Goal: Information Seeking & Learning: Learn about a topic

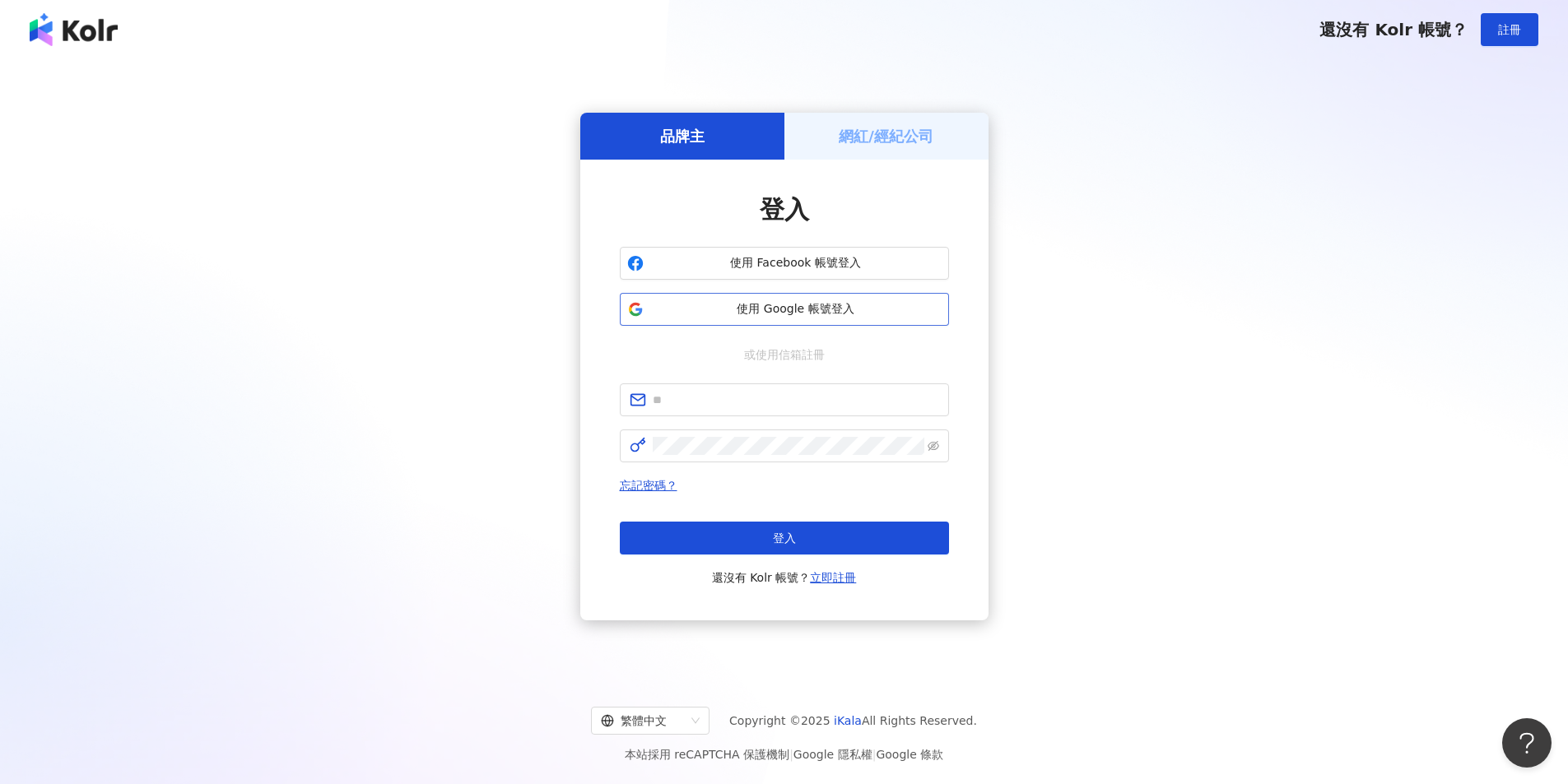
click at [810, 299] on button "使用 Google 帳號登入" at bounding box center [784, 309] width 329 height 33
click at [791, 313] on span "使用 Google 帳號登入" at bounding box center [795, 309] width 291 height 16
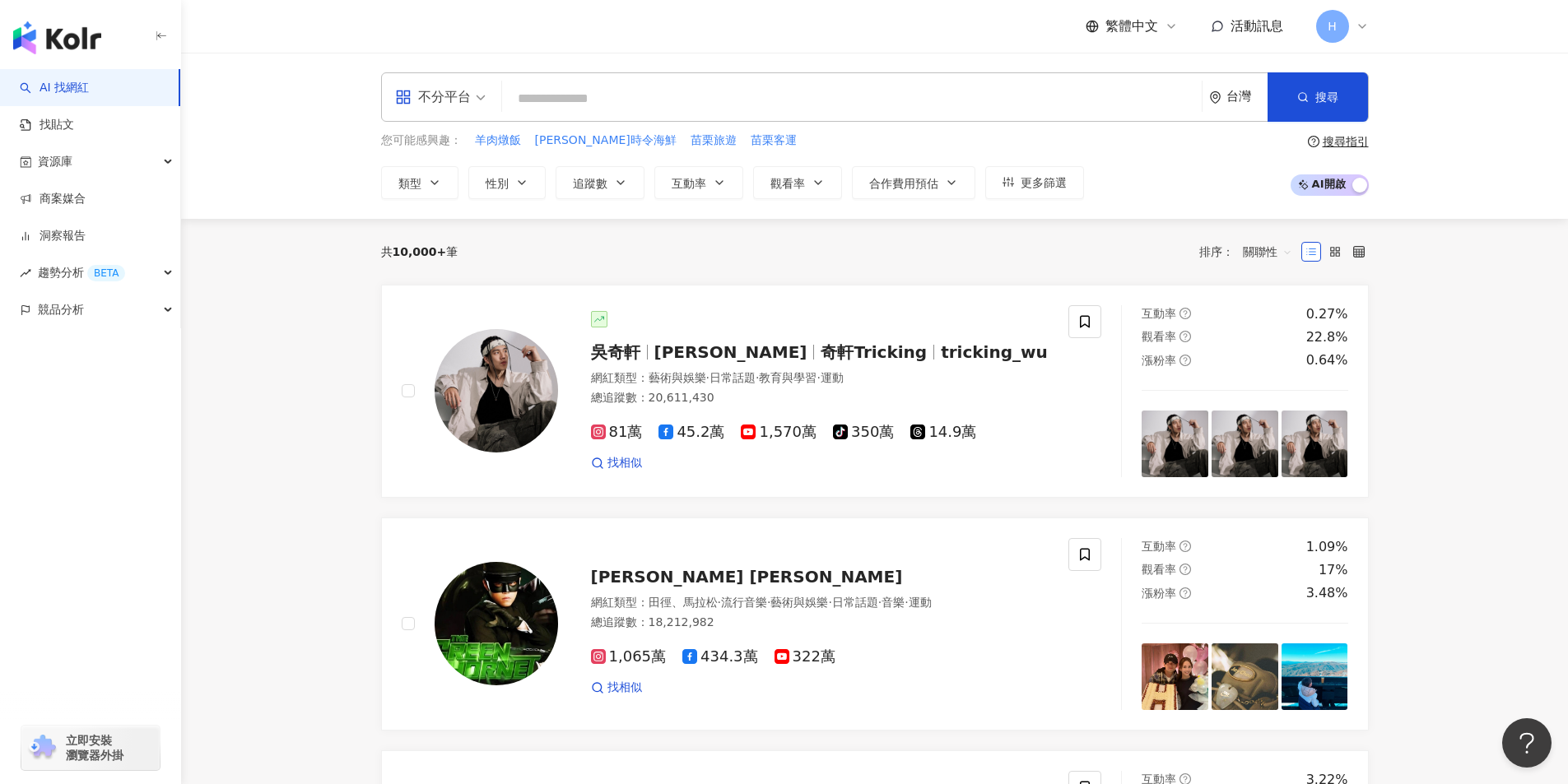
drag, startPoint x: 1122, startPoint y: 16, endPoint x: 1181, endPoint y: 49, distance: 67.6
click at [1181, 49] on div "繁體中文 活動訊息 H" at bounding box center [875, 26] width 988 height 53
click at [562, 96] on input "search" at bounding box center [851, 98] width 686 height 31
paste input "**********"
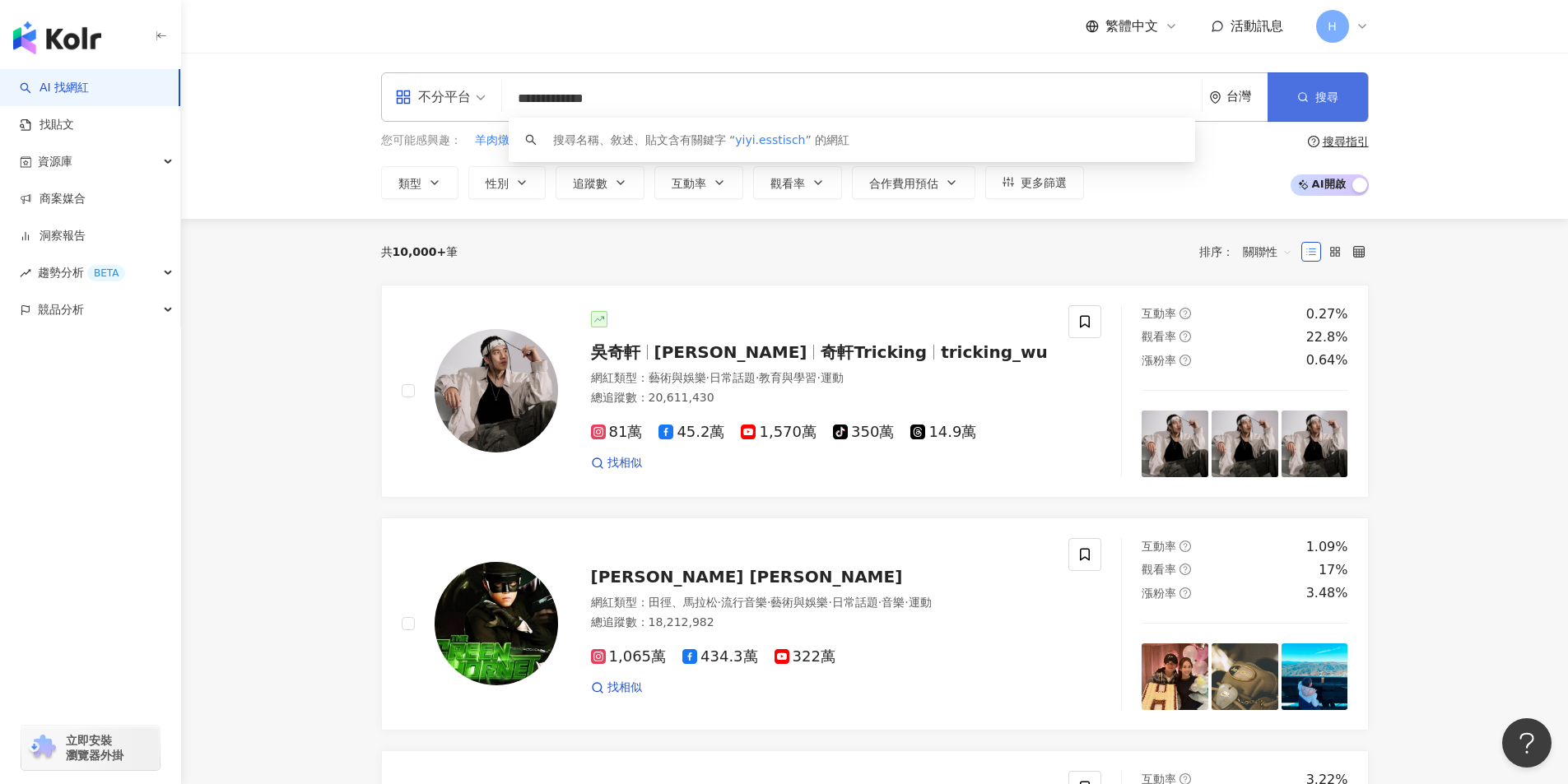
type input "**********"
click at [1343, 90] on button "搜尋" at bounding box center [1317, 96] width 100 height 49
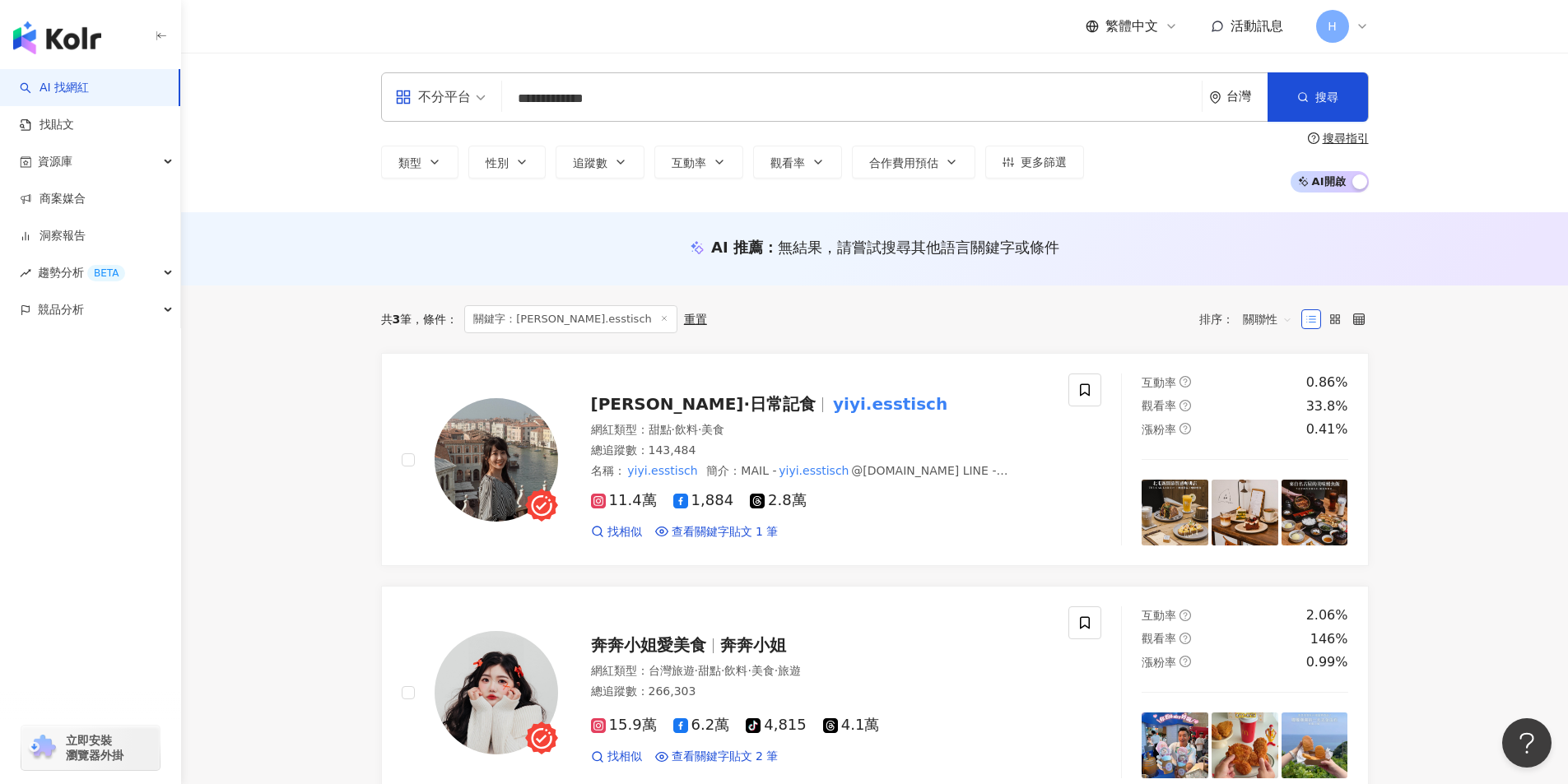
click at [564, 92] on input "**********" at bounding box center [851, 98] width 686 height 31
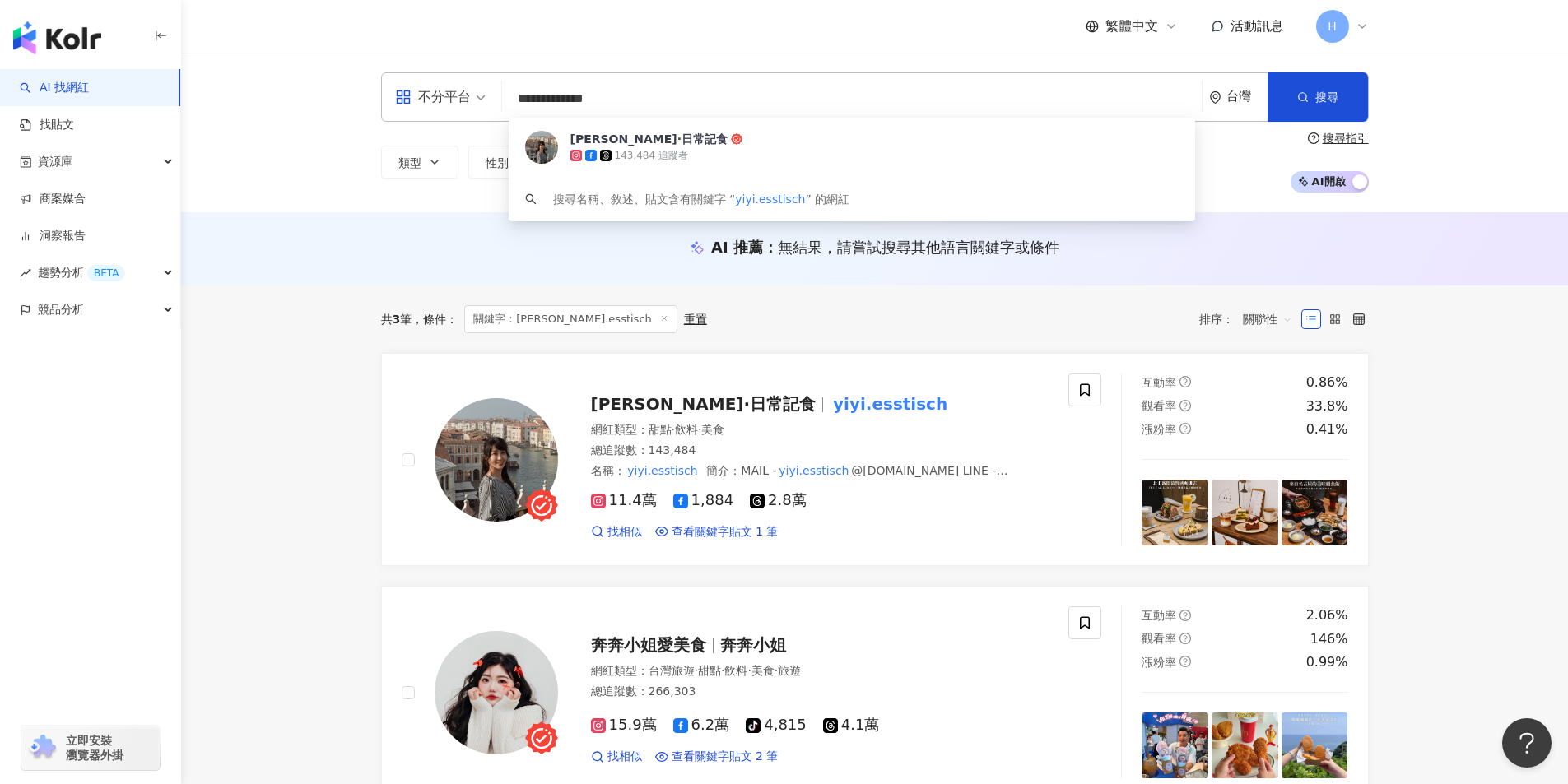
scroll to position [1, 0]
drag, startPoint x: 601, startPoint y: 95, endPoint x: 410, endPoint y: 114, distance: 191.9
click at [411, 114] on div "**********" at bounding box center [875, 96] width 988 height 49
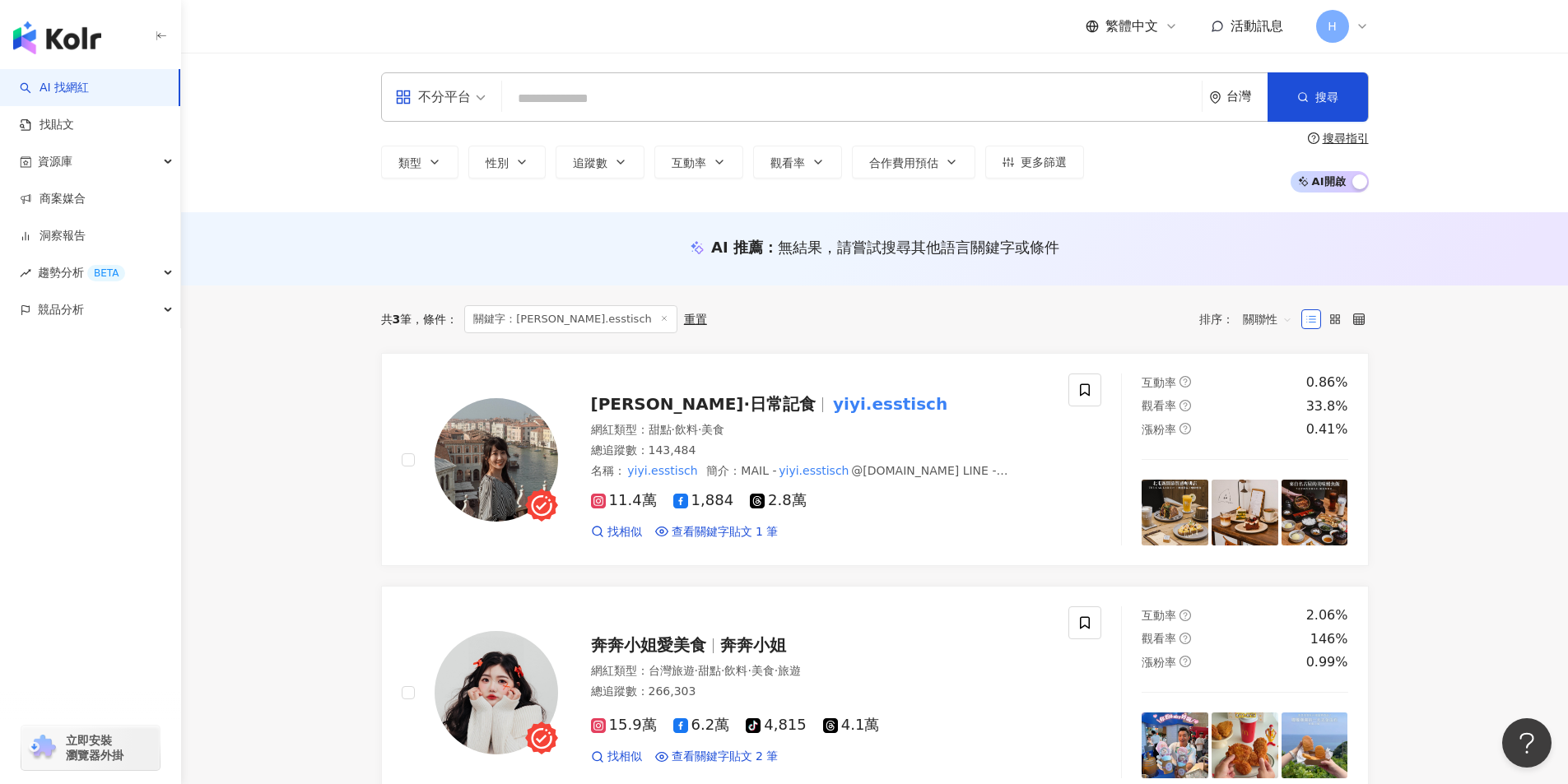
click at [1066, 97] on input "search" at bounding box center [851, 98] width 686 height 31
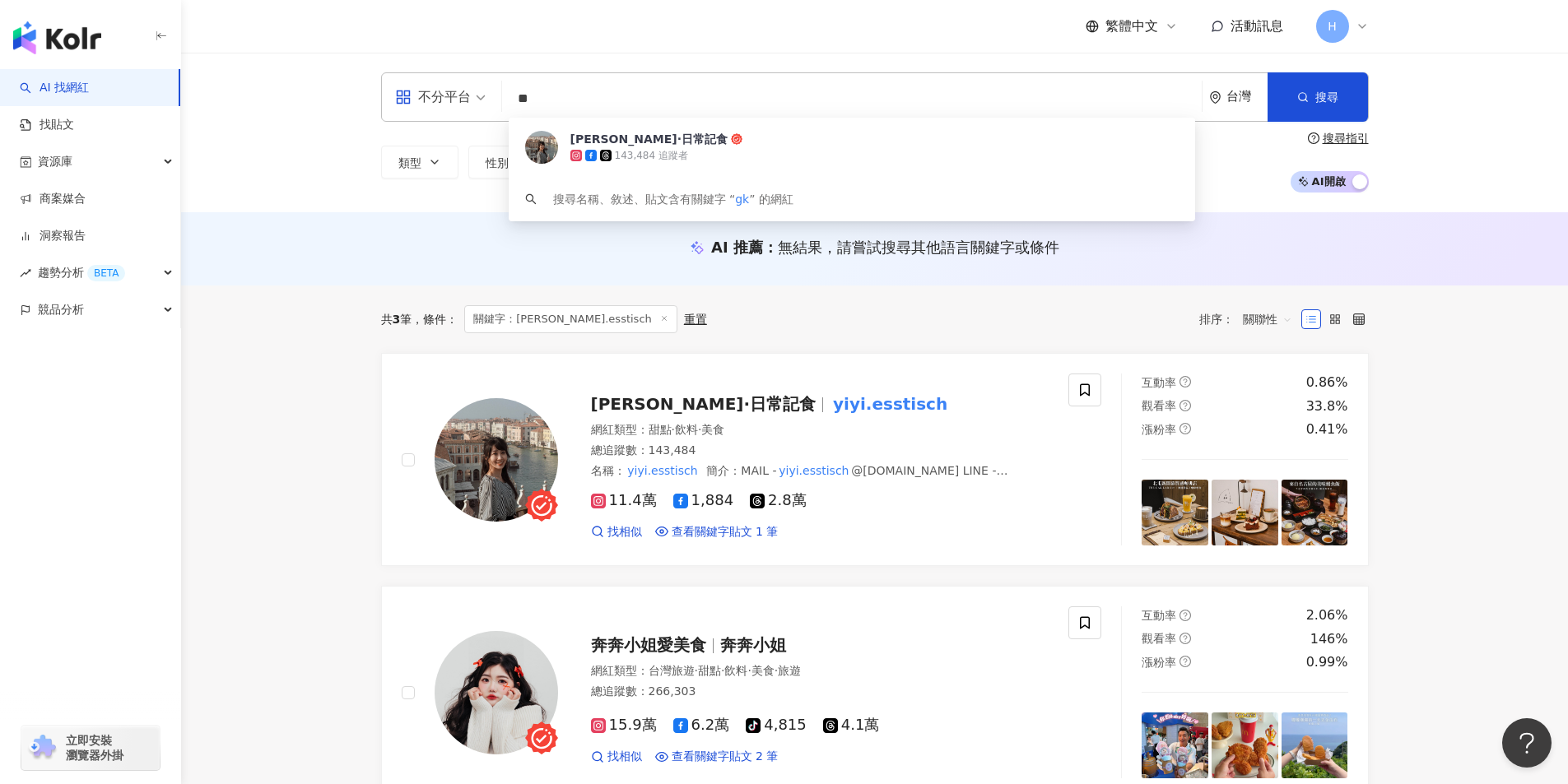
type input "*"
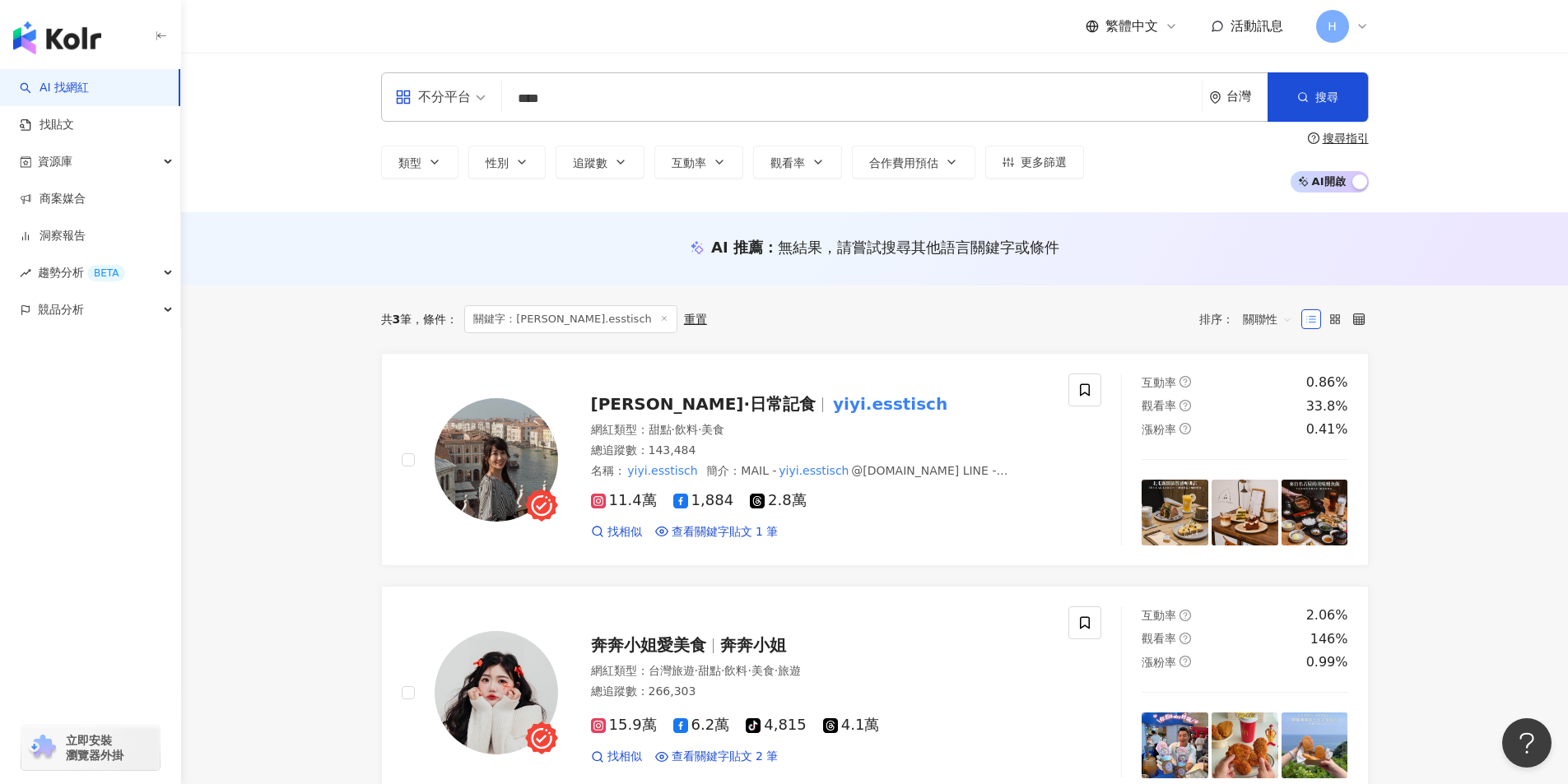
type input "****"
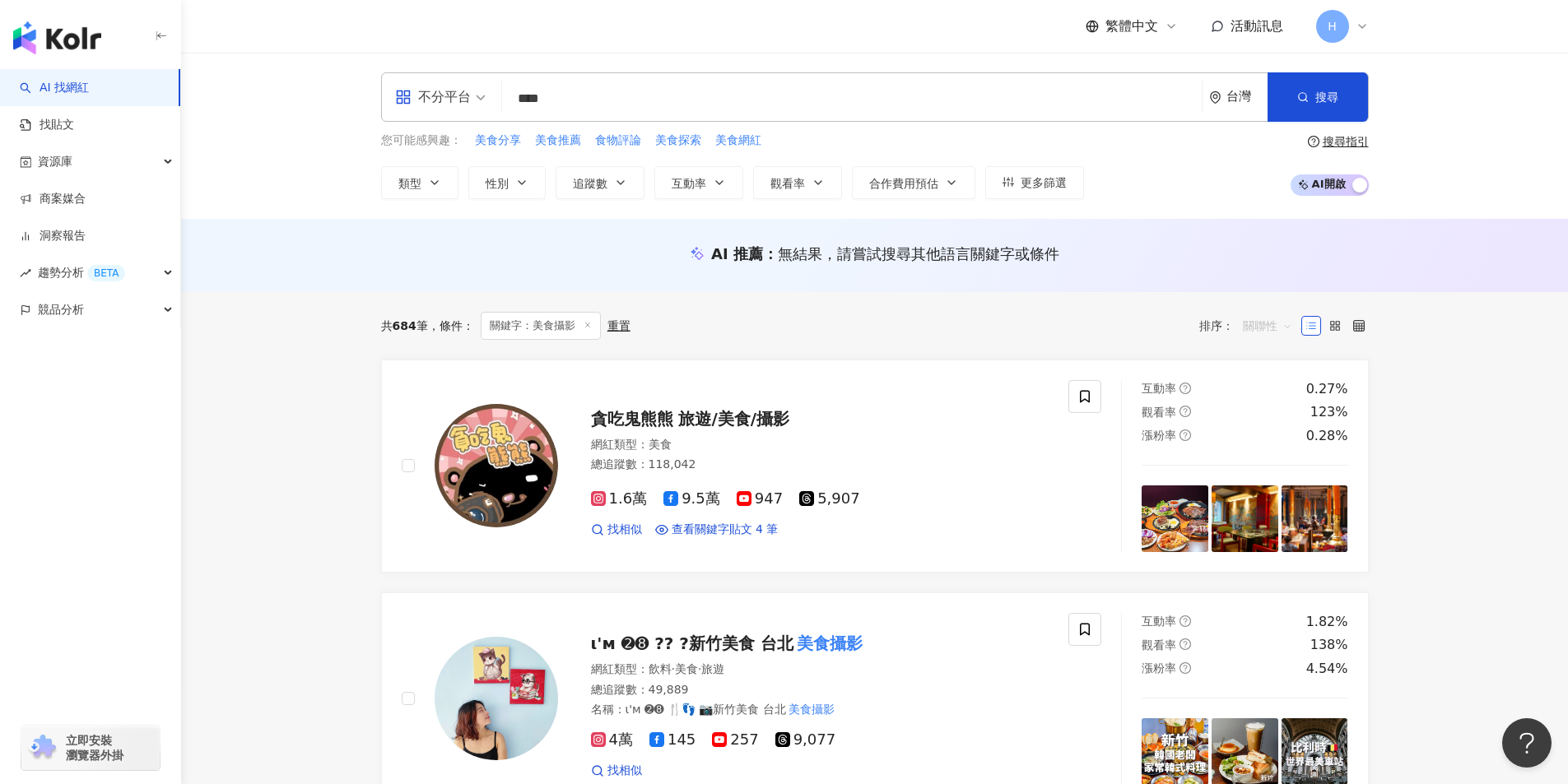
click at [1282, 323] on span "關聯性" at bounding box center [1266, 326] width 49 height 27
click at [1269, 469] on div "觀看率" at bounding box center [1267, 471] width 41 height 18
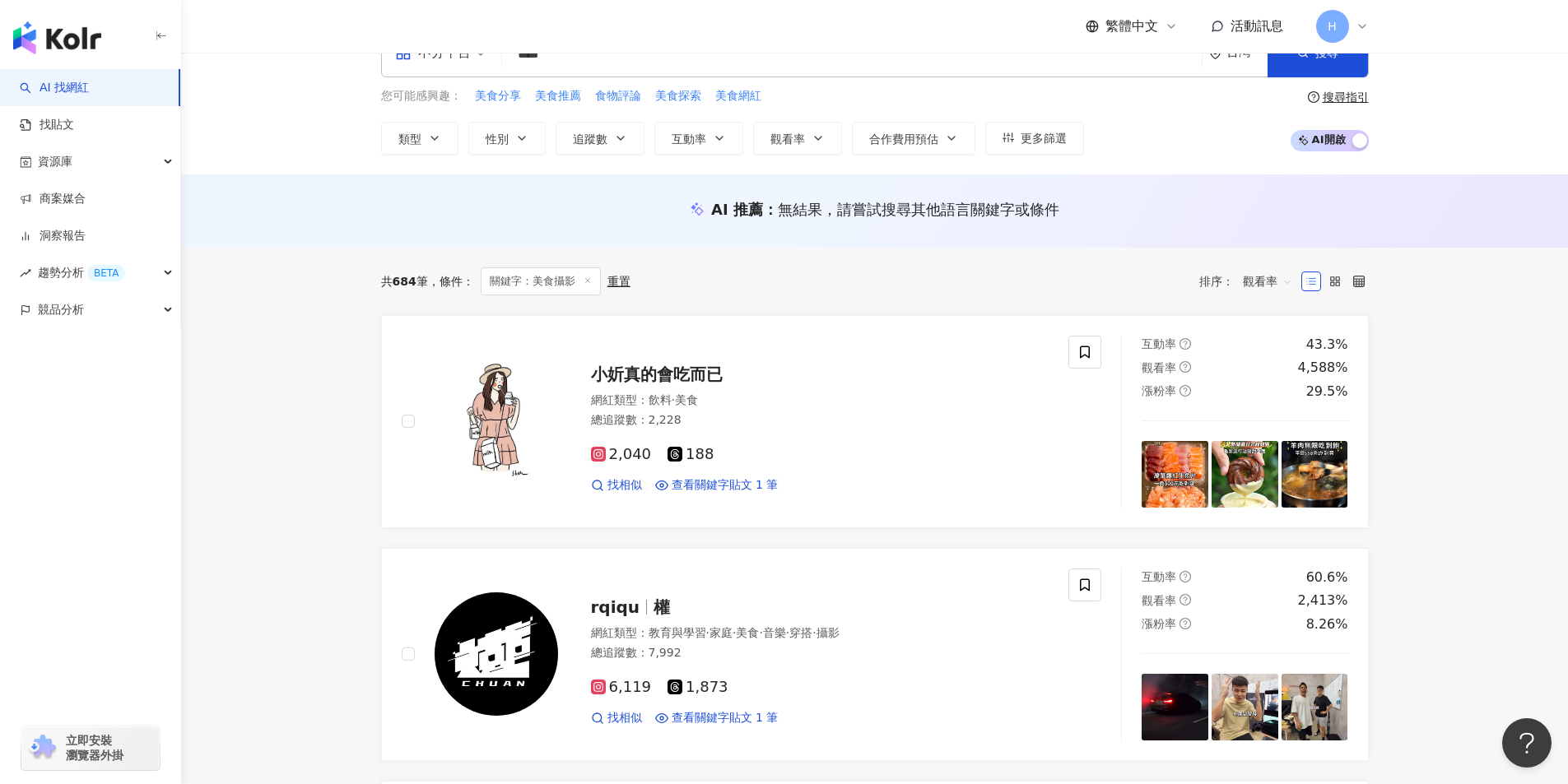
scroll to position [82, 0]
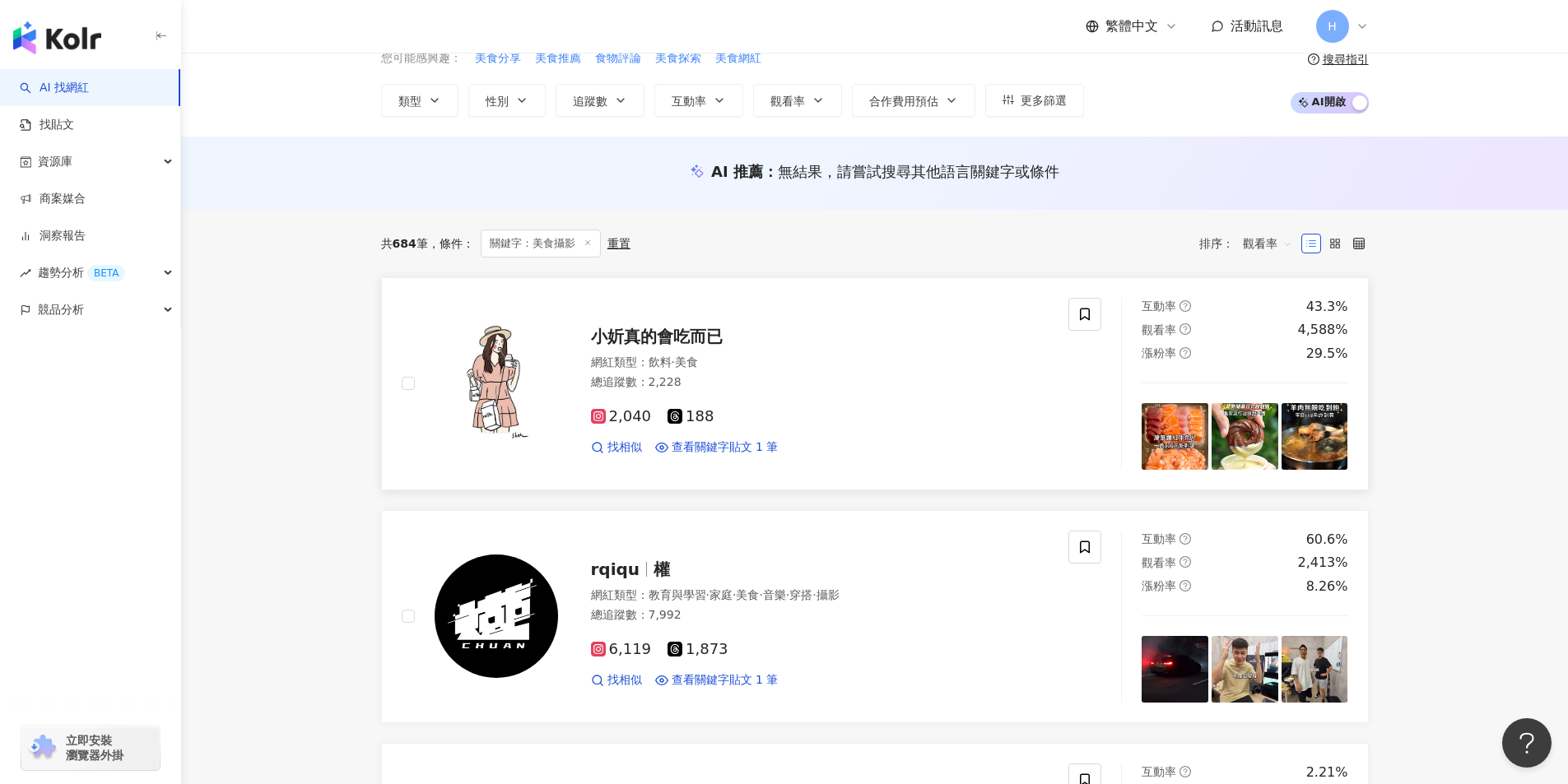
click at [688, 337] on span "小妡真的會吃而已" at bounding box center [657, 336] width 132 height 20
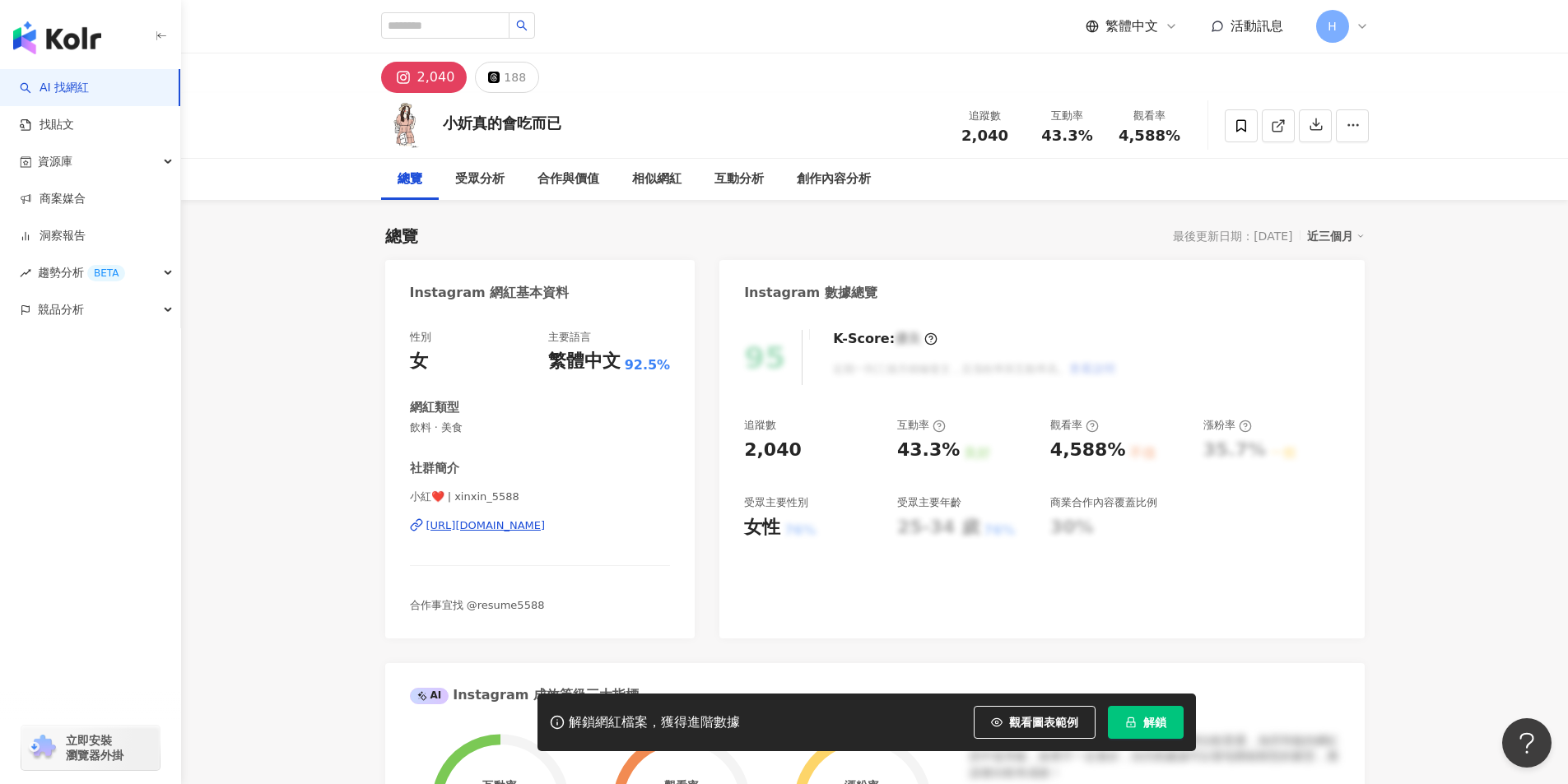
drag, startPoint x: 78, startPoint y: 26, endPoint x: 95, endPoint y: 28, distance: 17.1
click at [78, 26] on img "button" at bounding box center [57, 37] width 88 height 33
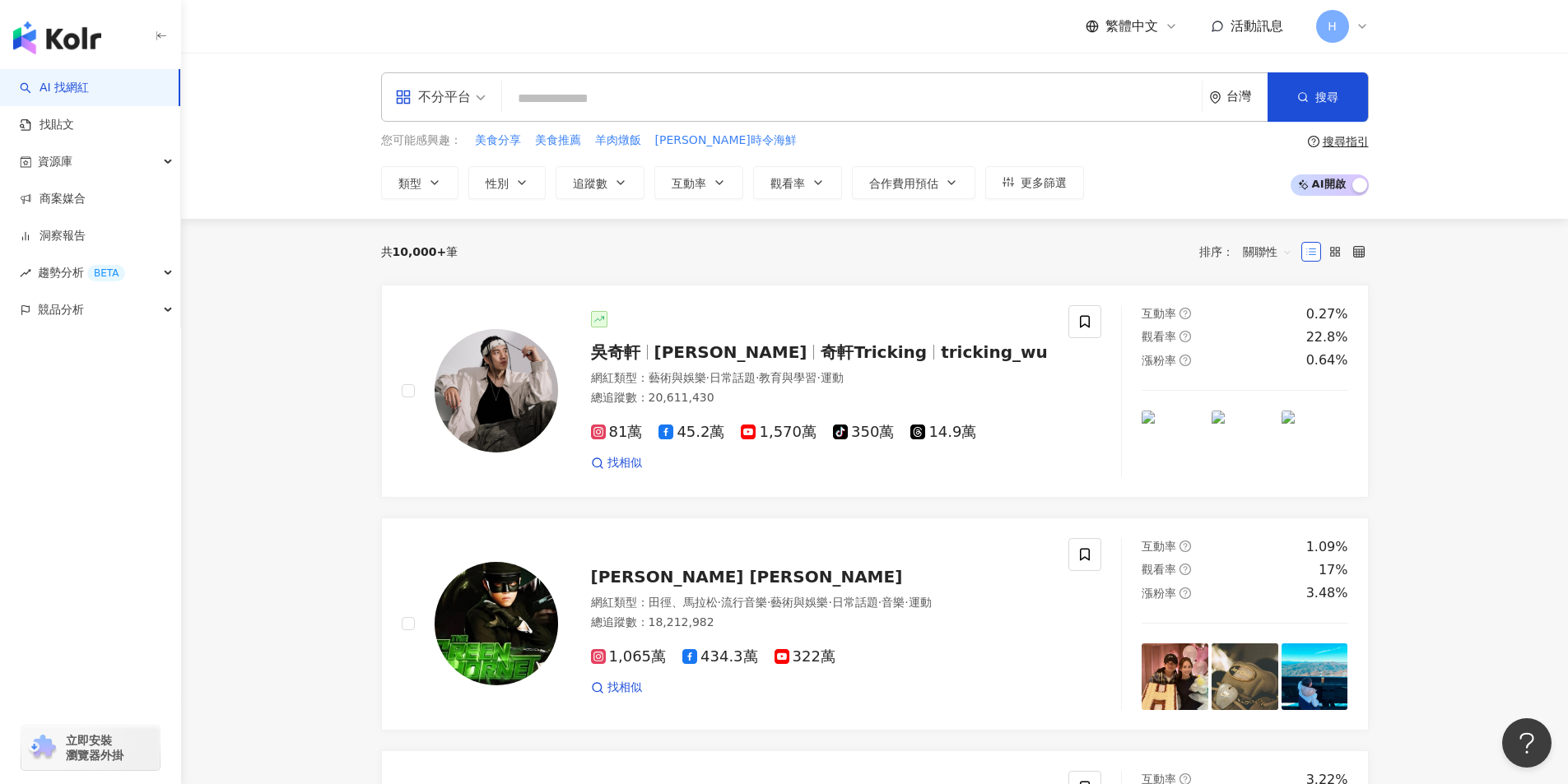
click at [1358, 28] on icon at bounding box center [1362, 26] width 13 height 13
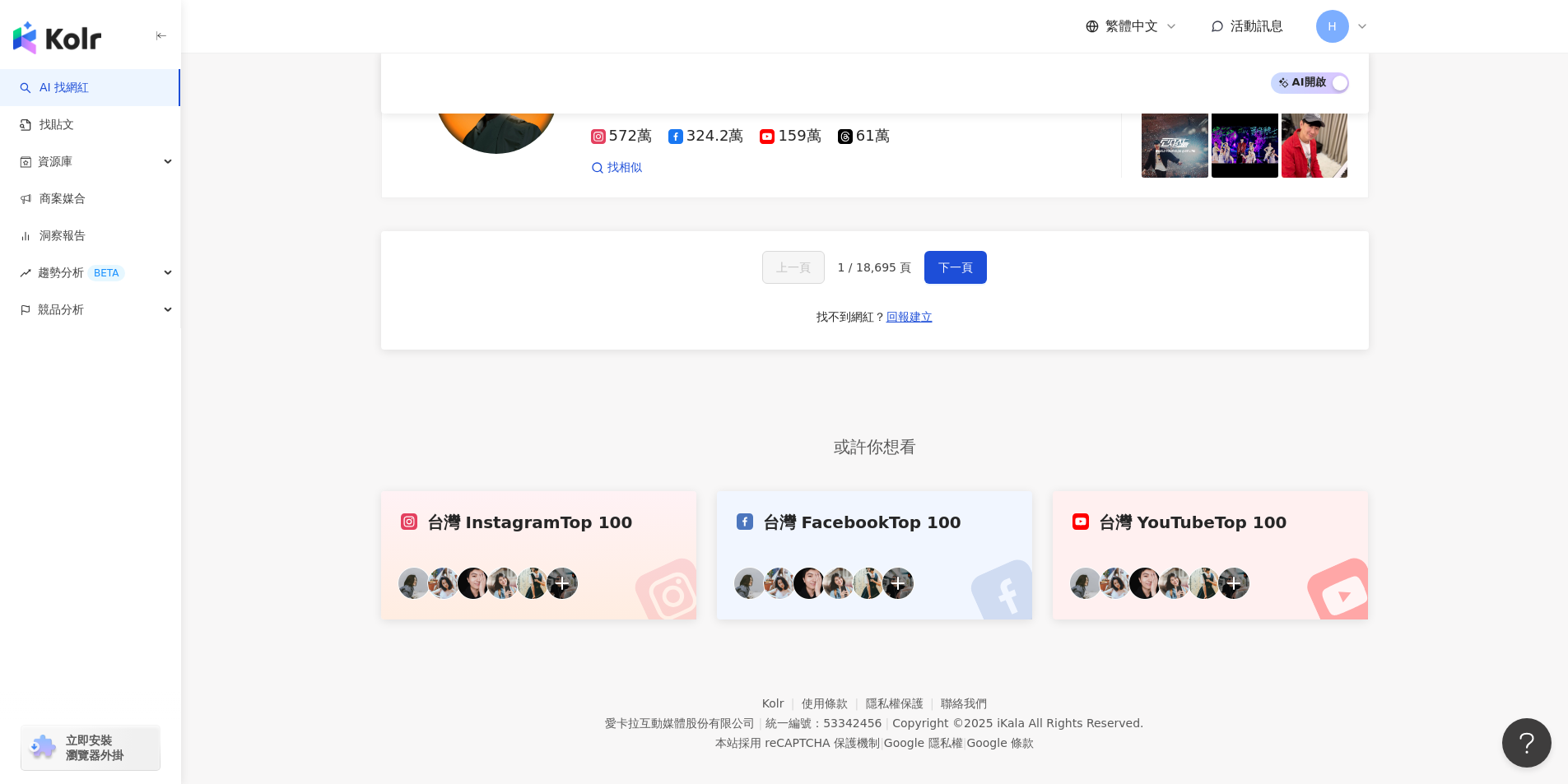
scroll to position [2860, 0]
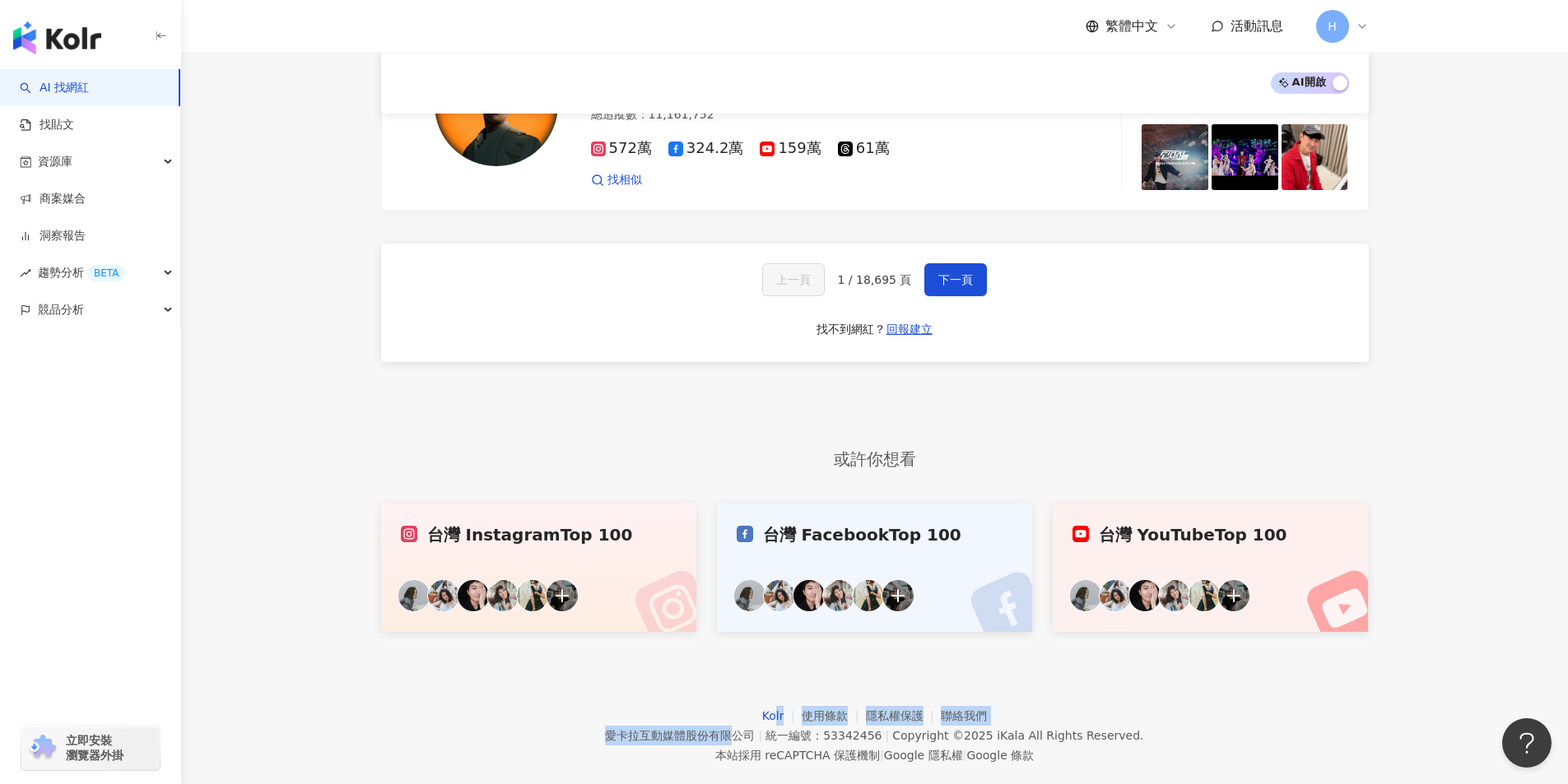
drag, startPoint x: 746, startPoint y: 700, endPoint x: 782, endPoint y: 700, distance: 36.0
click at [782, 706] on div "Kolr 使用條款 隱私權保護 聯絡我們 愛卡拉互動媒體股份有限公司 | 統一編號：53342456 | Copyright © 2025 iKala All…" at bounding box center [874, 735] width 538 height 59
click at [739, 681] on footer "Kolr 使用條款 隱私權保護 聯絡我們 愛卡拉互動媒體股份有限公司 | 統一編號：53342456 | Copyright © 2025 iKala All…" at bounding box center [875, 722] width 1387 height 183
drag, startPoint x: 746, startPoint y: 691, endPoint x: 782, endPoint y: 699, distance: 36.9
click at [782, 706] on div "Kolr 使用條款 隱私權保護 聯絡我們 愛卡拉互動媒體股份有限公司 | 統一編號：53342456 | Copyright © 2025 iKala All…" at bounding box center [874, 735] width 538 height 59
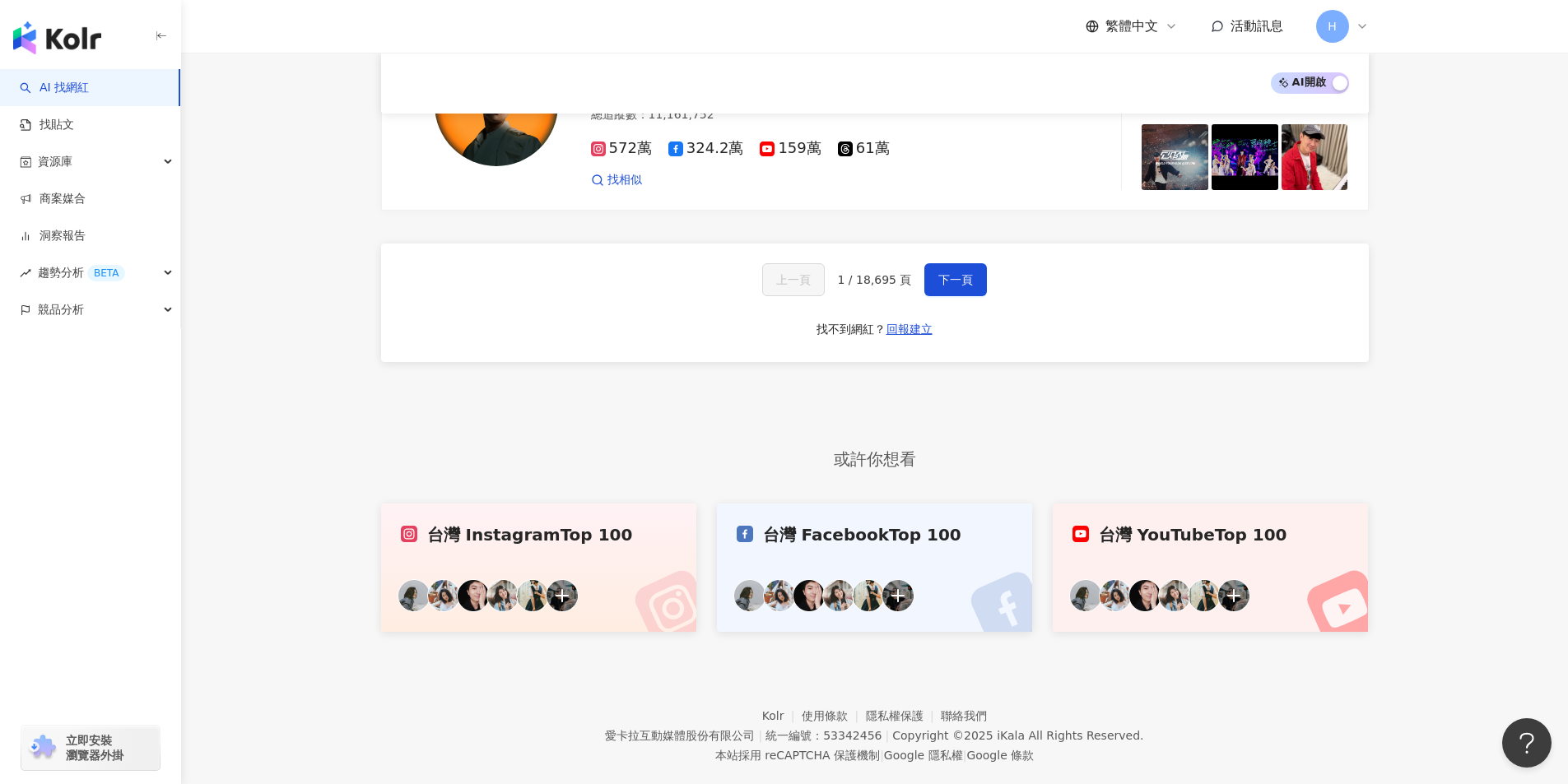
click at [754, 657] on footer "Kolr 使用條款 隱私權保護 聯絡我們 愛卡拉互動媒體股份有限公司 | 統一編號：53342456 | Copyright © 2025 iKala All…" at bounding box center [875, 722] width 1387 height 183
drag, startPoint x: 760, startPoint y: 667, endPoint x: 802, endPoint y: 698, distance: 52.2
click at [787, 702] on footer "Kolr 使用條款 隱私權保護 聯絡我們 愛卡拉互動媒體股份有限公司 | 統一編號：53342456 | Copyright © 2025 iKala All…" at bounding box center [875, 722] width 1387 height 183
copy link "Kolr"
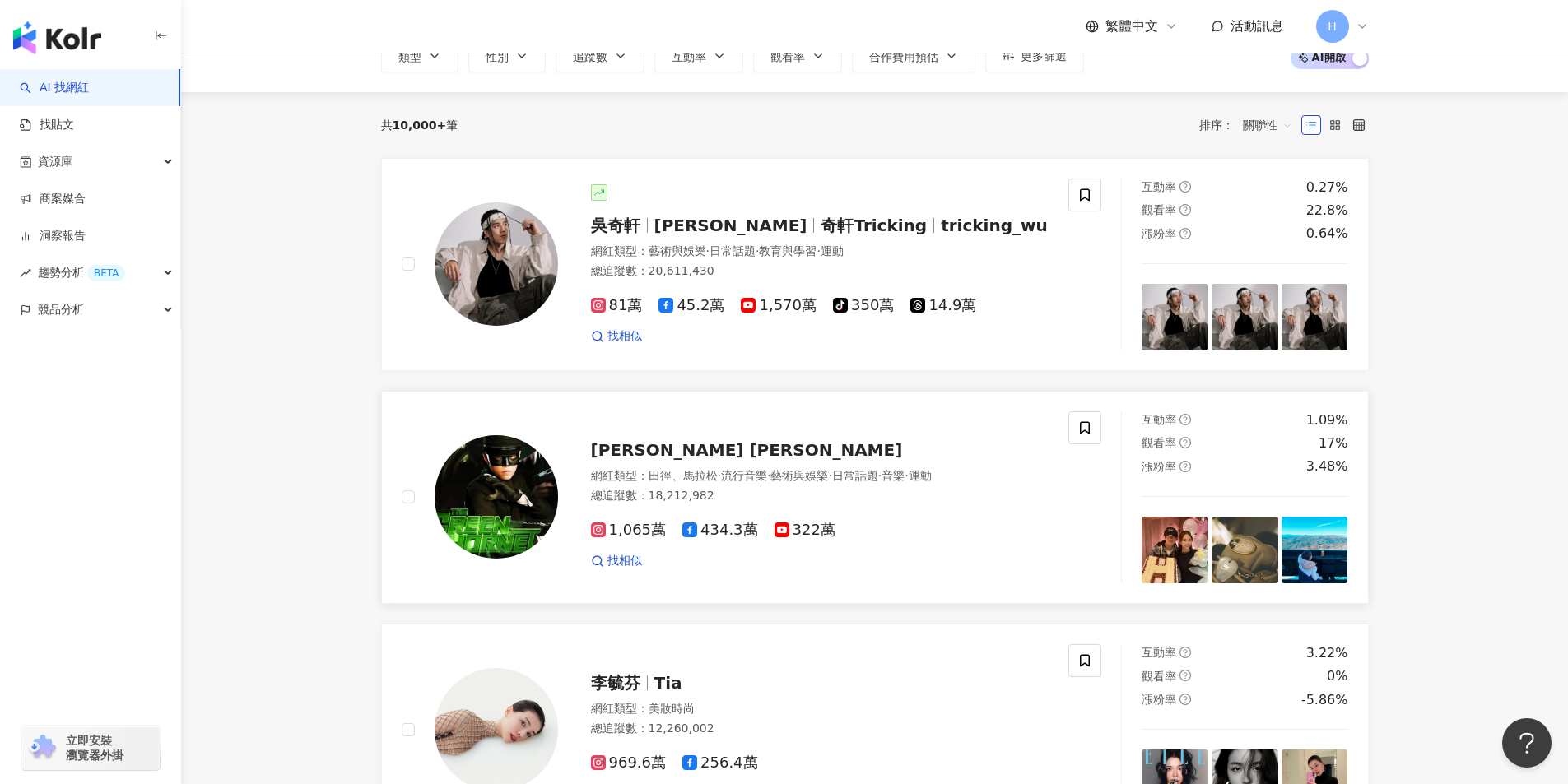
scroll to position [0, 0]
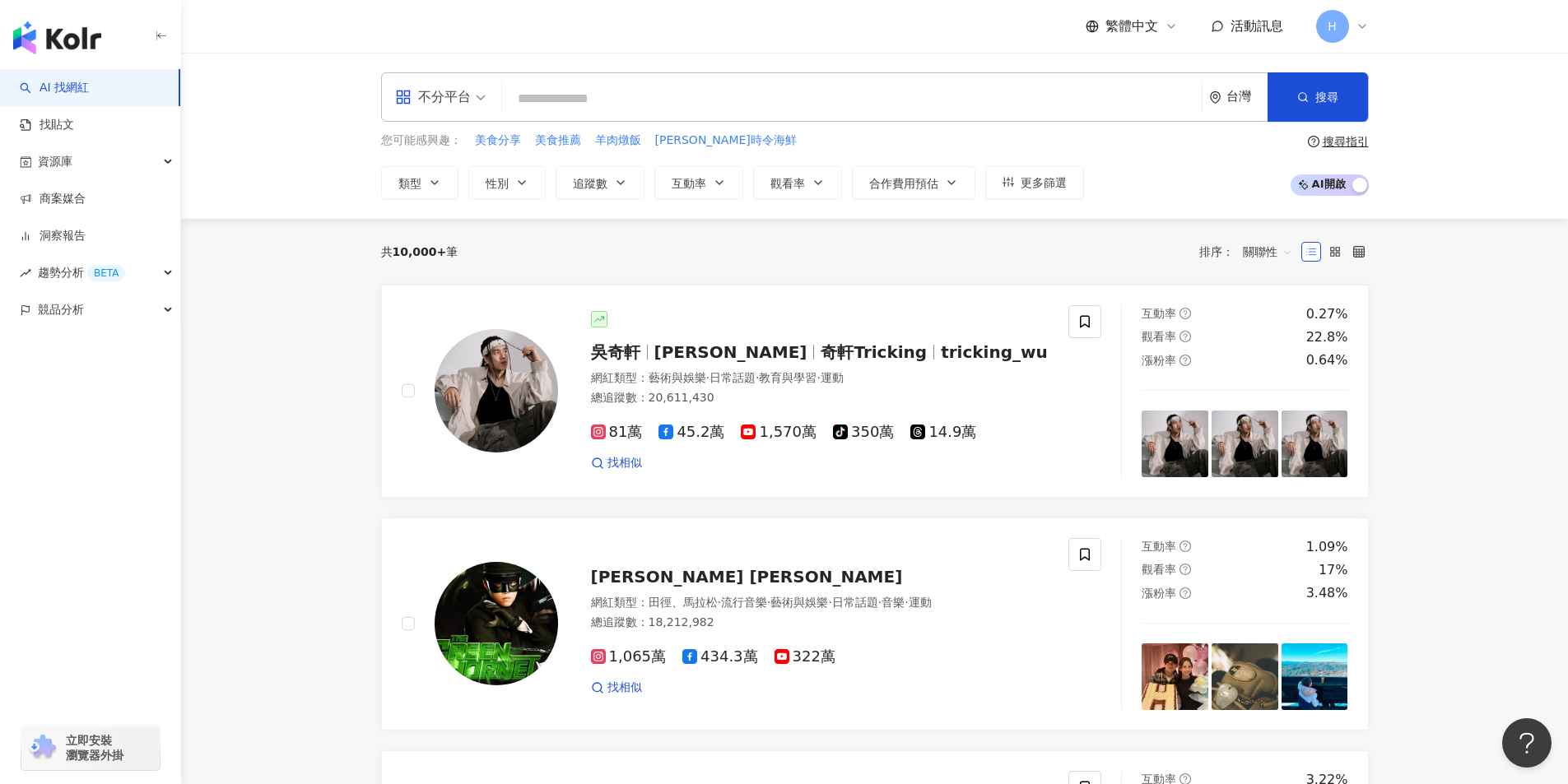
click at [480, 92] on span "不分平台" at bounding box center [440, 97] width 90 height 27
click at [454, 259] on div "TikTok" at bounding box center [445, 265] width 93 height 21
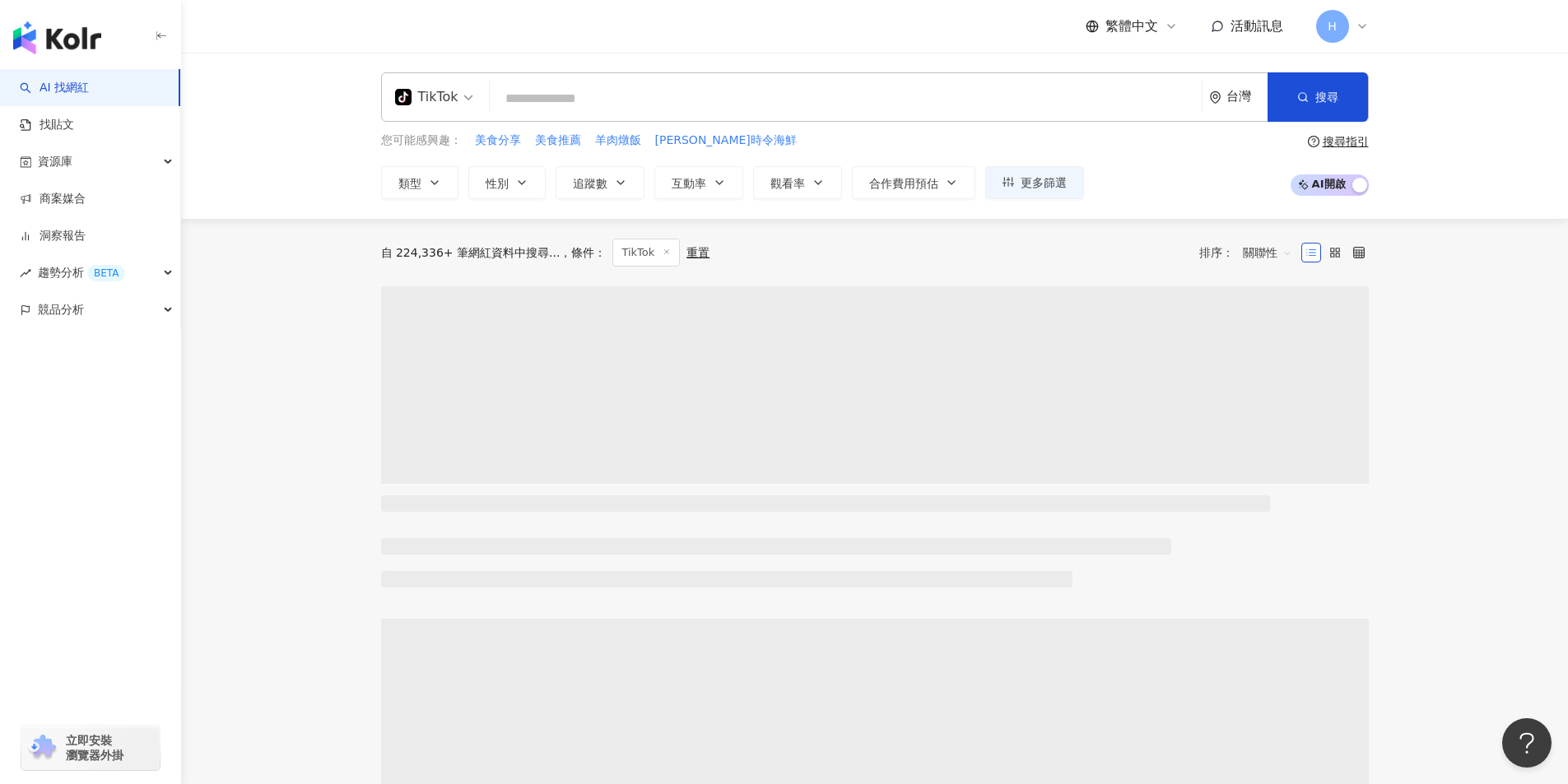
click at [571, 102] on input "search" at bounding box center [845, 98] width 699 height 31
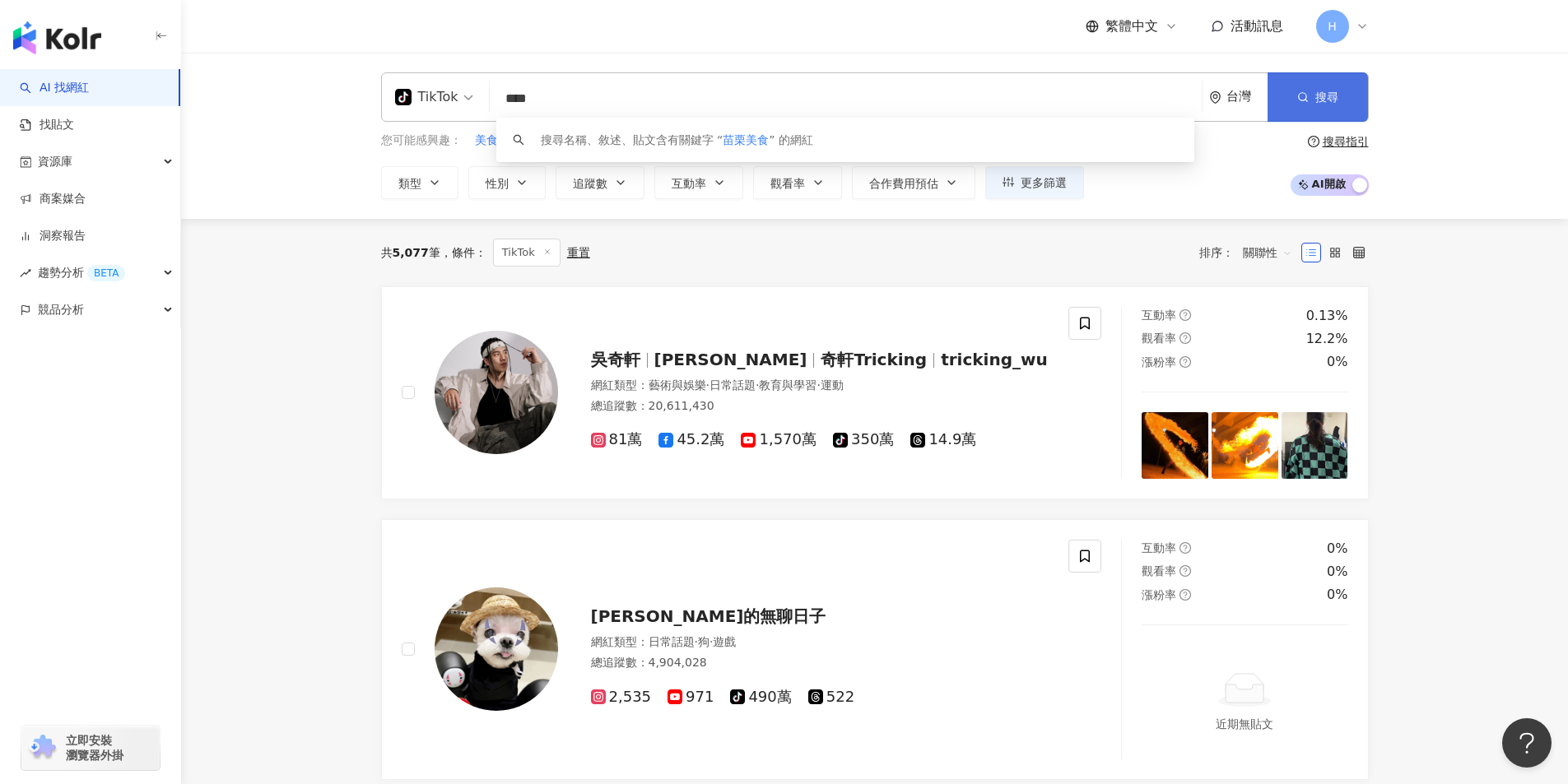
click at [1285, 94] on button "搜尋" at bounding box center [1317, 96] width 100 height 49
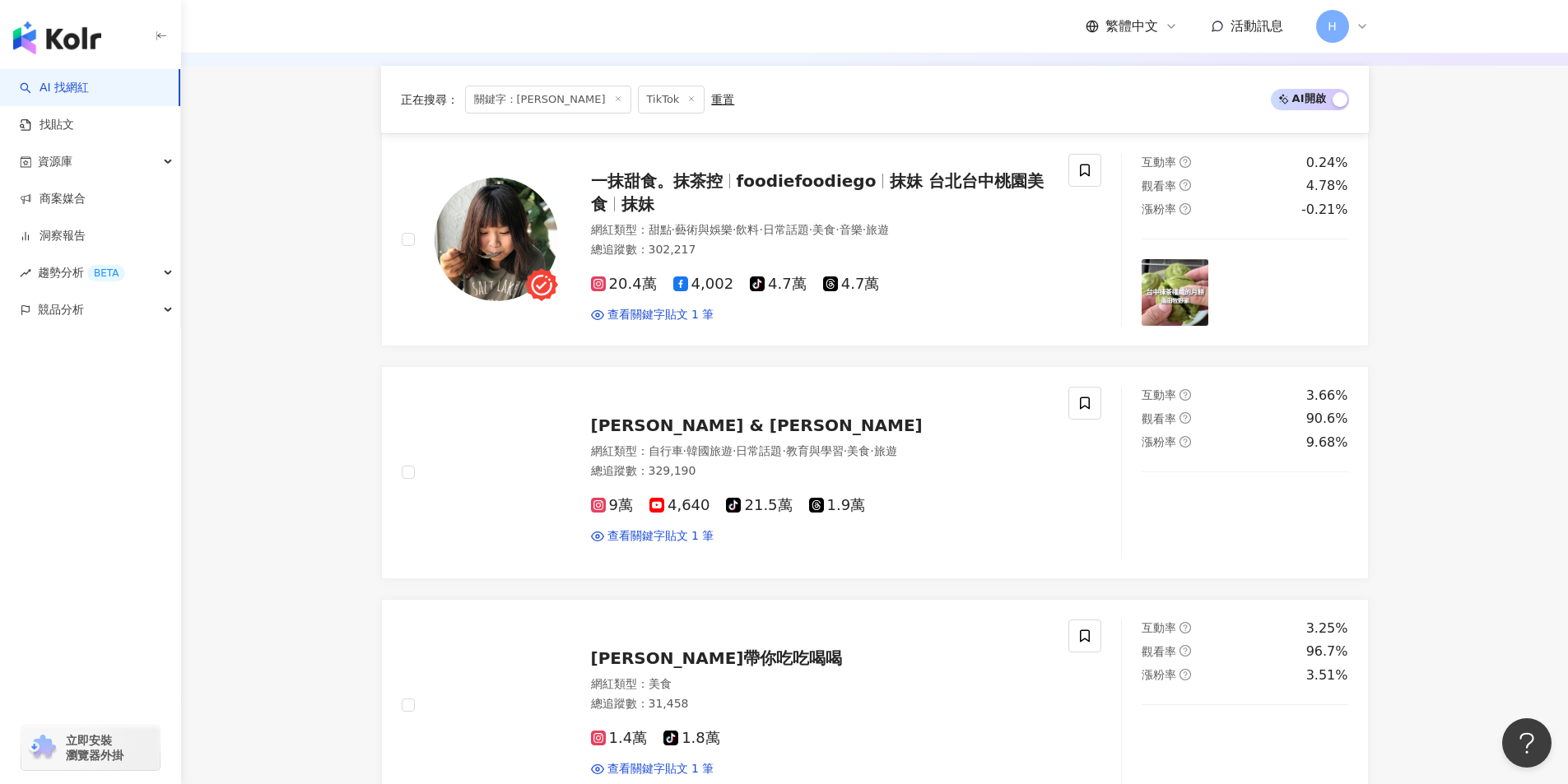
scroll to position [164, 0]
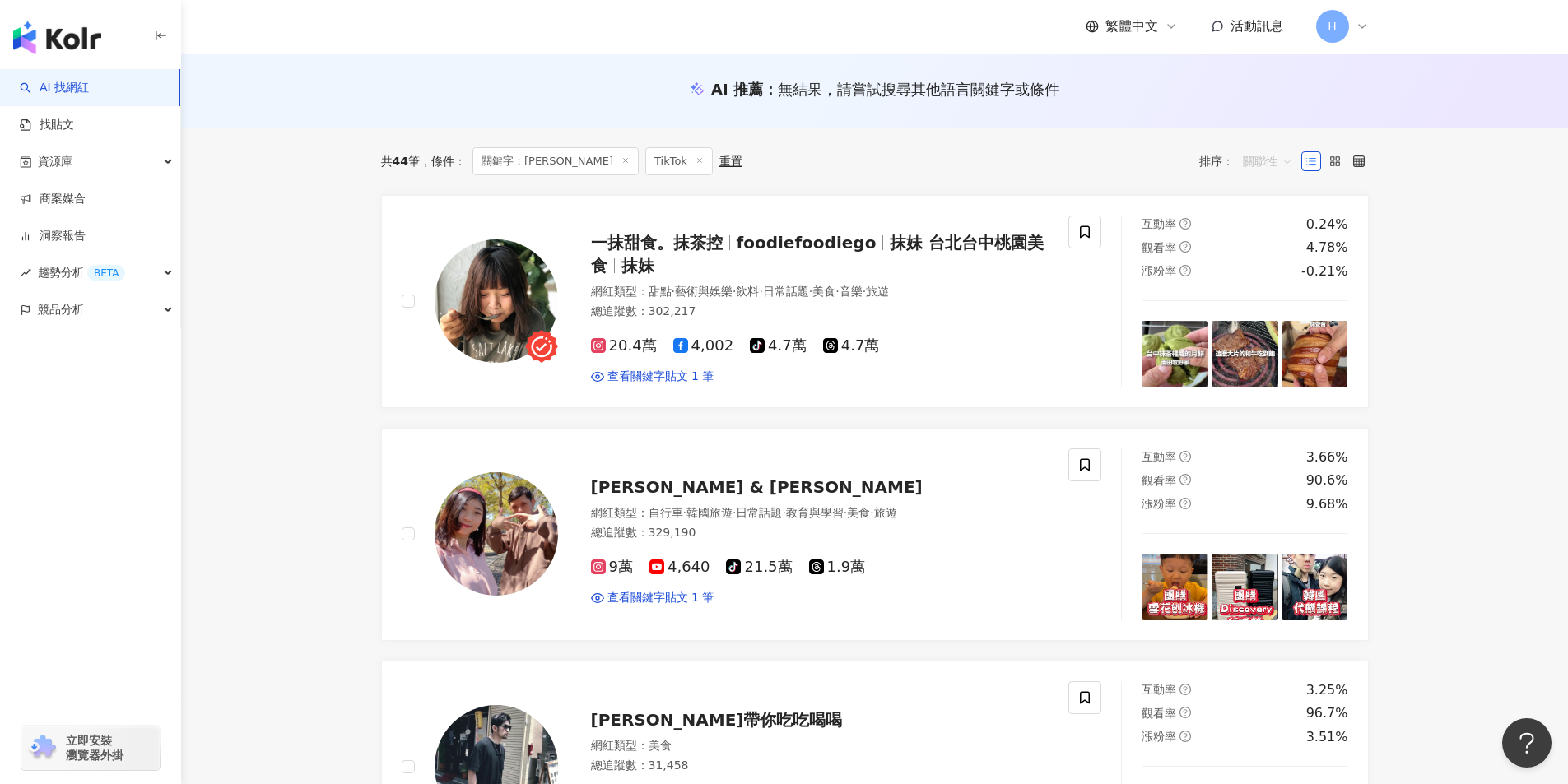
click at [1267, 161] on span "關聯性" at bounding box center [1266, 161] width 49 height 27
click at [1268, 307] on div "觀看率" at bounding box center [1267, 307] width 41 height 18
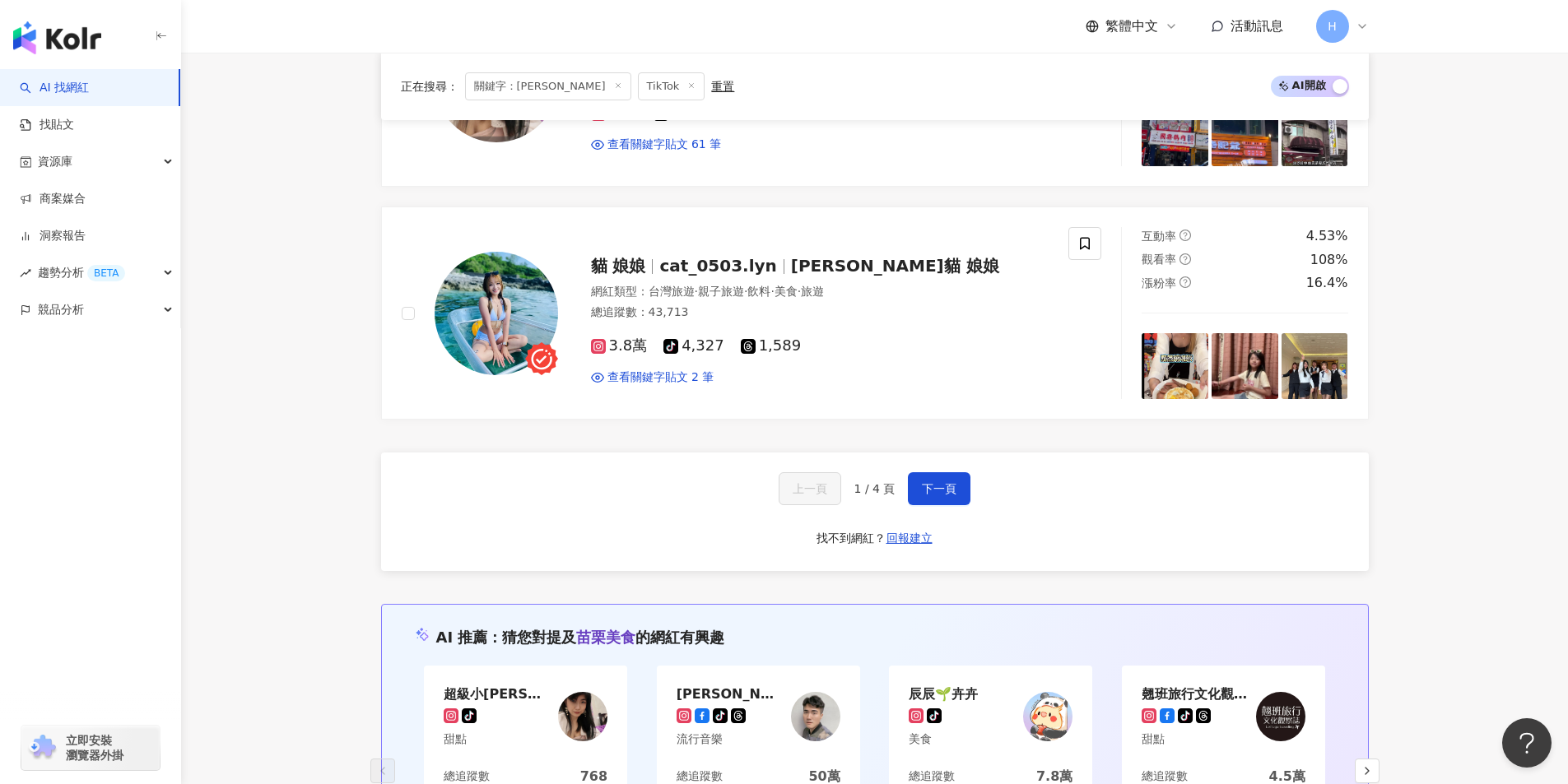
scroll to position [2714, 0]
click at [947, 493] on span "下一頁" at bounding box center [939, 487] width 35 height 13
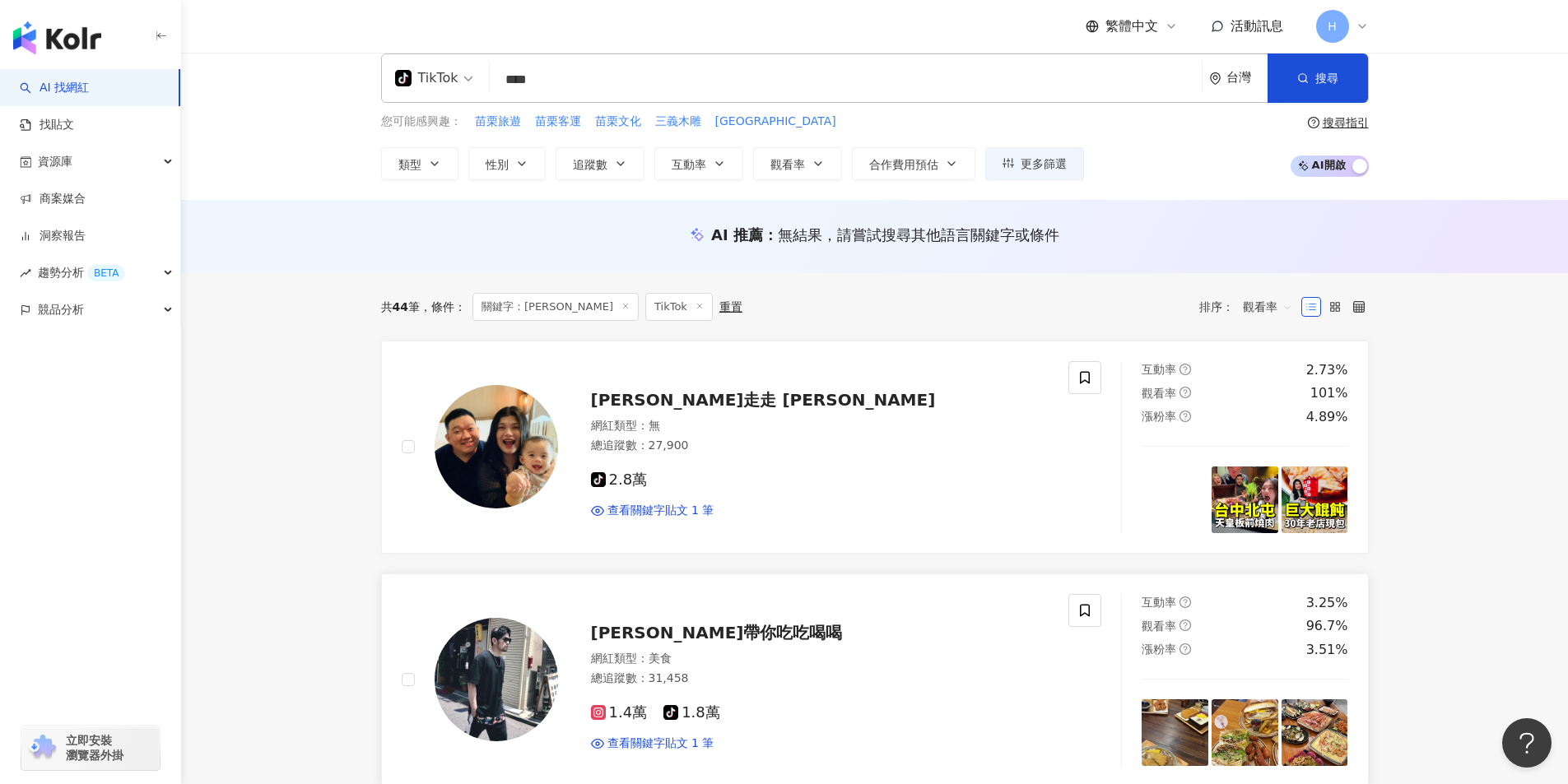
scroll to position [0, 0]
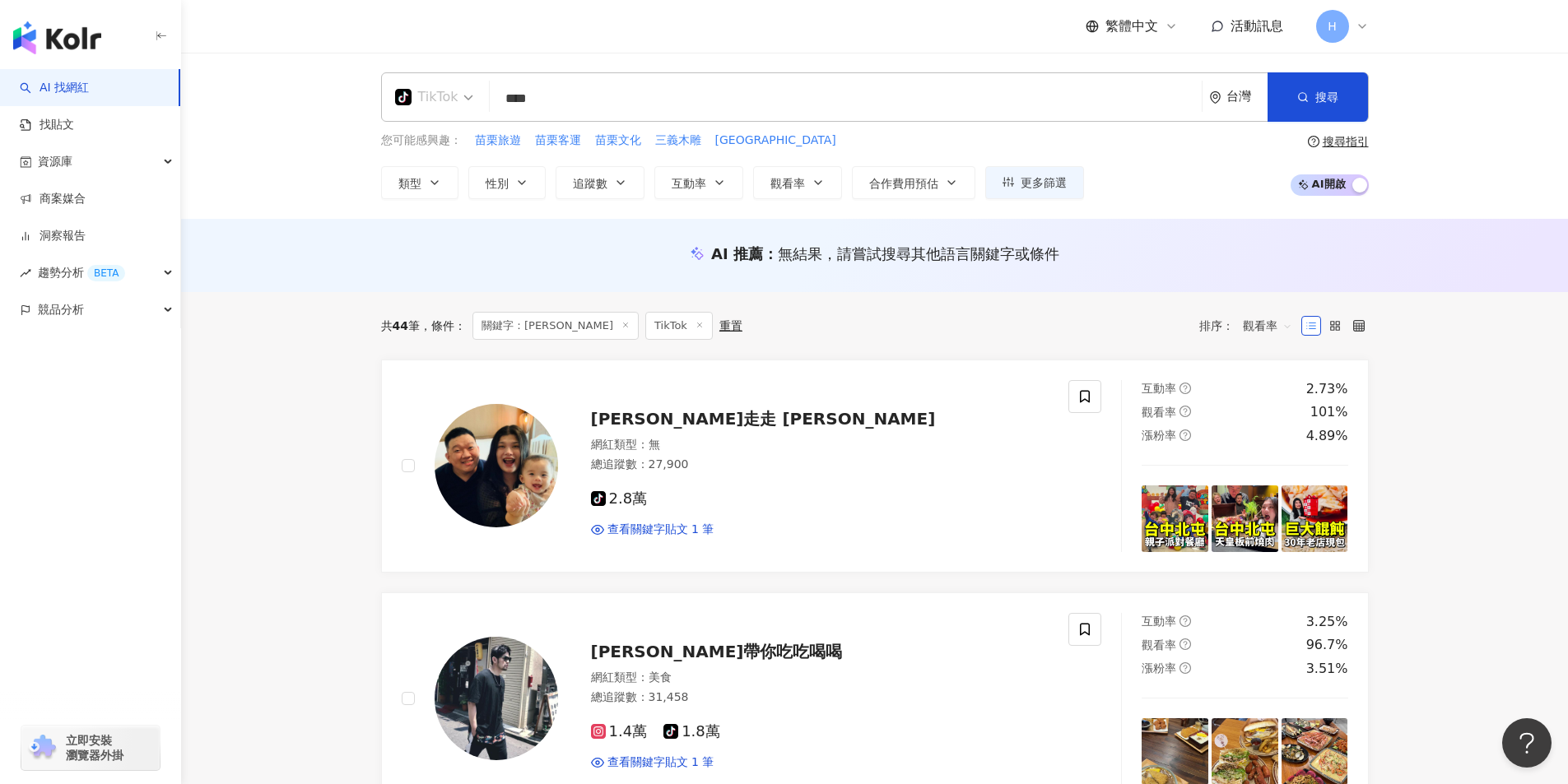
click at [452, 107] on div "TikTok" at bounding box center [427, 97] width 63 height 27
click at [440, 170] on div "Instagram" at bounding box center [445, 173] width 93 height 21
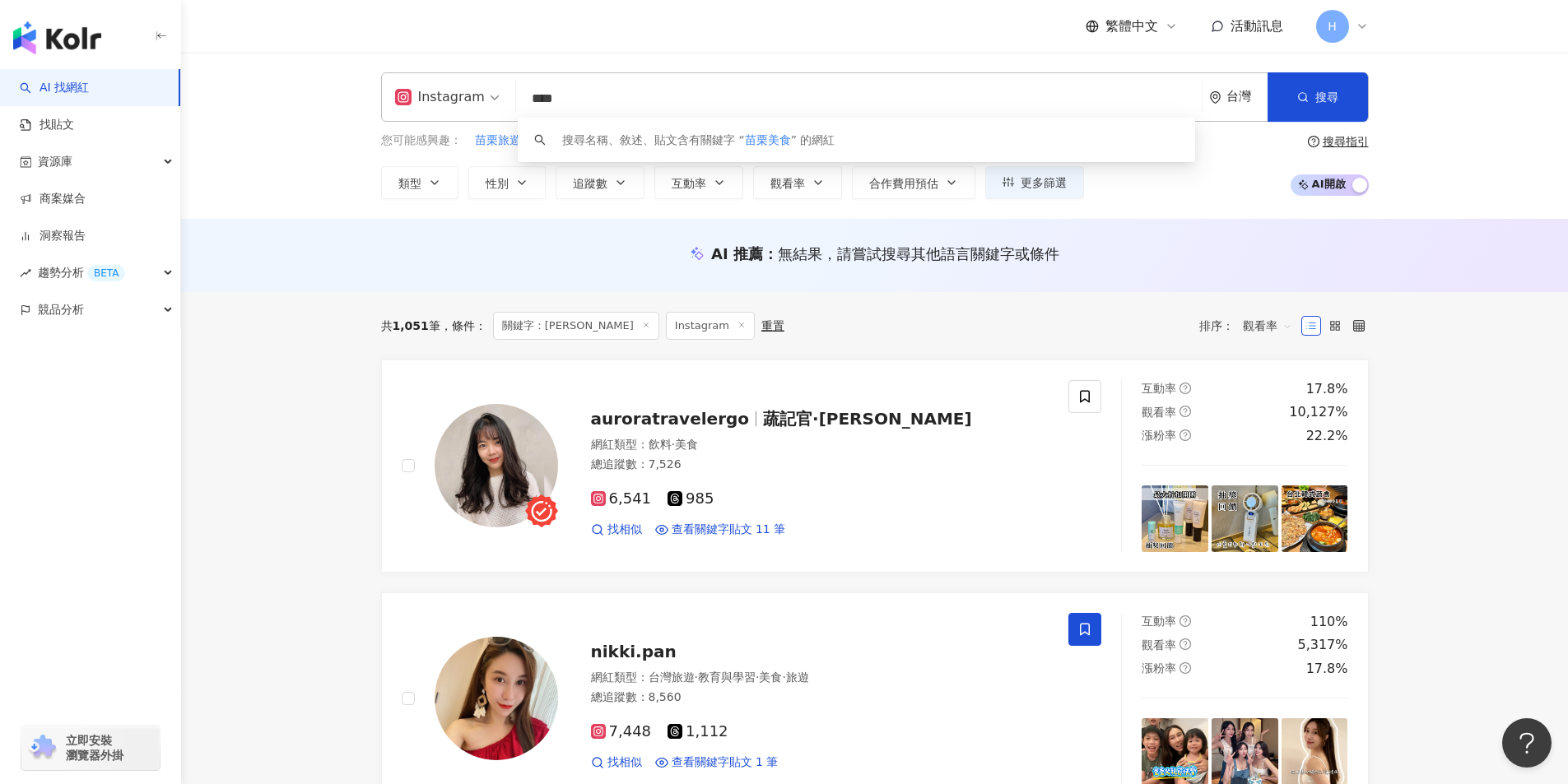
drag, startPoint x: 586, startPoint y: 101, endPoint x: 465, endPoint y: 102, distance: 121.0
click at [465, 102] on div "Instagram **** 台灣 搜尋 keyword 搜尋名稱、敘述、貼文含有關鍵字 “ 苗栗美食 ” 的網紅" at bounding box center [875, 96] width 988 height 49
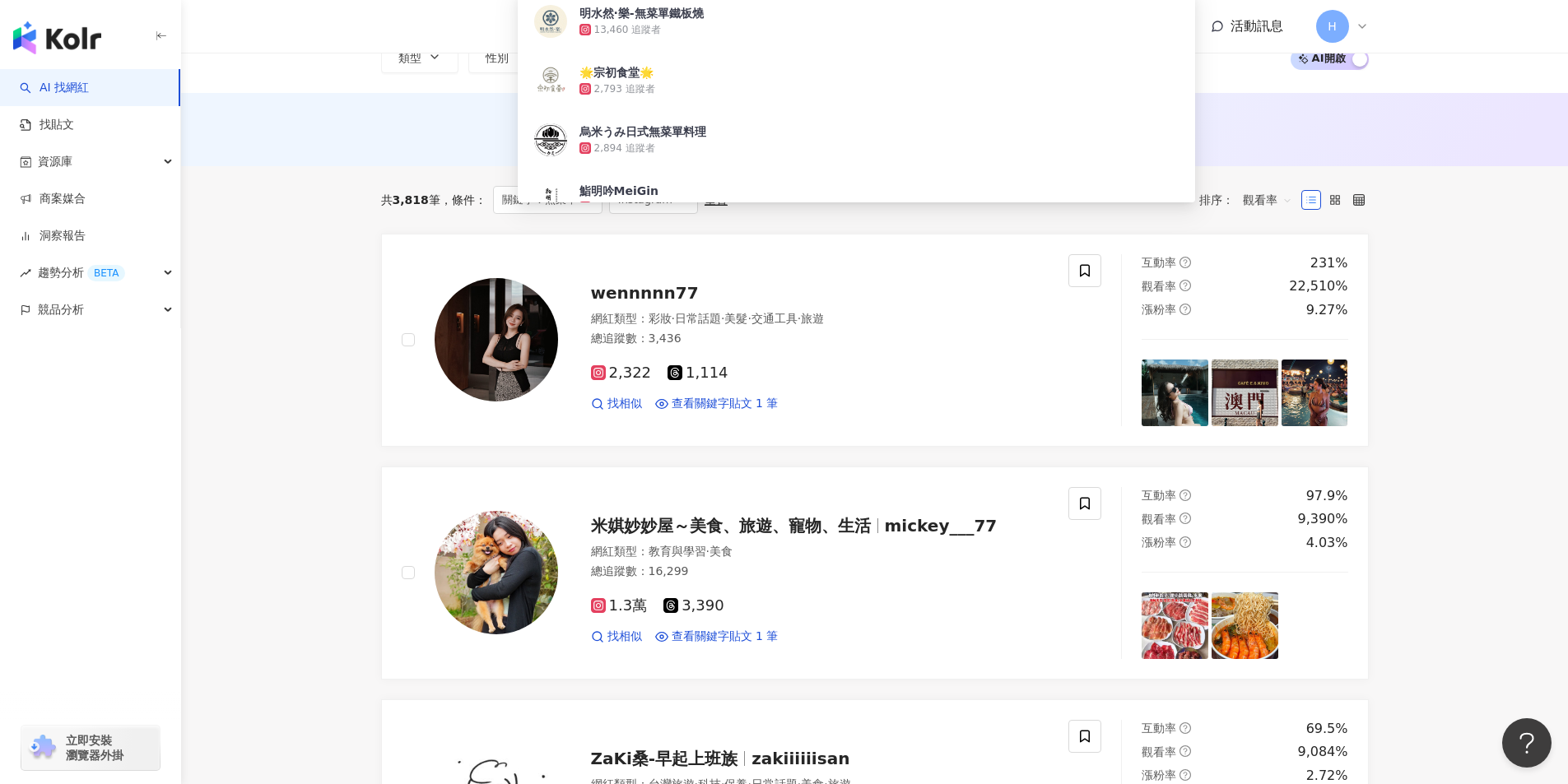
scroll to position [164, 0]
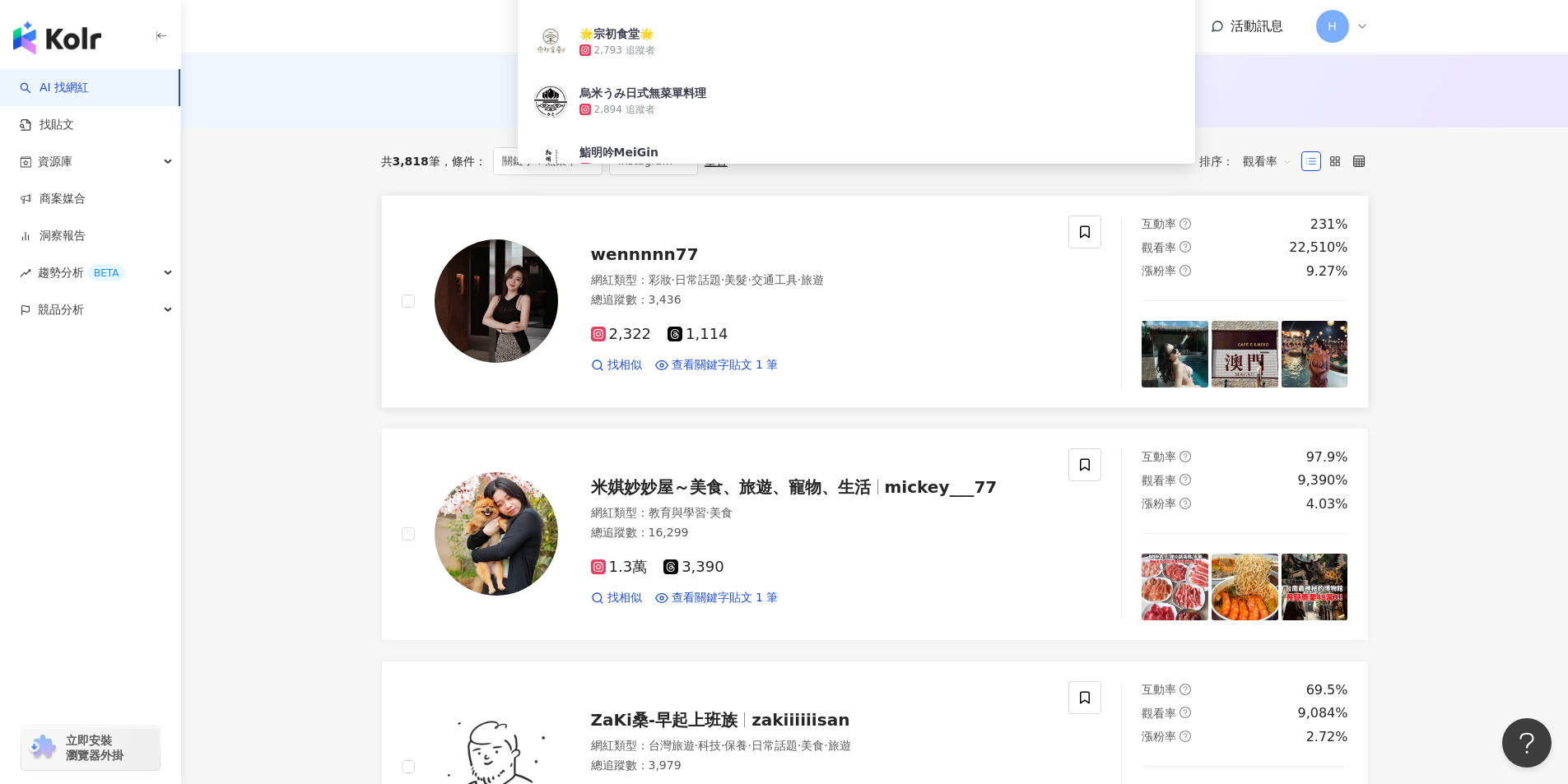
type input "***"
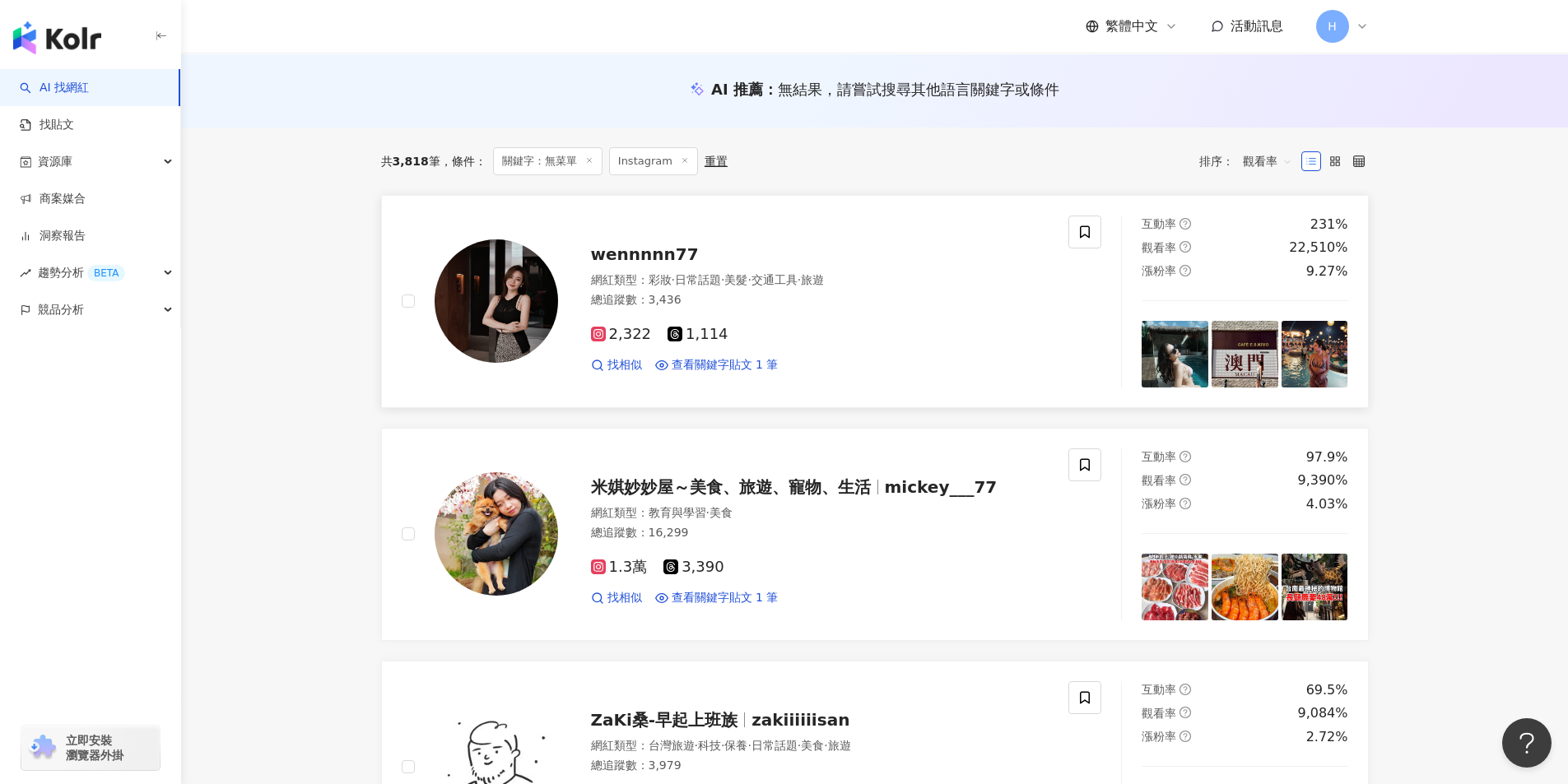
click at [632, 256] on span "wennnnn77" at bounding box center [644, 254] width 108 height 20
click at [705, 357] on span "查看關鍵字貼文 1 筆" at bounding box center [725, 365] width 107 height 16
click at [717, 365] on span "查看關鍵字貼文 1 筆" at bounding box center [725, 365] width 107 height 16
drag, startPoint x: 759, startPoint y: 485, endPoint x: 777, endPoint y: 491, distance: 19.0
click at [777, 491] on span "米娸妙妙屋～美食、旅遊、寵物、生活" at bounding box center [731, 487] width 280 height 20
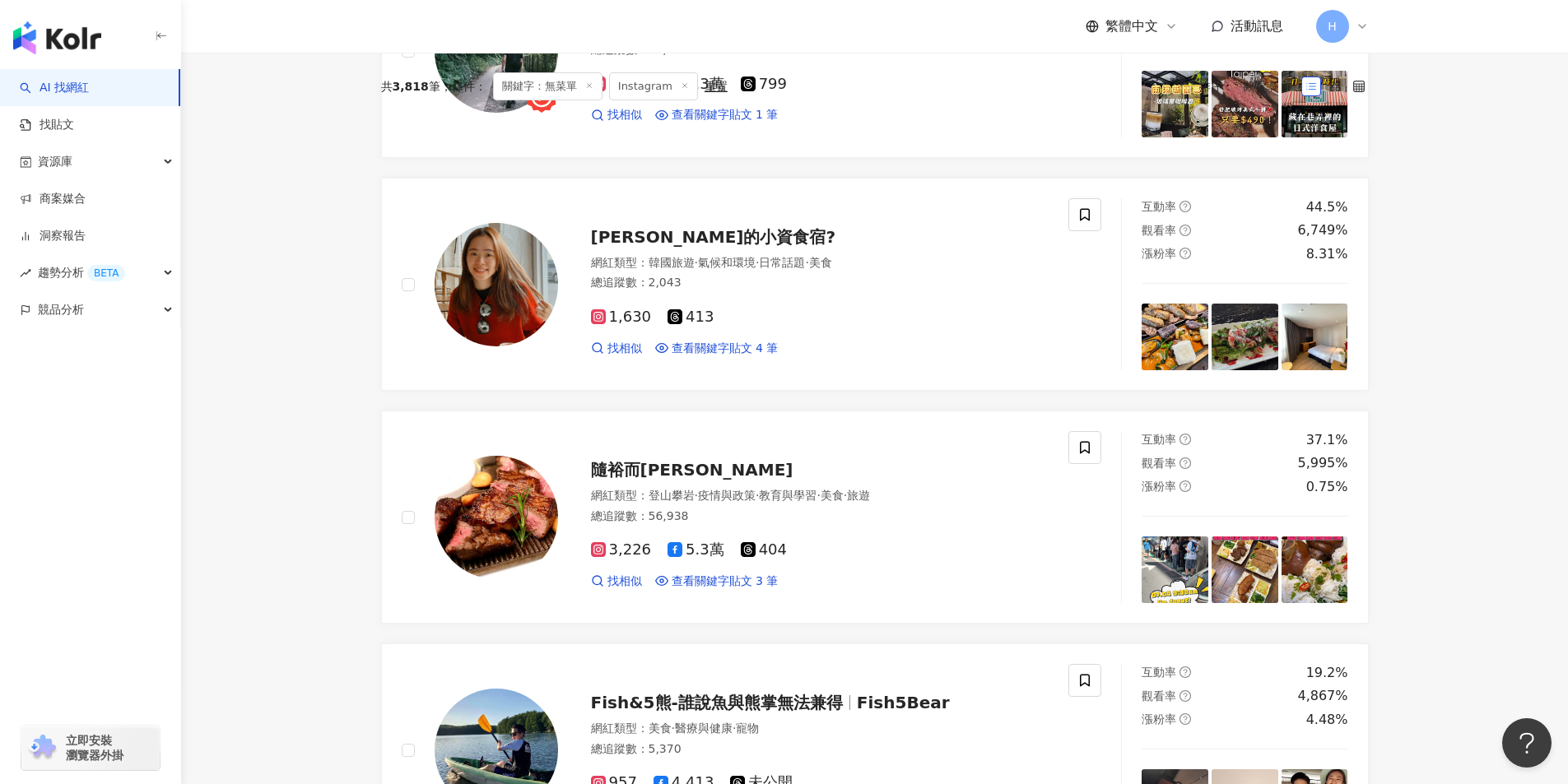
scroll to position [0, 0]
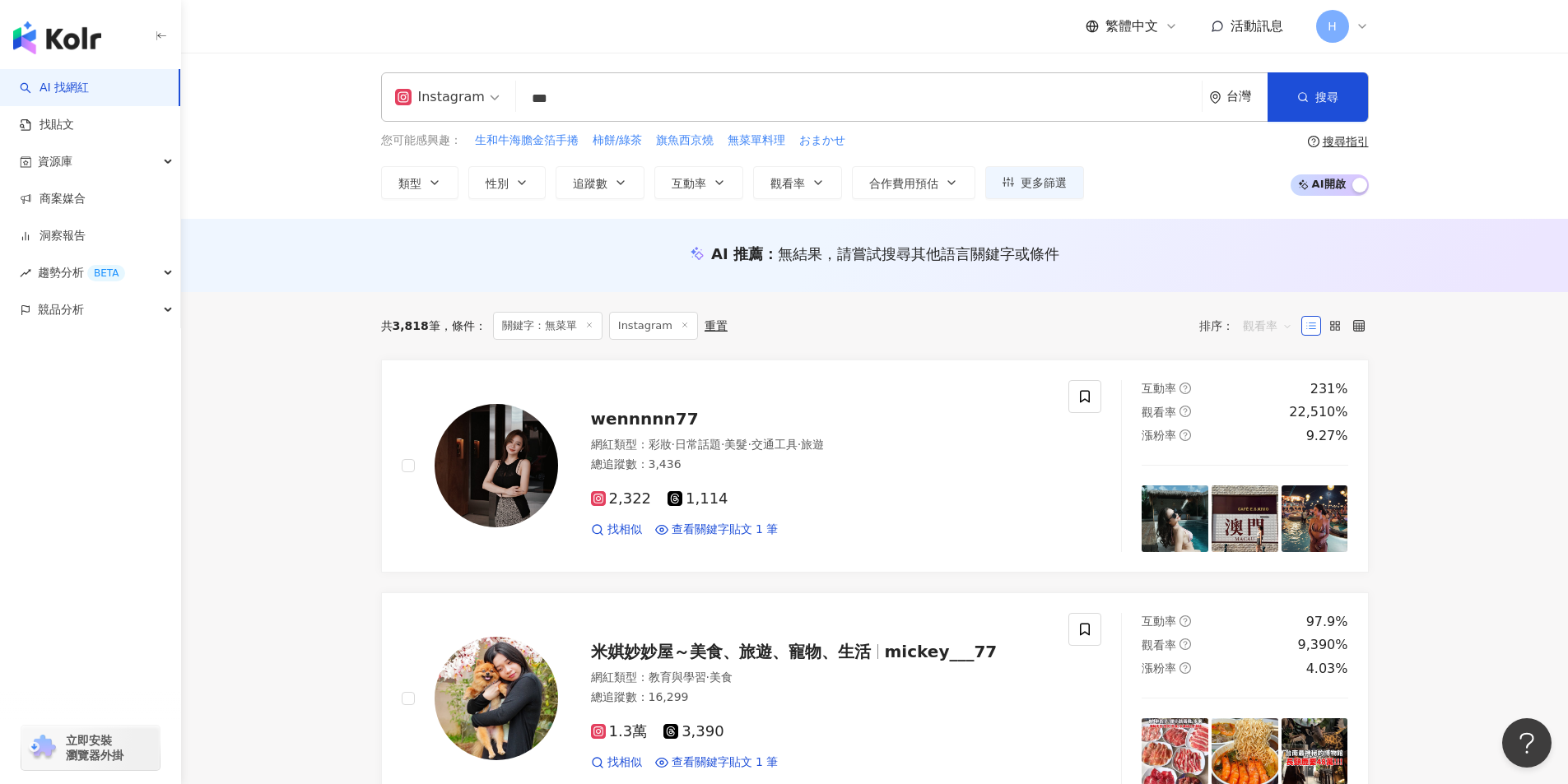
click at [1273, 326] on span "觀看率" at bounding box center [1266, 326] width 49 height 27
click at [1273, 351] on div "關聯性" at bounding box center [1267, 359] width 41 height 18
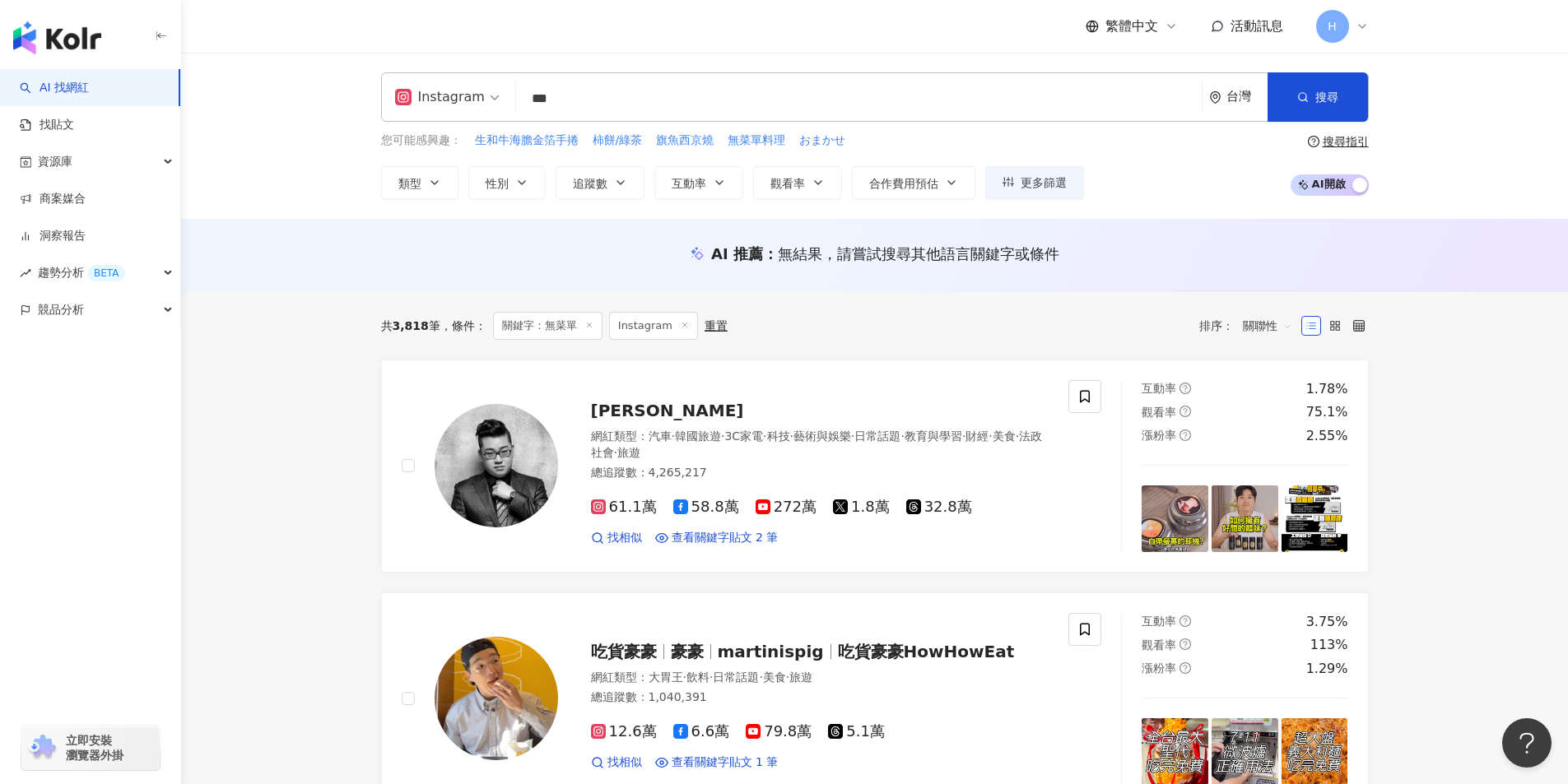
click at [1270, 323] on span "關聯性" at bounding box center [1266, 326] width 49 height 27
click at [1278, 438] on div "互動率" at bounding box center [1267, 443] width 41 height 18
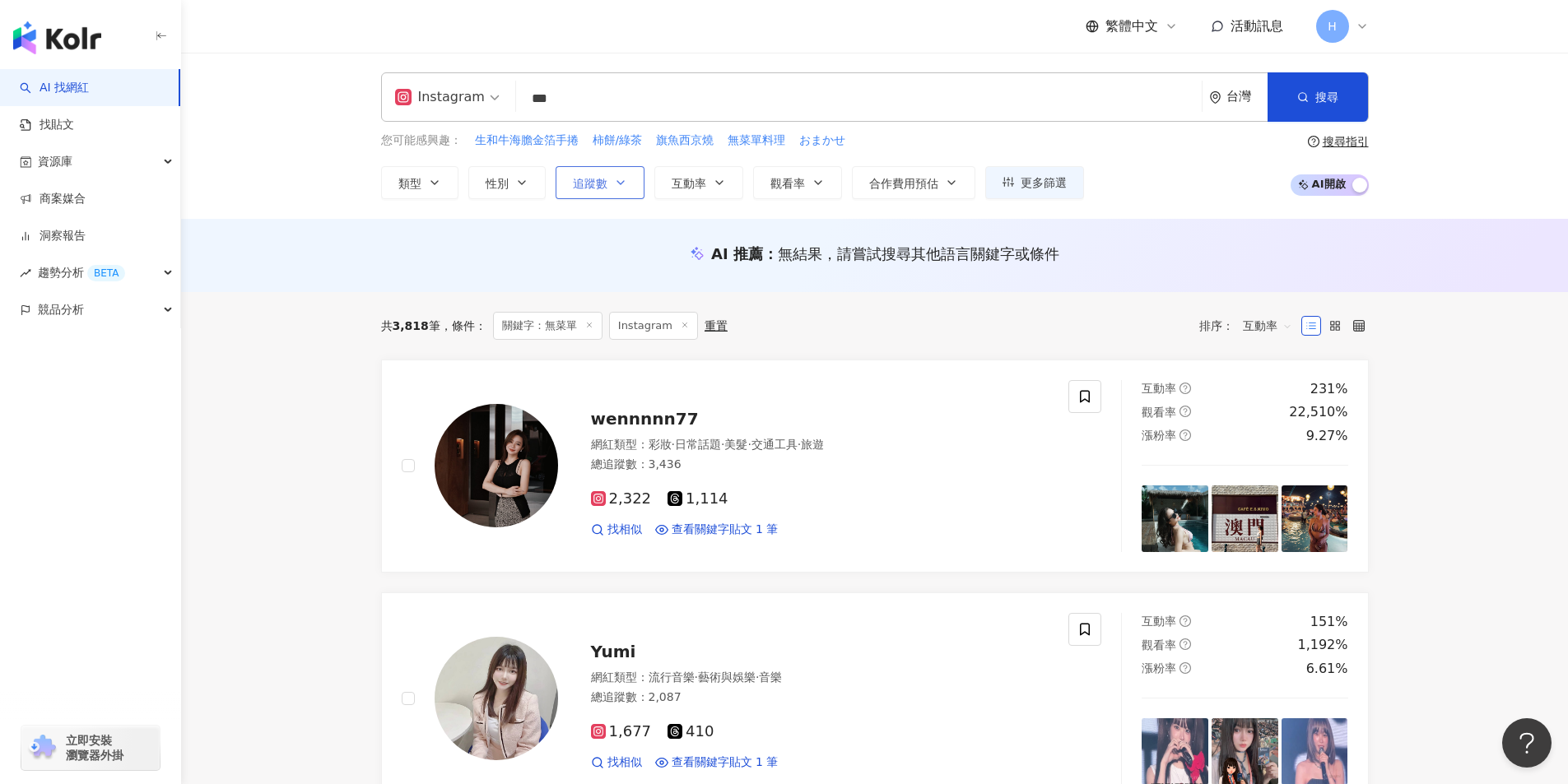
click at [586, 186] on span "追蹤數" at bounding box center [590, 183] width 35 height 13
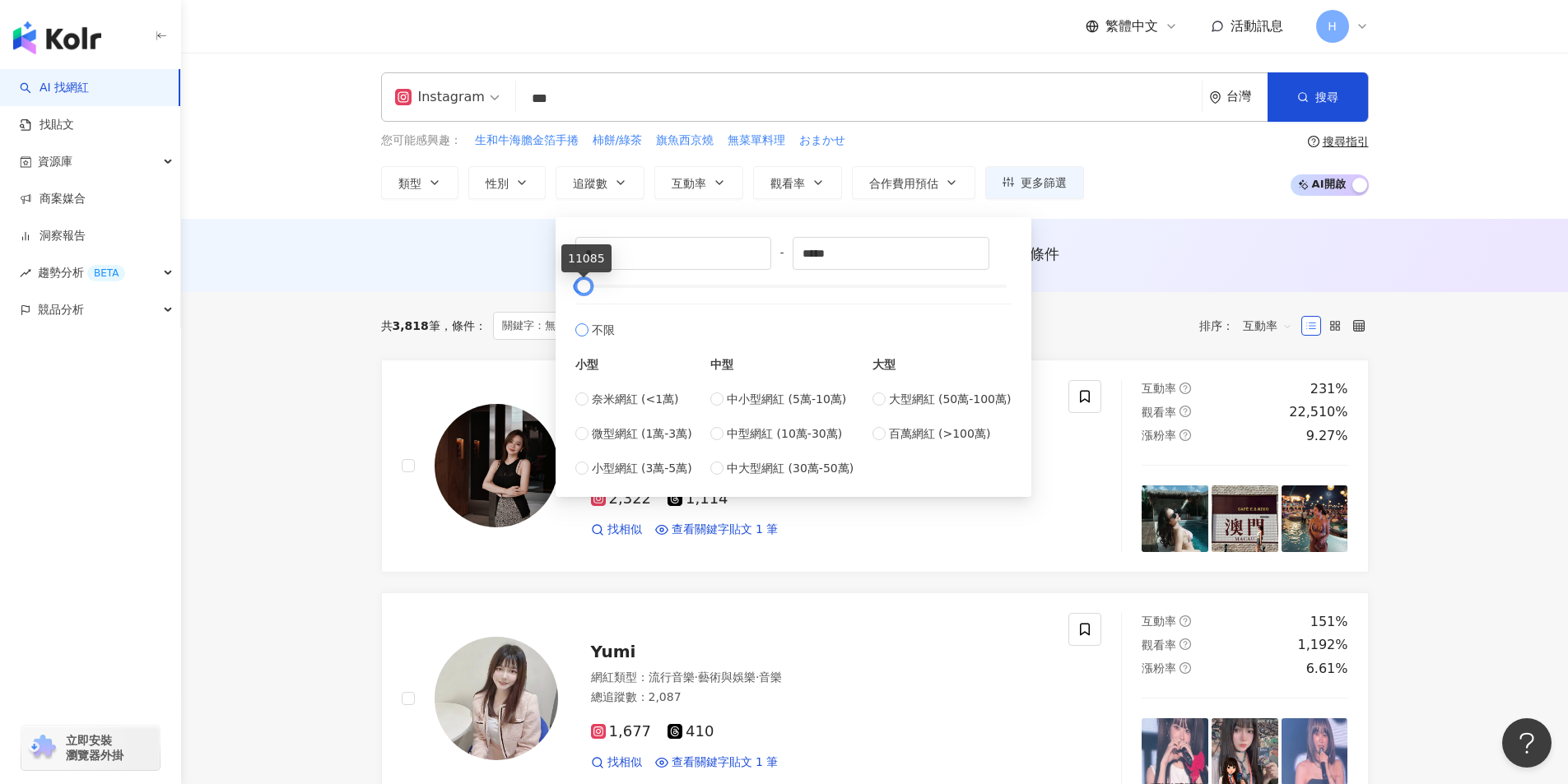
drag, startPoint x: 1005, startPoint y: 285, endPoint x: 583, endPoint y: 316, distance: 423.1
click at [583, 316] on div "* - ***** 不限 小型 奈米網紅 (<1萬) 微型網紅 (1萬-3萬) 小型網紅 (3萬-5萬) 中型 中小型網紅 (5萬-10萬) 中型網紅 (10…" at bounding box center [793, 357] width 436 height 240
click at [589, 396] on label "奈米網紅 (<1萬)" at bounding box center [634, 399] width 117 height 18
type input "****"
click at [1129, 249] on div "AI 推薦 ： 無結果，請嘗試搜尋其他語言關鍵字或條件" at bounding box center [875, 253] width 988 height 21
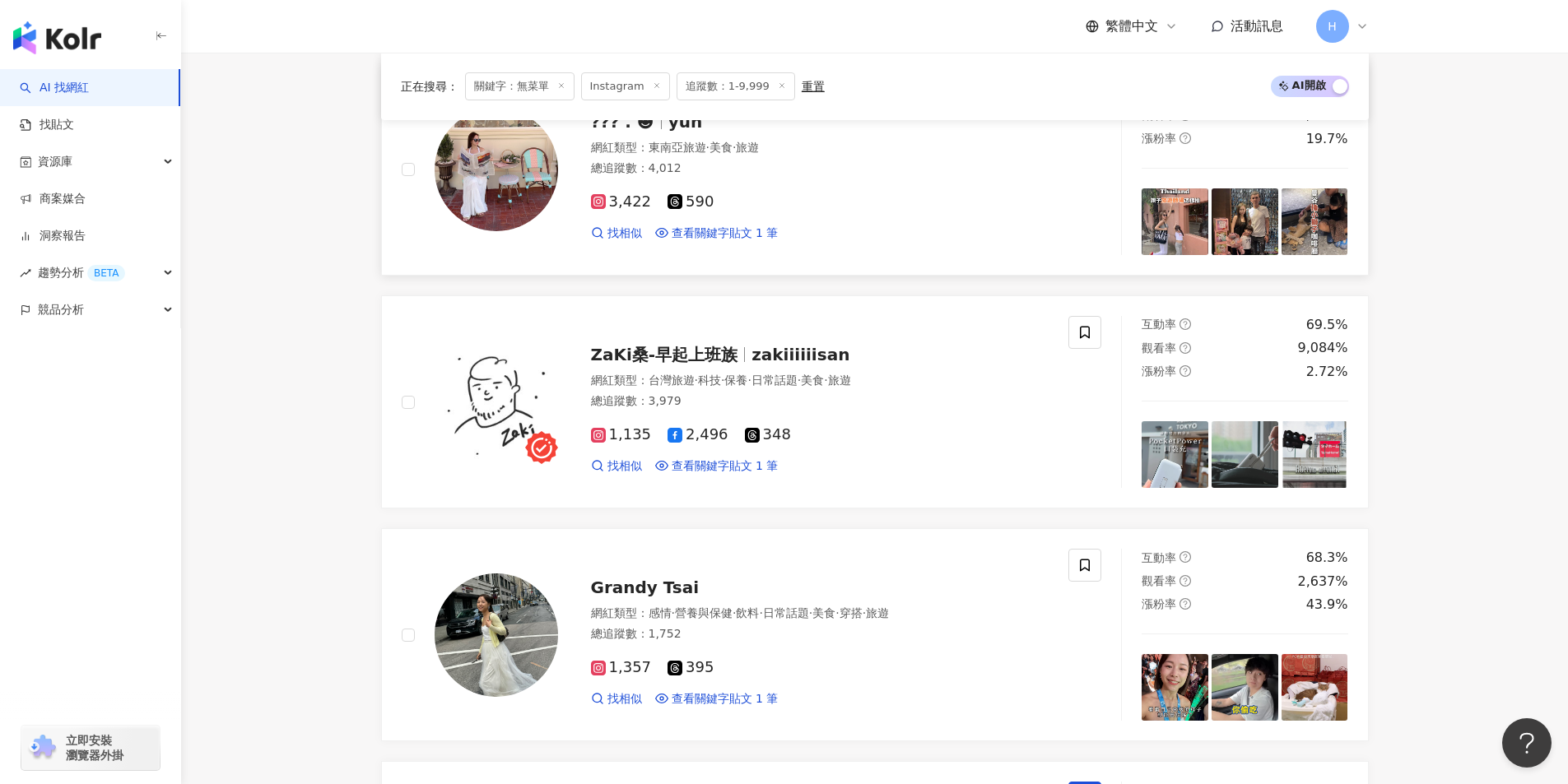
scroll to position [1563, 0]
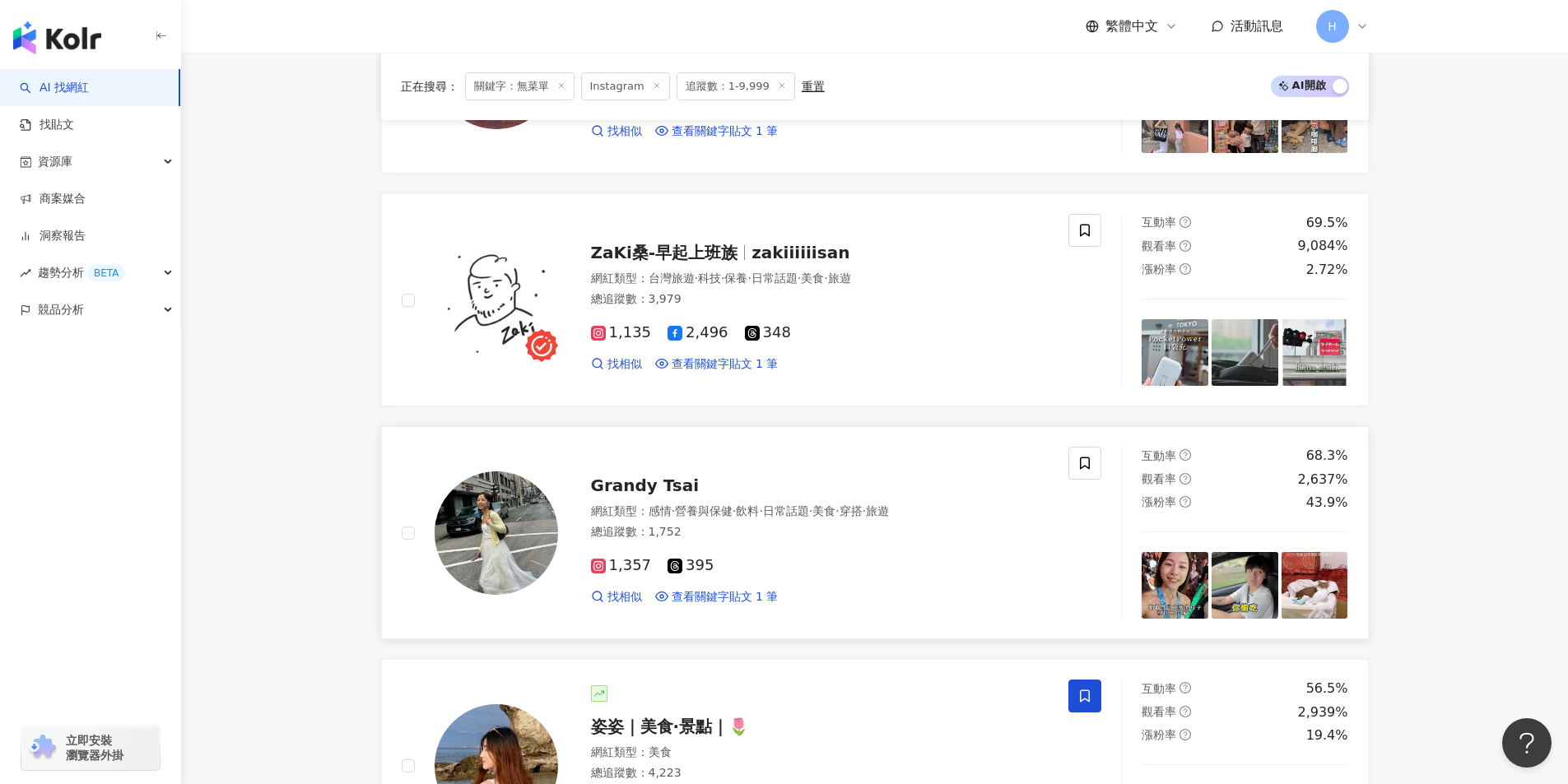
click at [637, 483] on span "Grandy Tsai" at bounding box center [645, 485] width 109 height 20
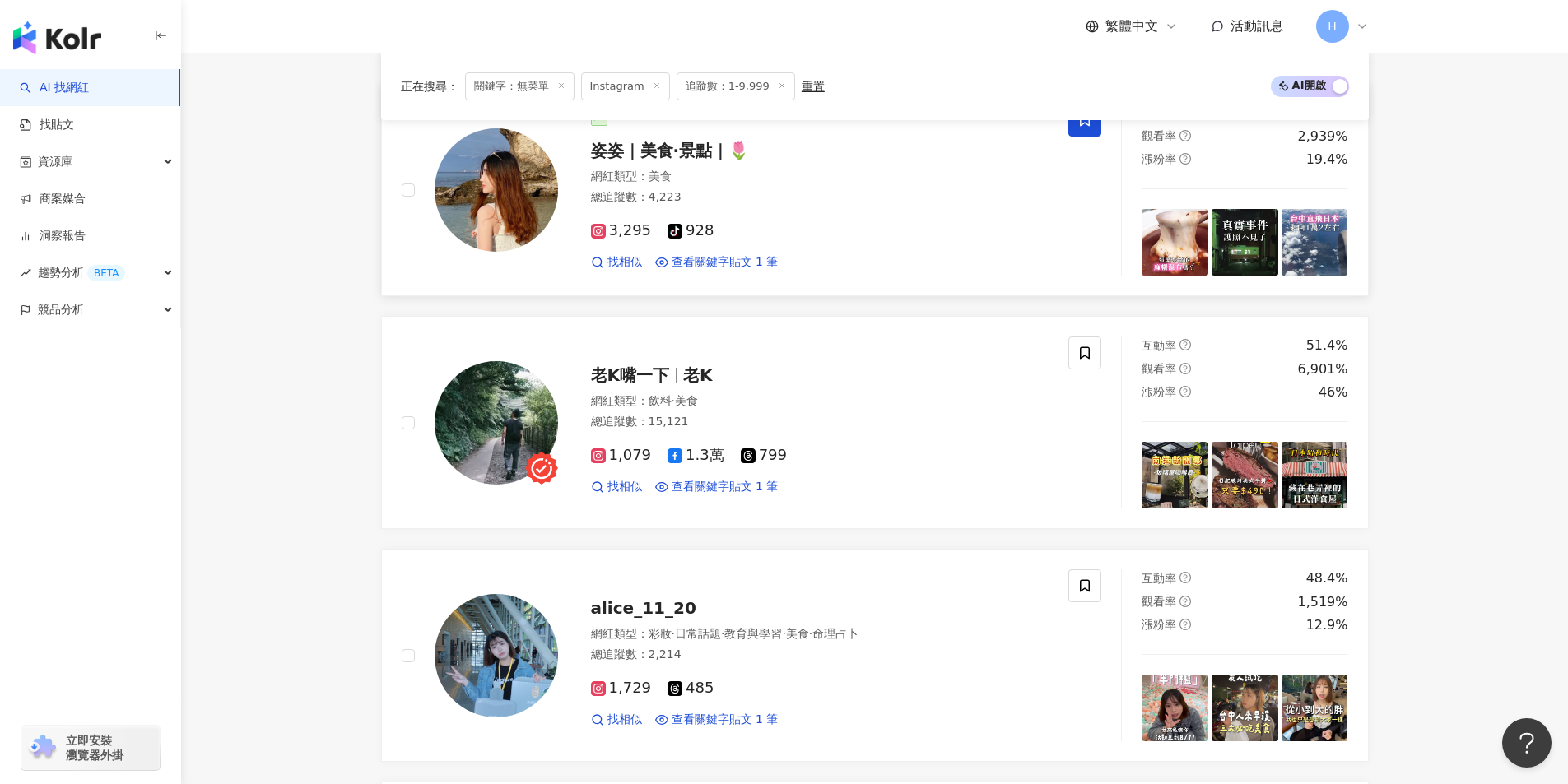
scroll to position [2467, 0]
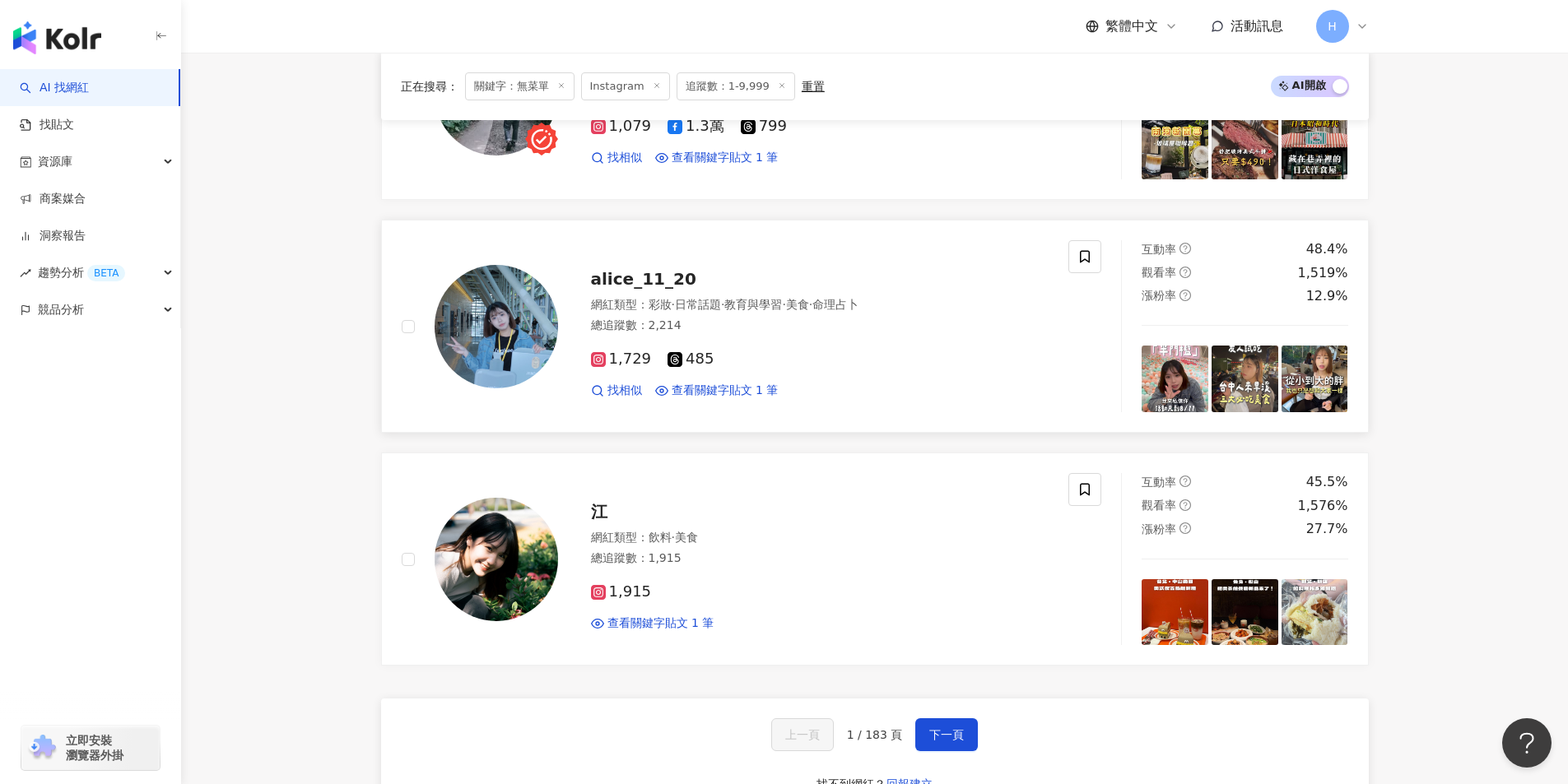
click at [668, 277] on span "alice_11_20" at bounding box center [643, 279] width 105 height 20
click at [675, 541] on span "·" at bounding box center [673, 537] width 4 height 13
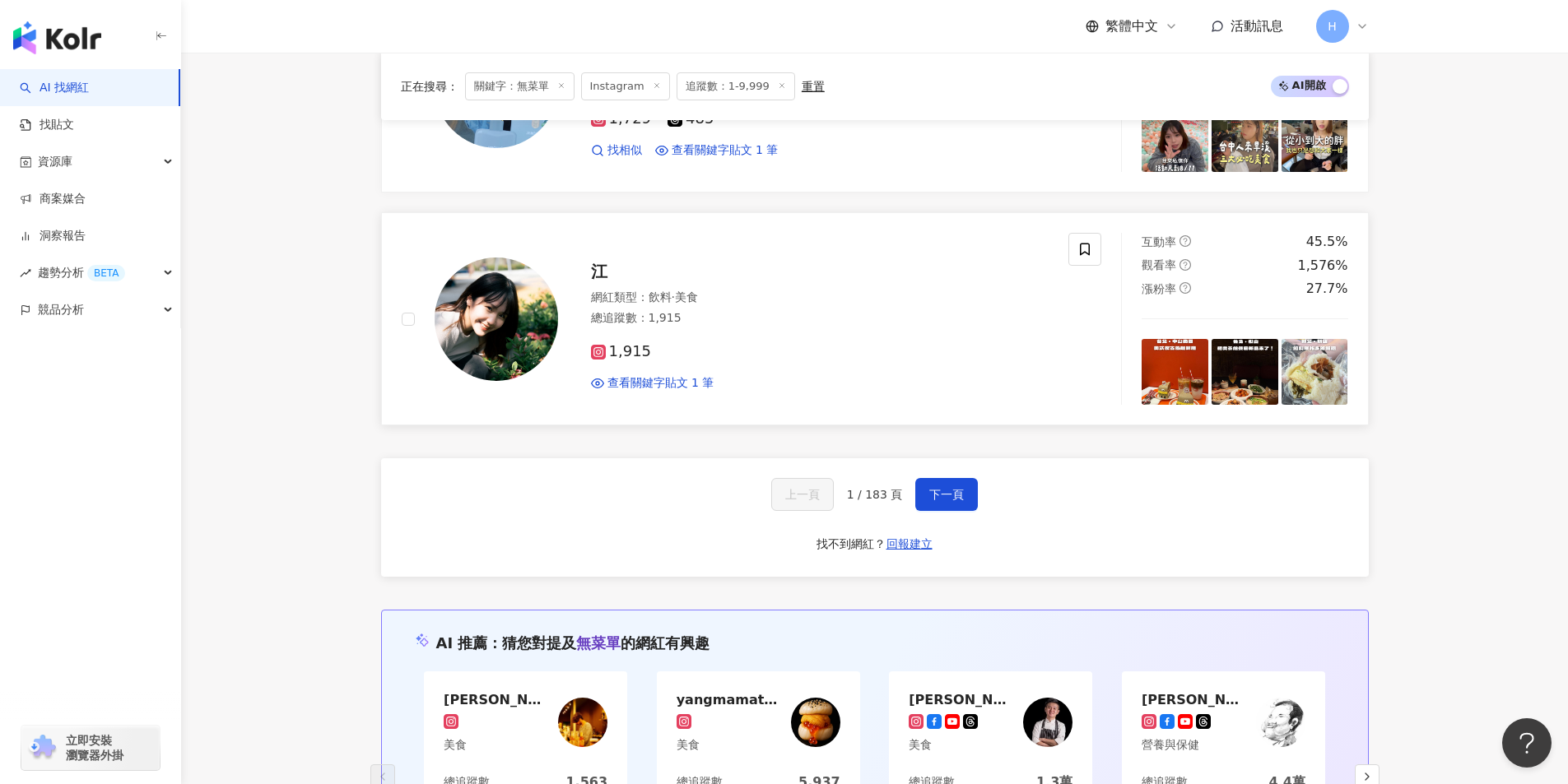
scroll to position [2796, 0]
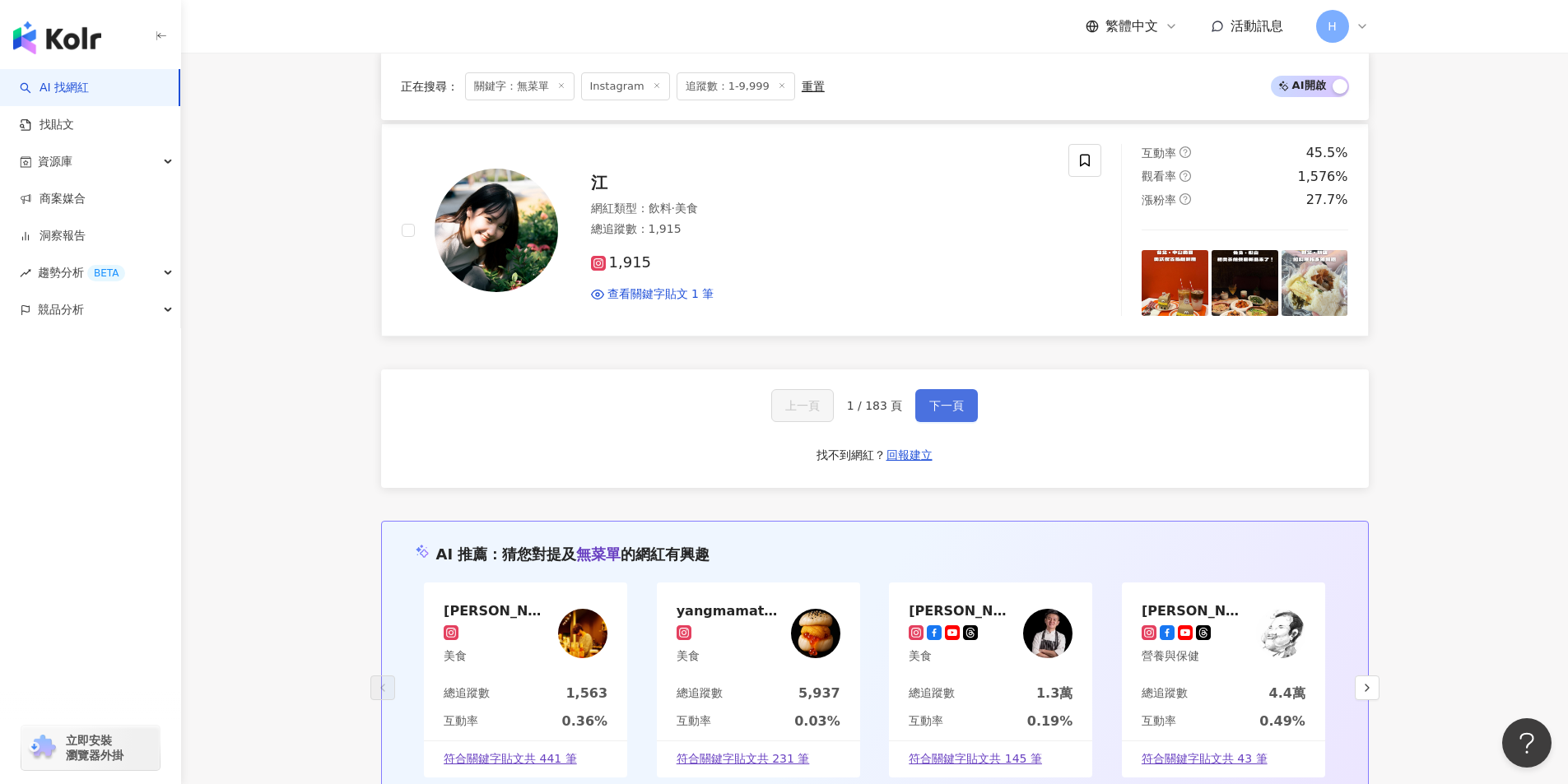
click at [942, 405] on span "下一頁" at bounding box center [946, 405] width 35 height 13
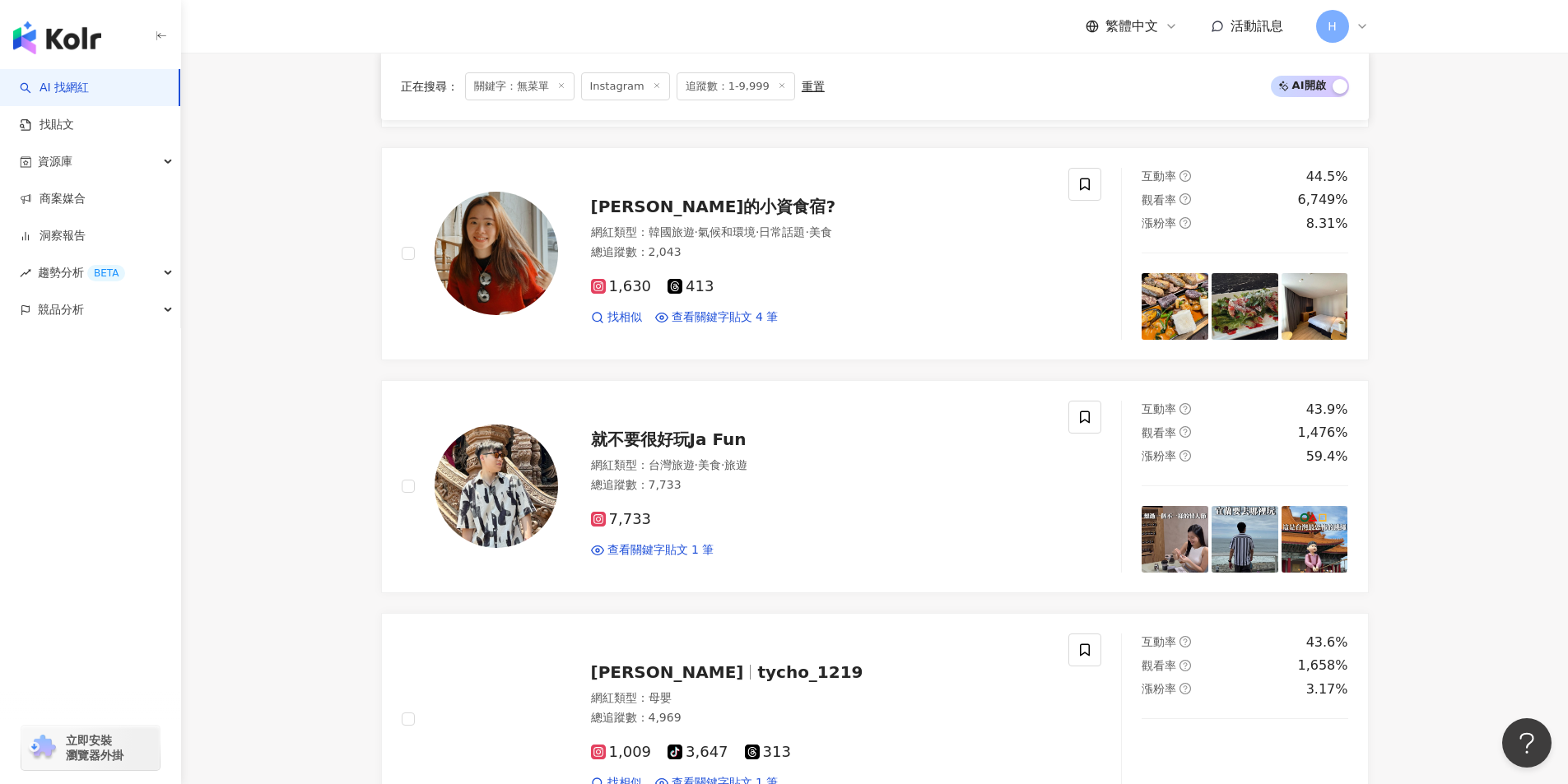
scroll to position [493, 0]
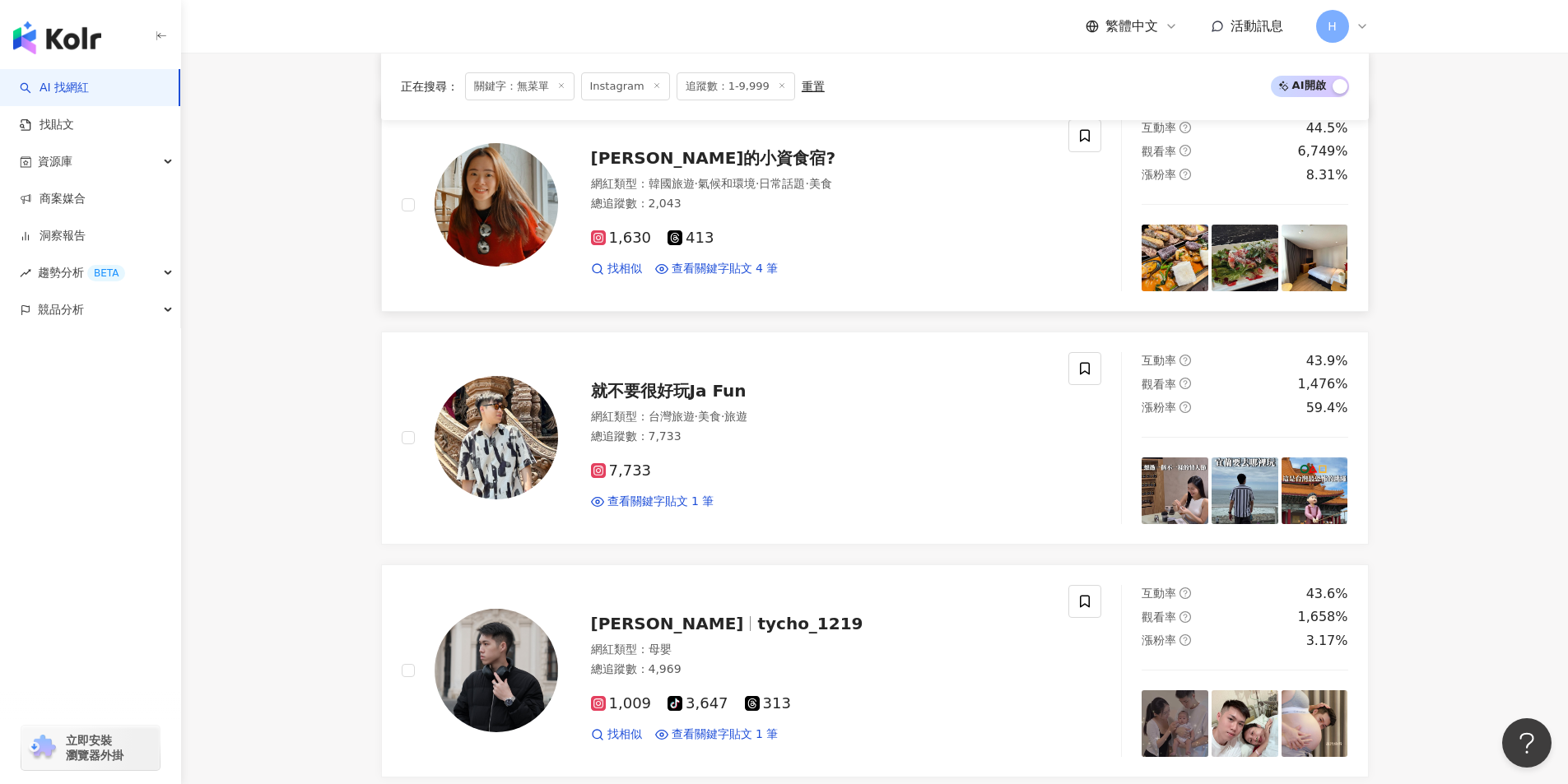
click at [704, 154] on span "喬安的小資食宿?" at bounding box center [713, 158] width 245 height 20
click at [660, 395] on span "就不要很好玩Ja Fun" at bounding box center [668, 391] width 155 height 20
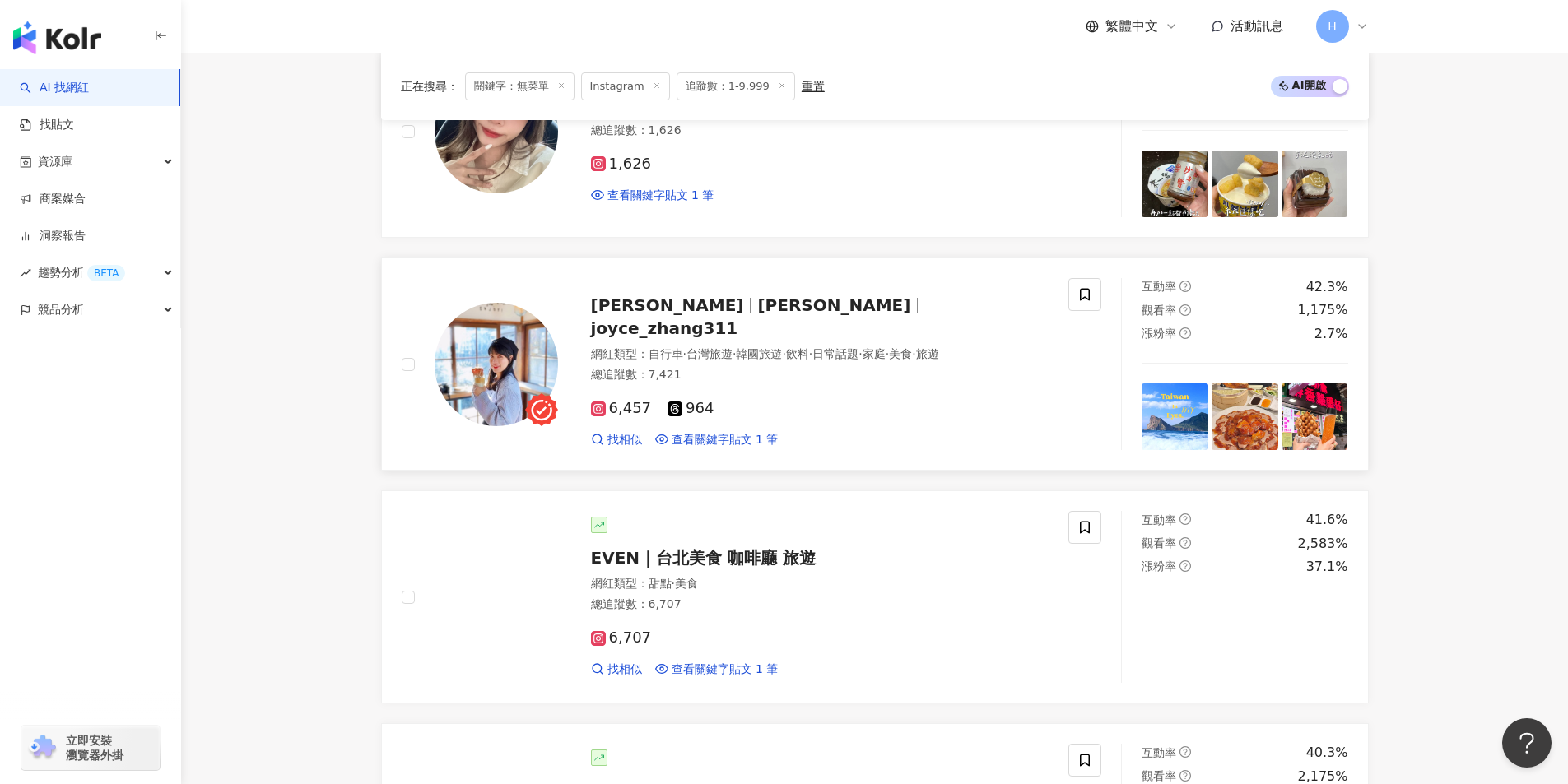
scroll to position [1645, 0]
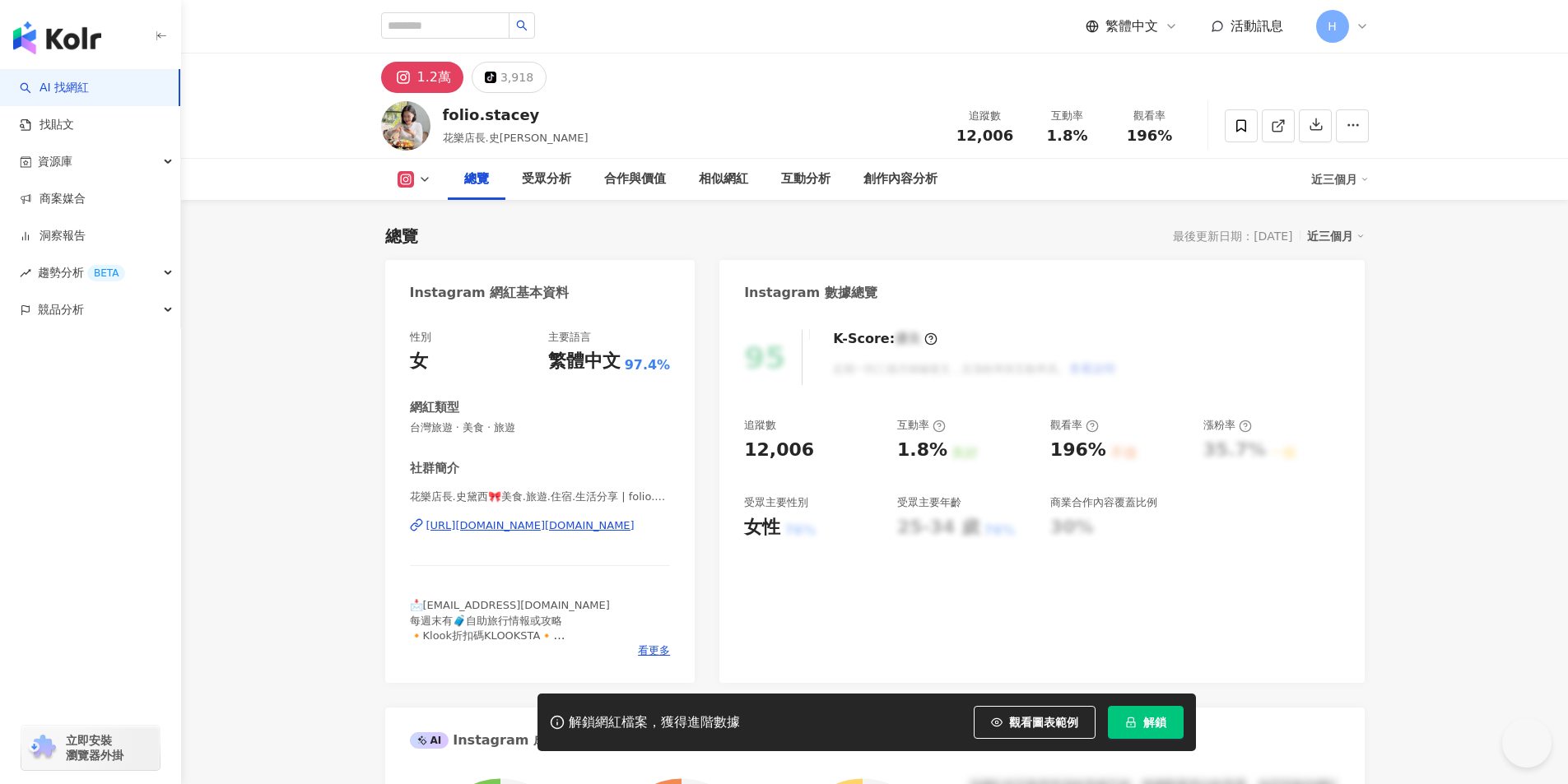
click at [594, 524] on div "[URL][DOMAIN_NAME][DOMAIN_NAME]" at bounding box center [530, 525] width 208 height 15
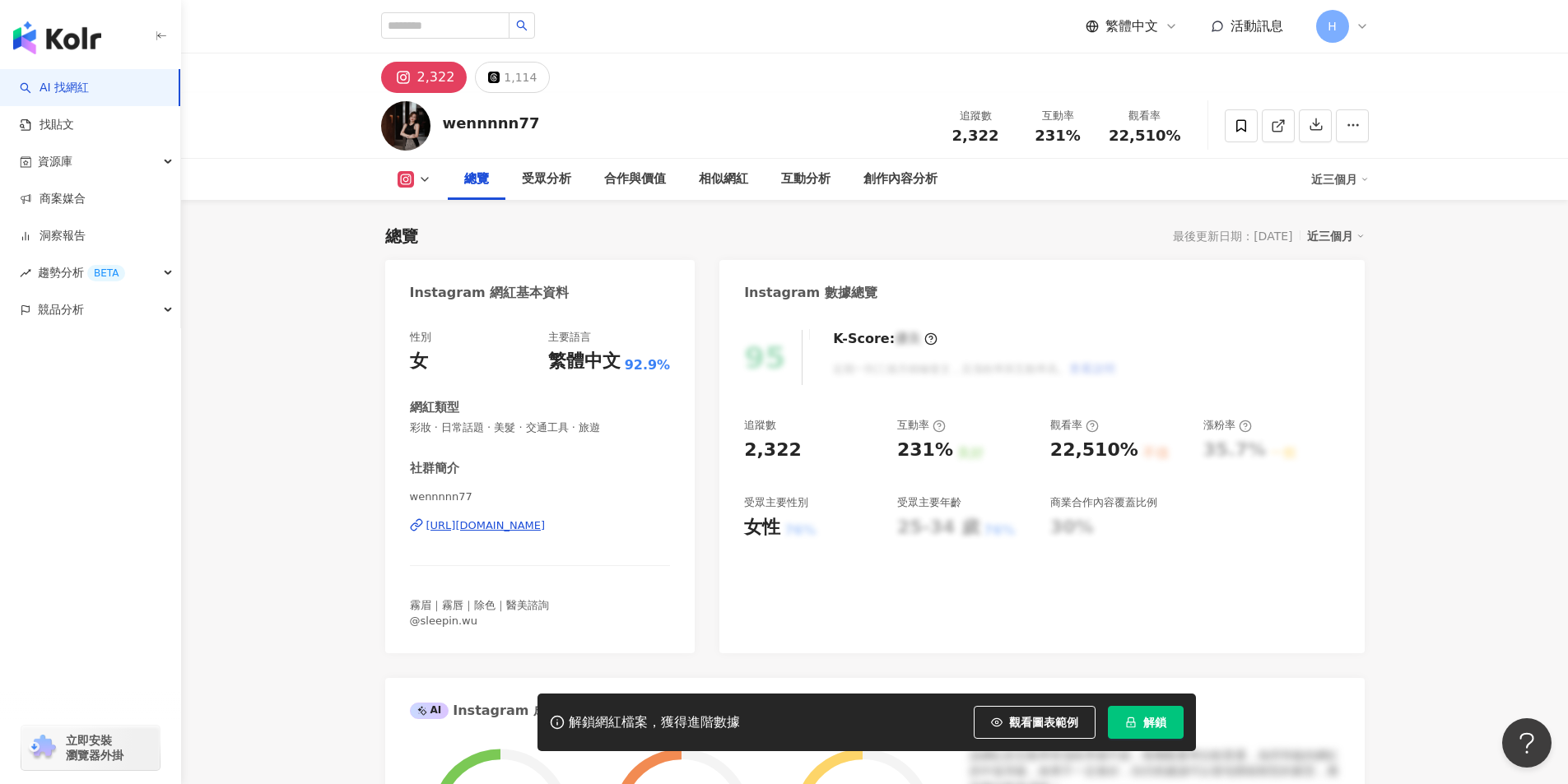
scroll to position [575, 0]
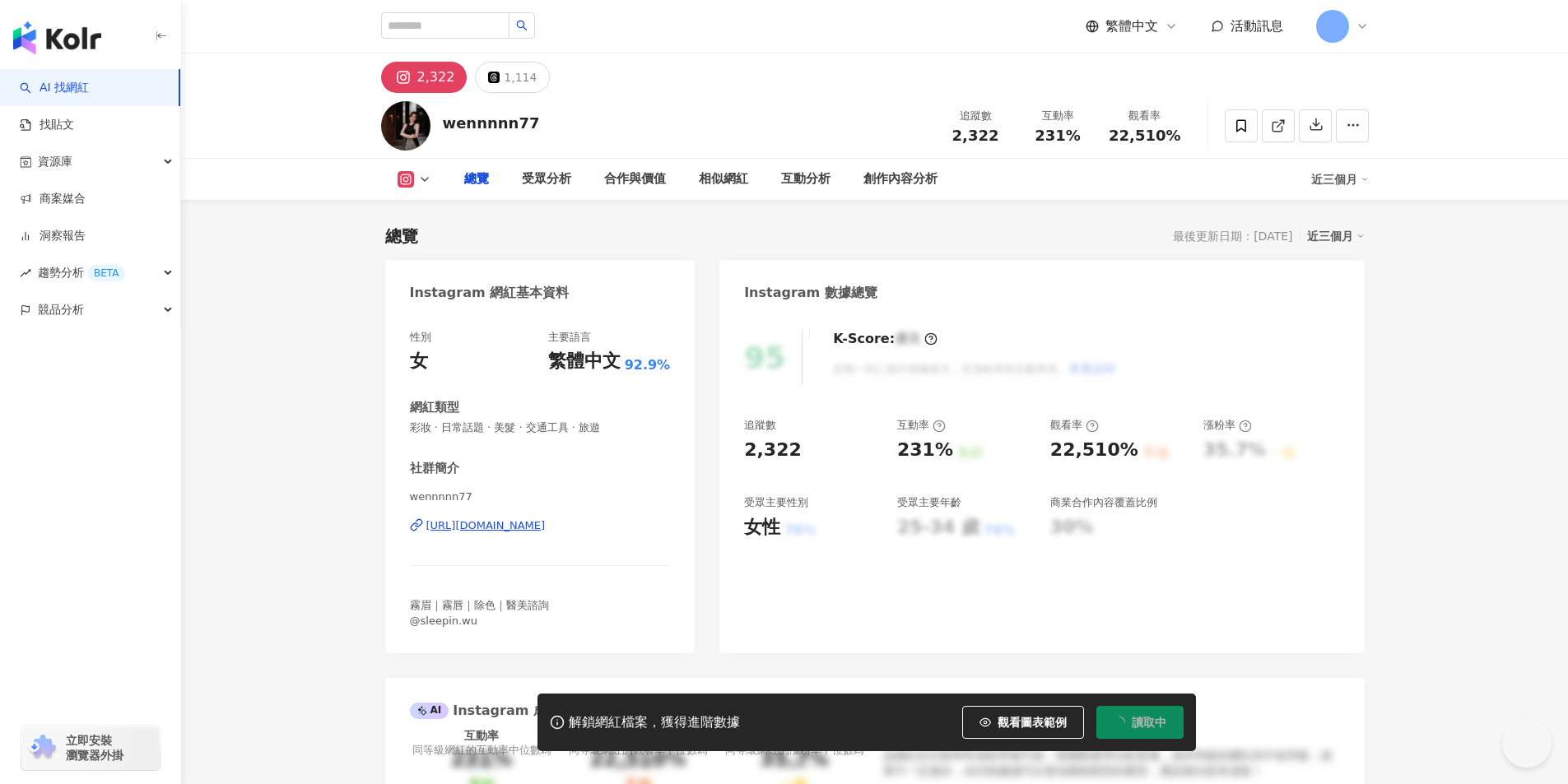
type input "***"
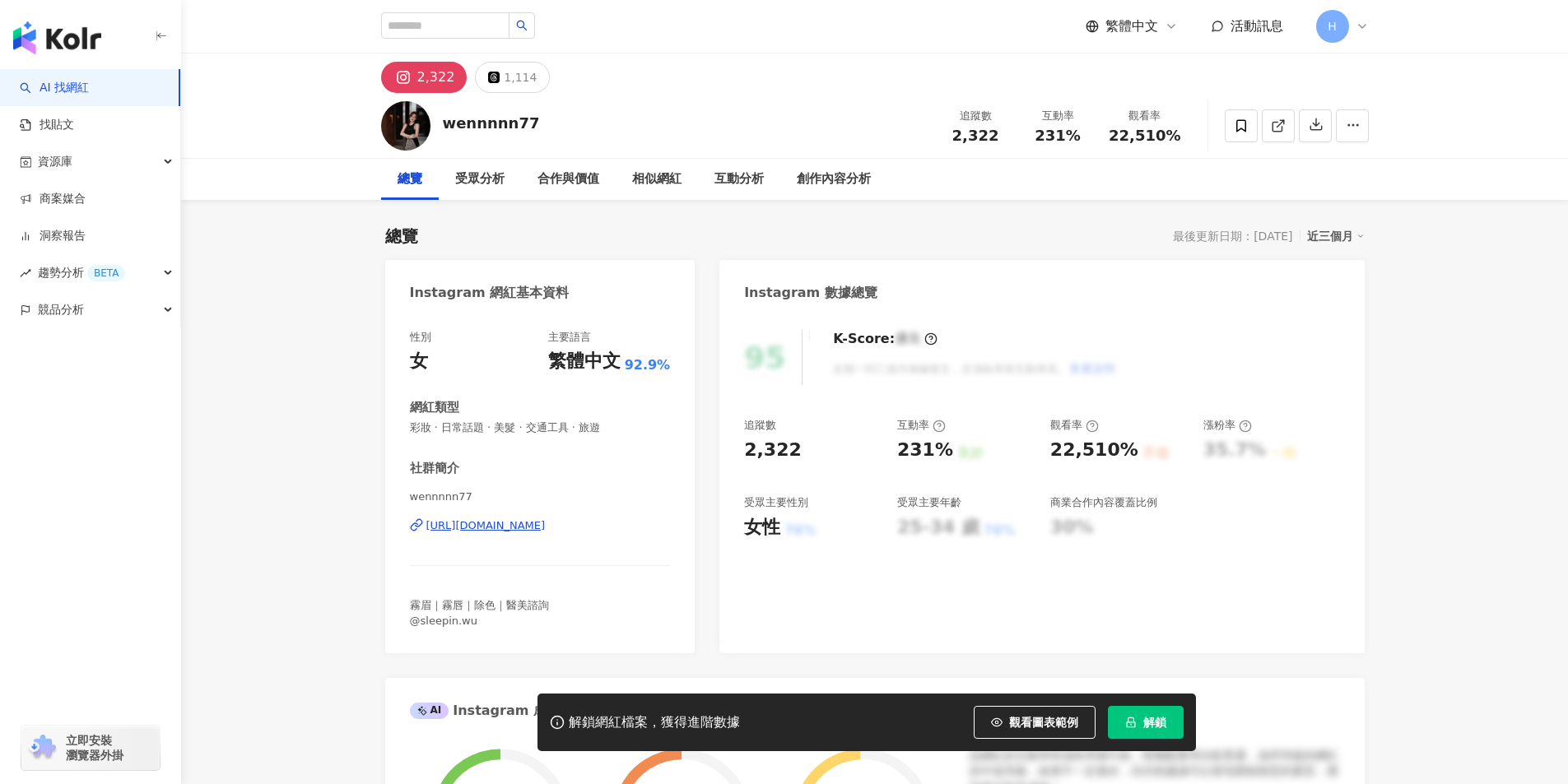
scroll to position [329, 0]
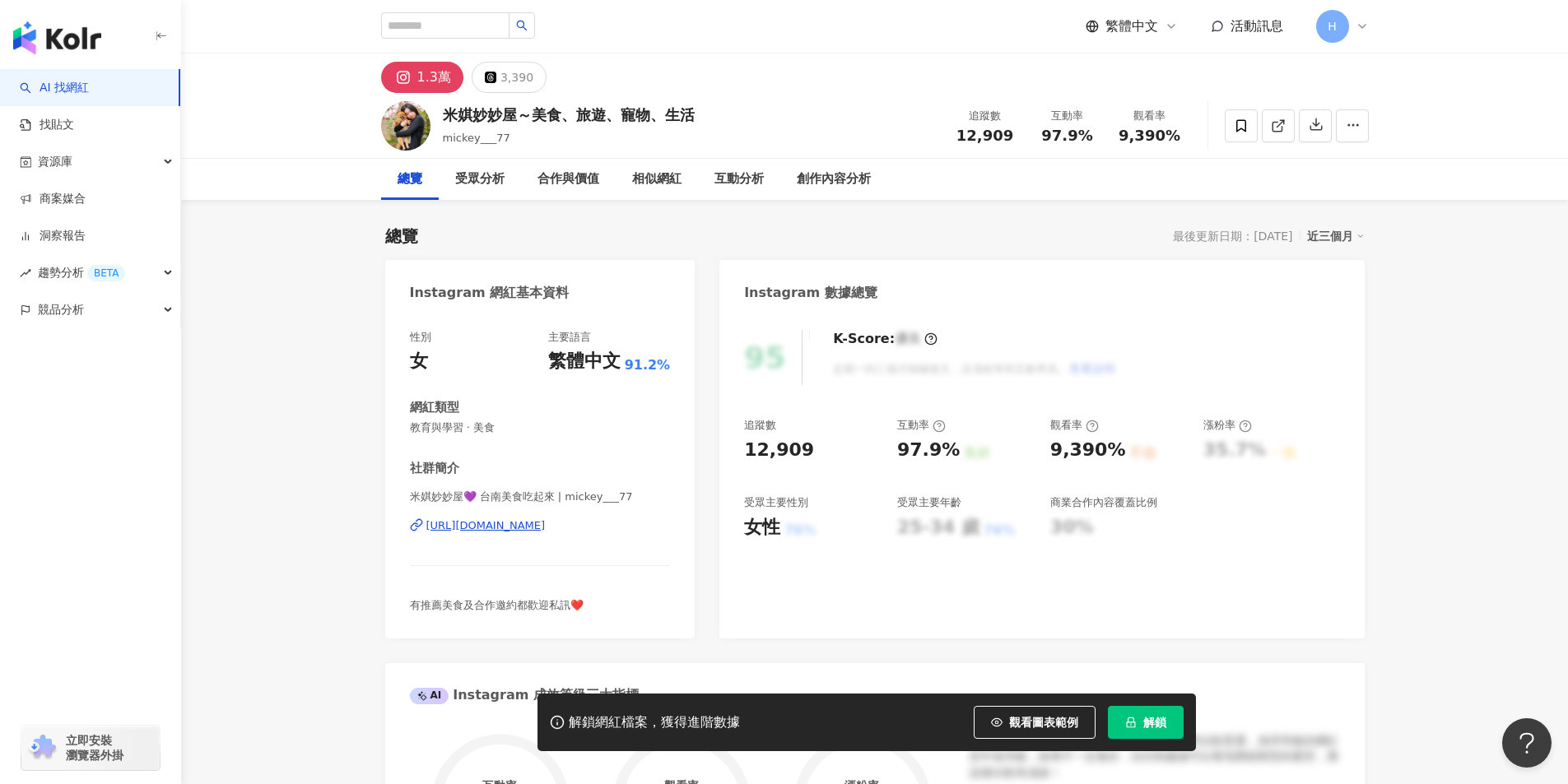
click at [545, 528] on div "https://www.instagram.com/mickey___77/" at bounding box center [486, 525] width 120 height 15
click at [545, 532] on div "https://www.instagram.com/mickey___77/" at bounding box center [486, 525] width 120 height 15
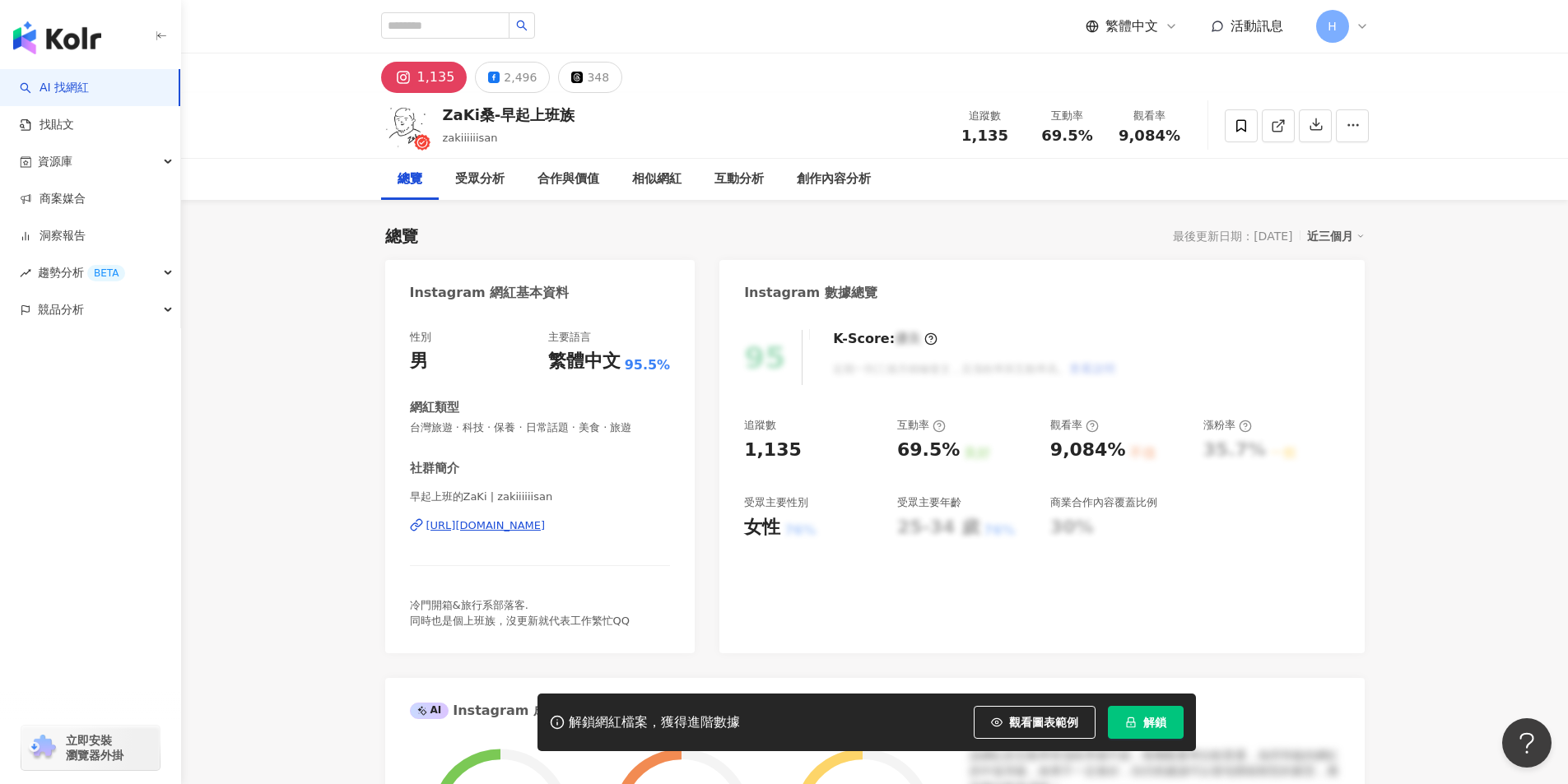
scroll to position [411, 0]
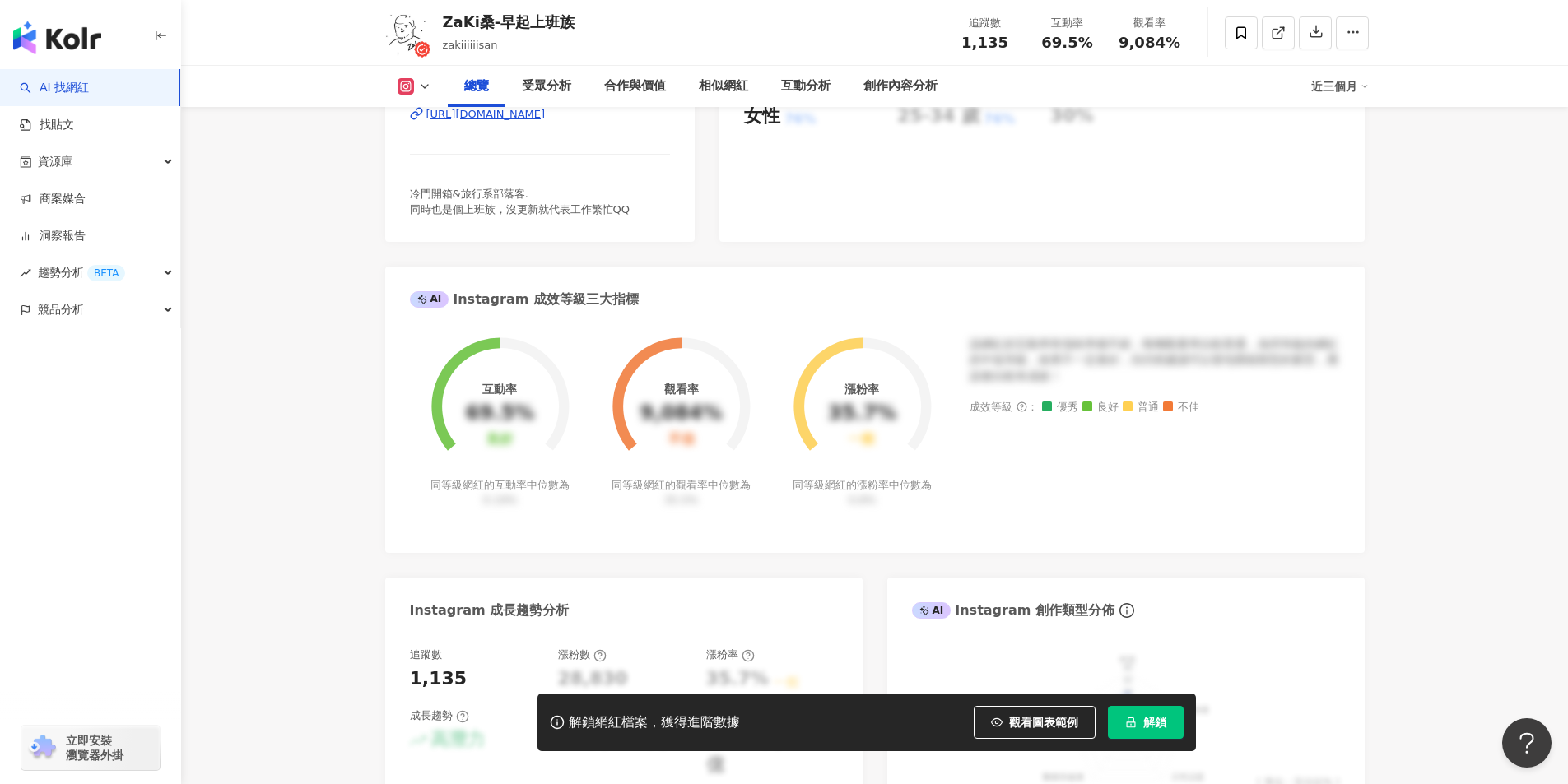
click at [545, 121] on div "https://www.instagram.com/zakiiiiiisan/" at bounding box center [486, 114] width 120 height 15
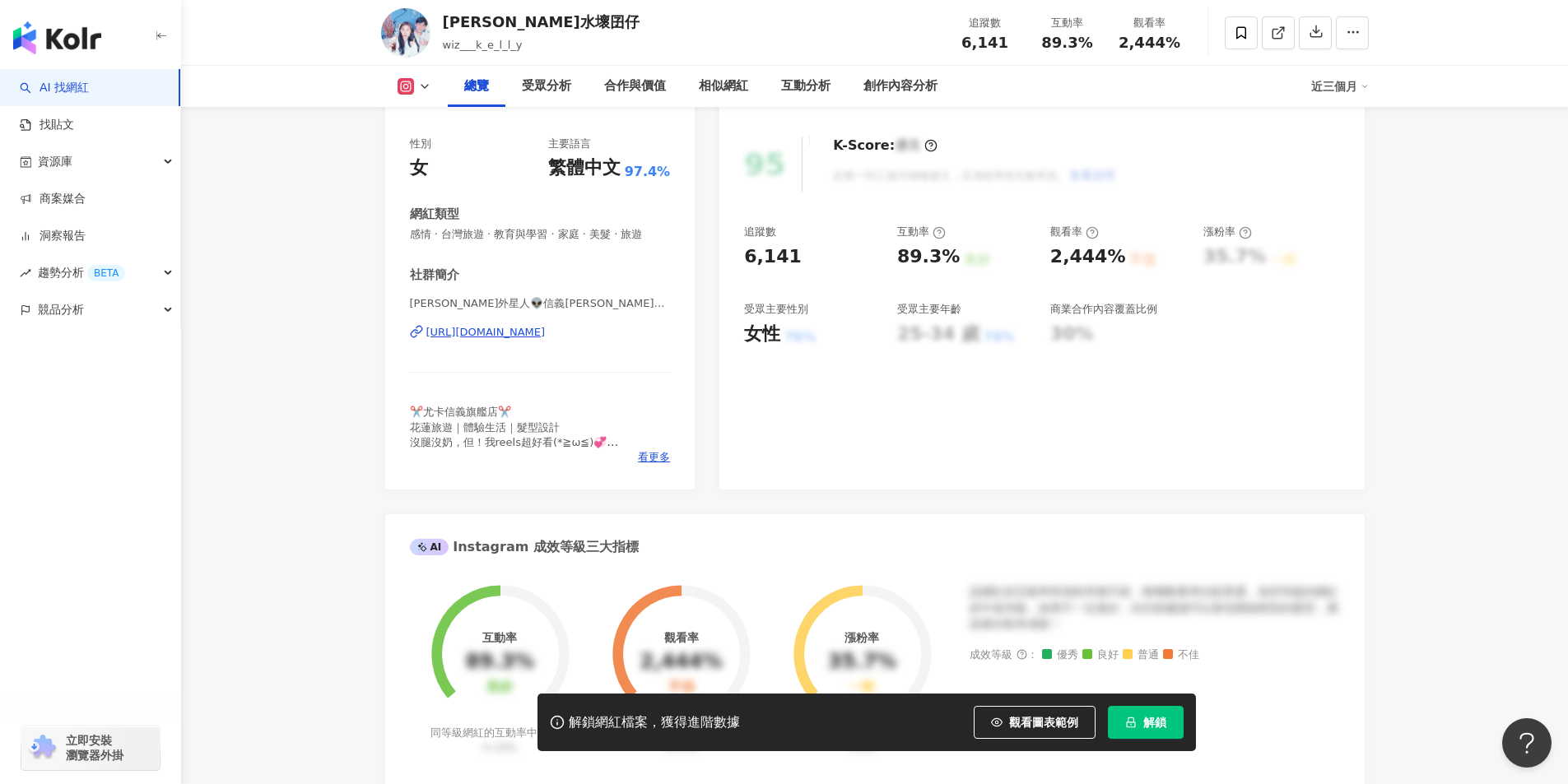
scroll to position [329, 0]
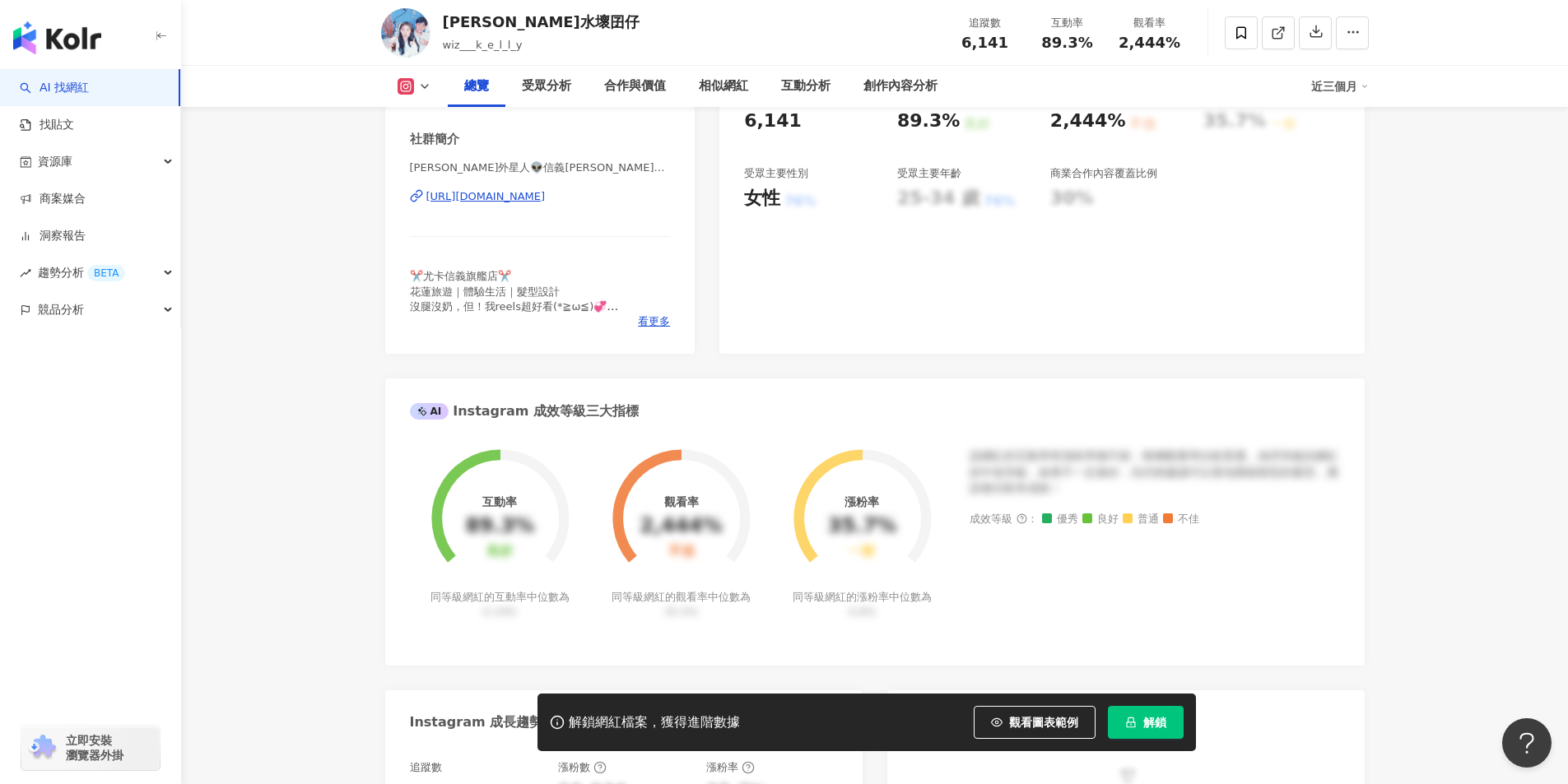
click at [627, 365] on div "Instagram 網紅基本資料 性別 女 主要語言 繁體中文 97.4% 網紅類型 感情 · 台灣旅遊 · 教育與學習 · 家庭 · 美髮 · 旅遊 社群簡…" at bounding box center [875, 569] width 979 height 1276
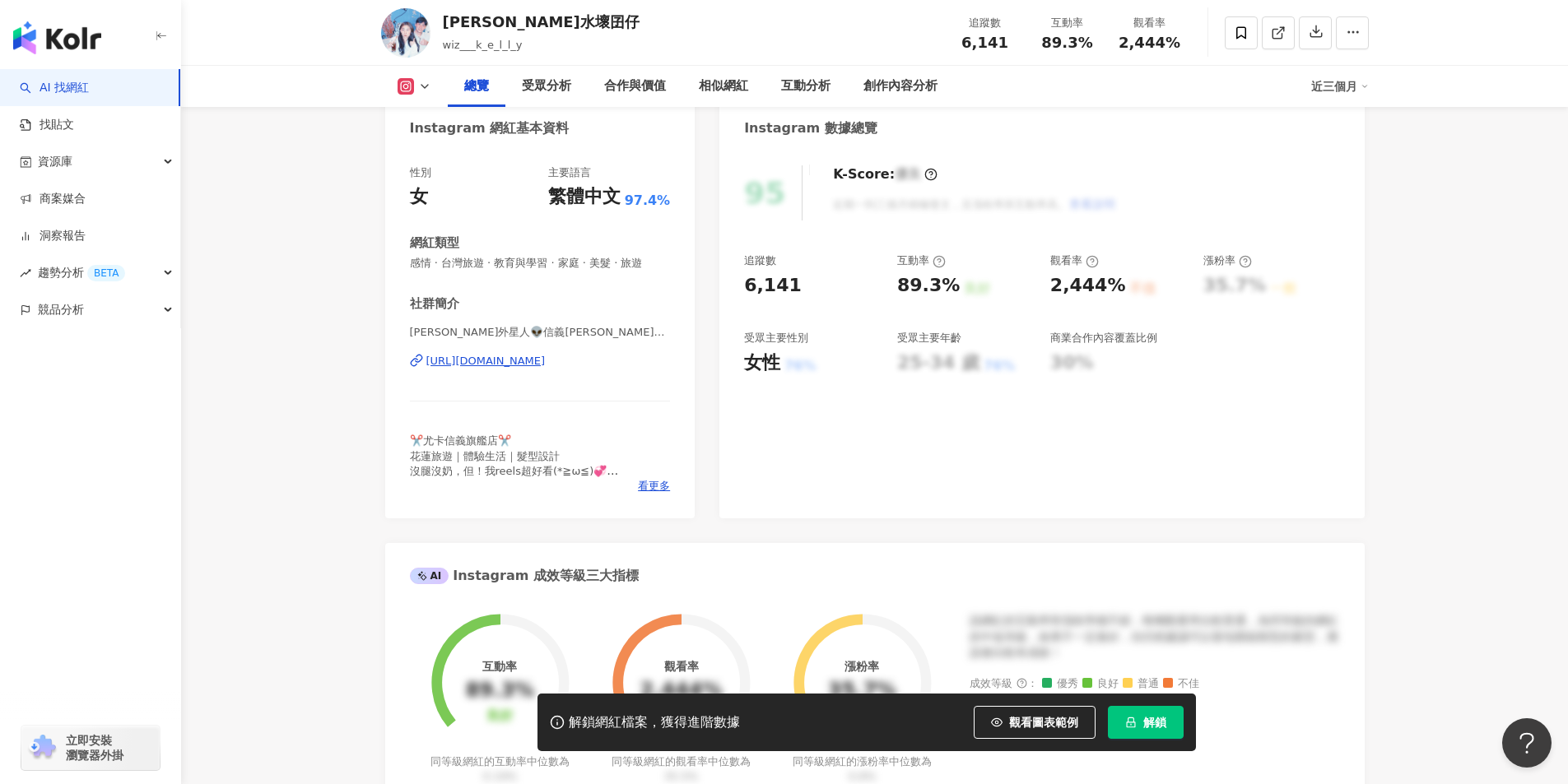
click at [545, 359] on div "https://www.instagram.com/wiz_k_e_l_l_y_uca/" at bounding box center [486, 360] width 120 height 15
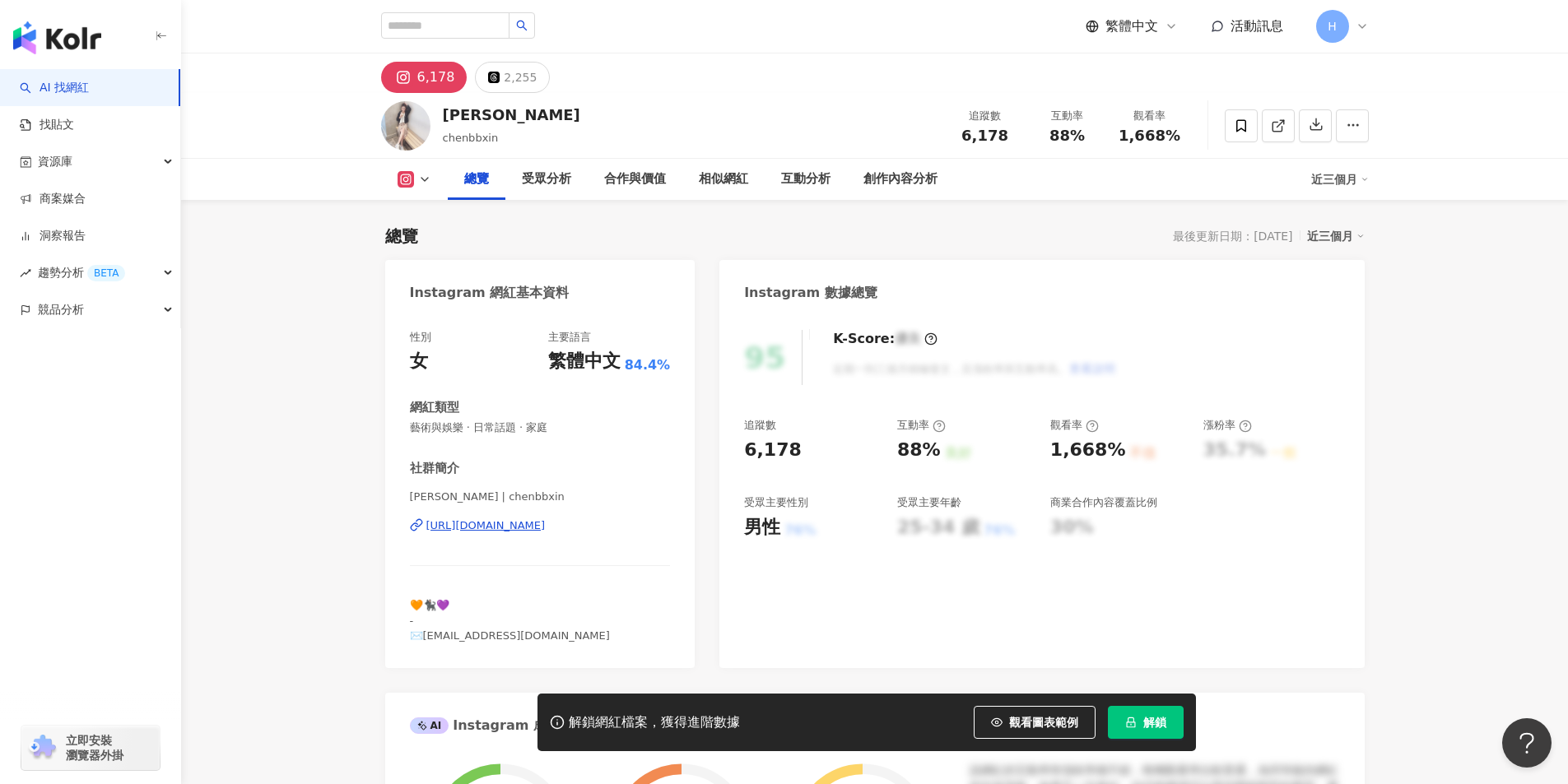
click at [545, 524] on div "[URL][DOMAIN_NAME]" at bounding box center [486, 525] width 120 height 15
click at [1237, 129] on icon at bounding box center [1240, 126] width 10 height 12
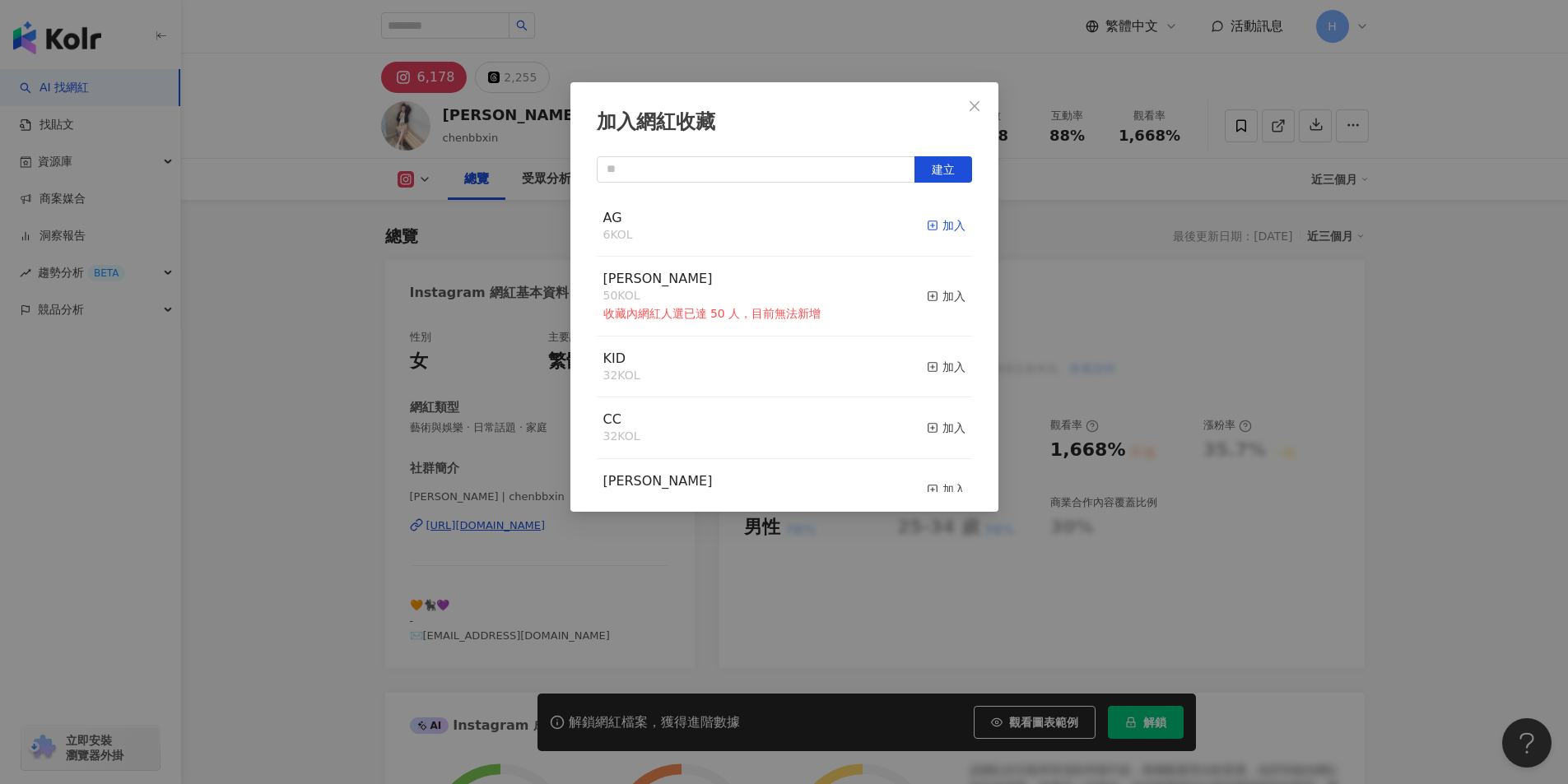
click at [931, 222] on div "加入" at bounding box center [945, 226] width 38 height 18
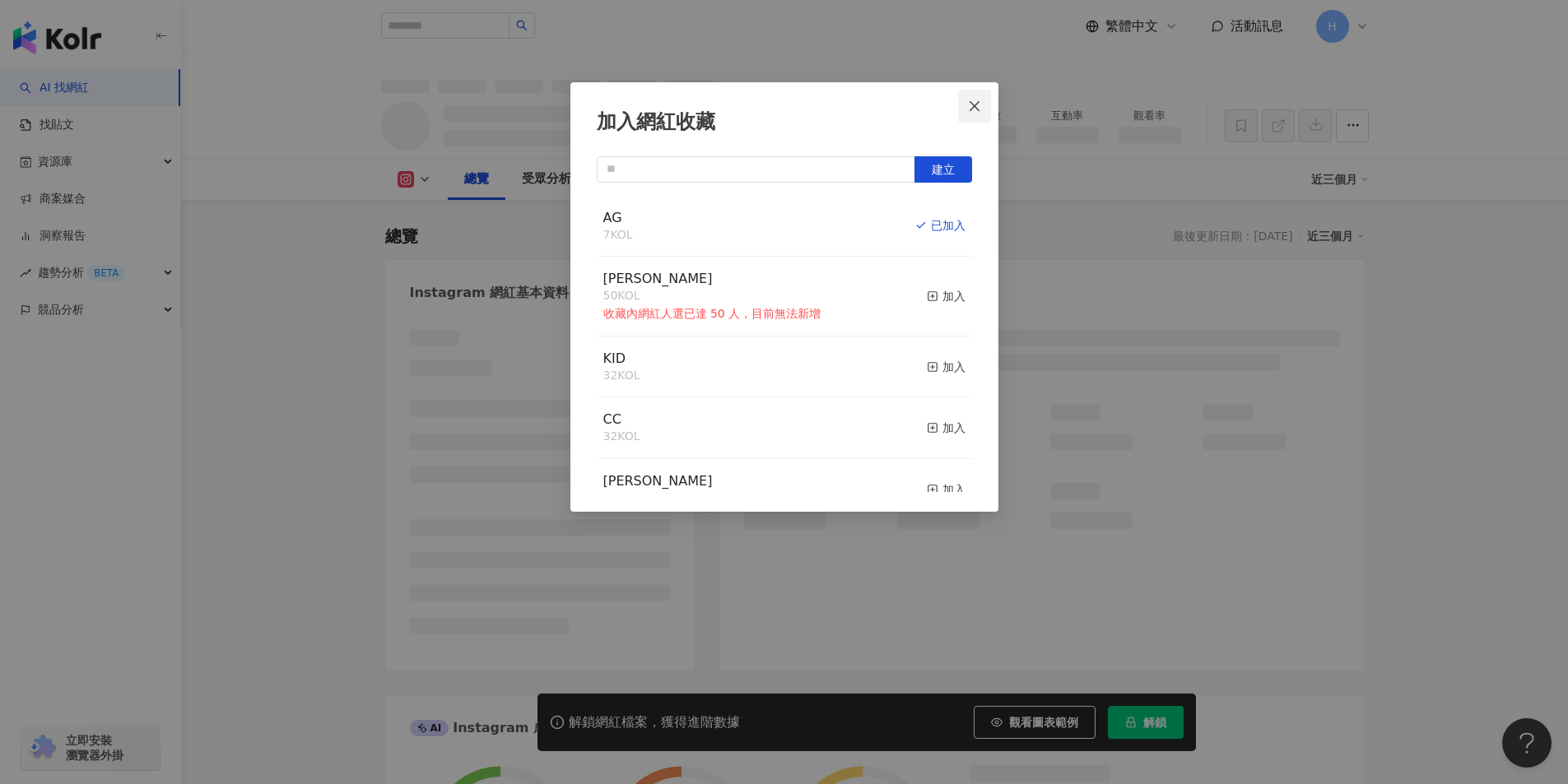
click at [972, 107] on icon "close" at bounding box center [974, 106] width 13 height 13
click at [972, 107] on div "加入網紅收藏 建立 AG 7 KOL 已加入 順宏 50 KOL 收藏內網紅人選已達 50 人，目前無法新增 加入 KID 32 KOL 加入 CC 32 K…" at bounding box center [784, 392] width 1568 height 784
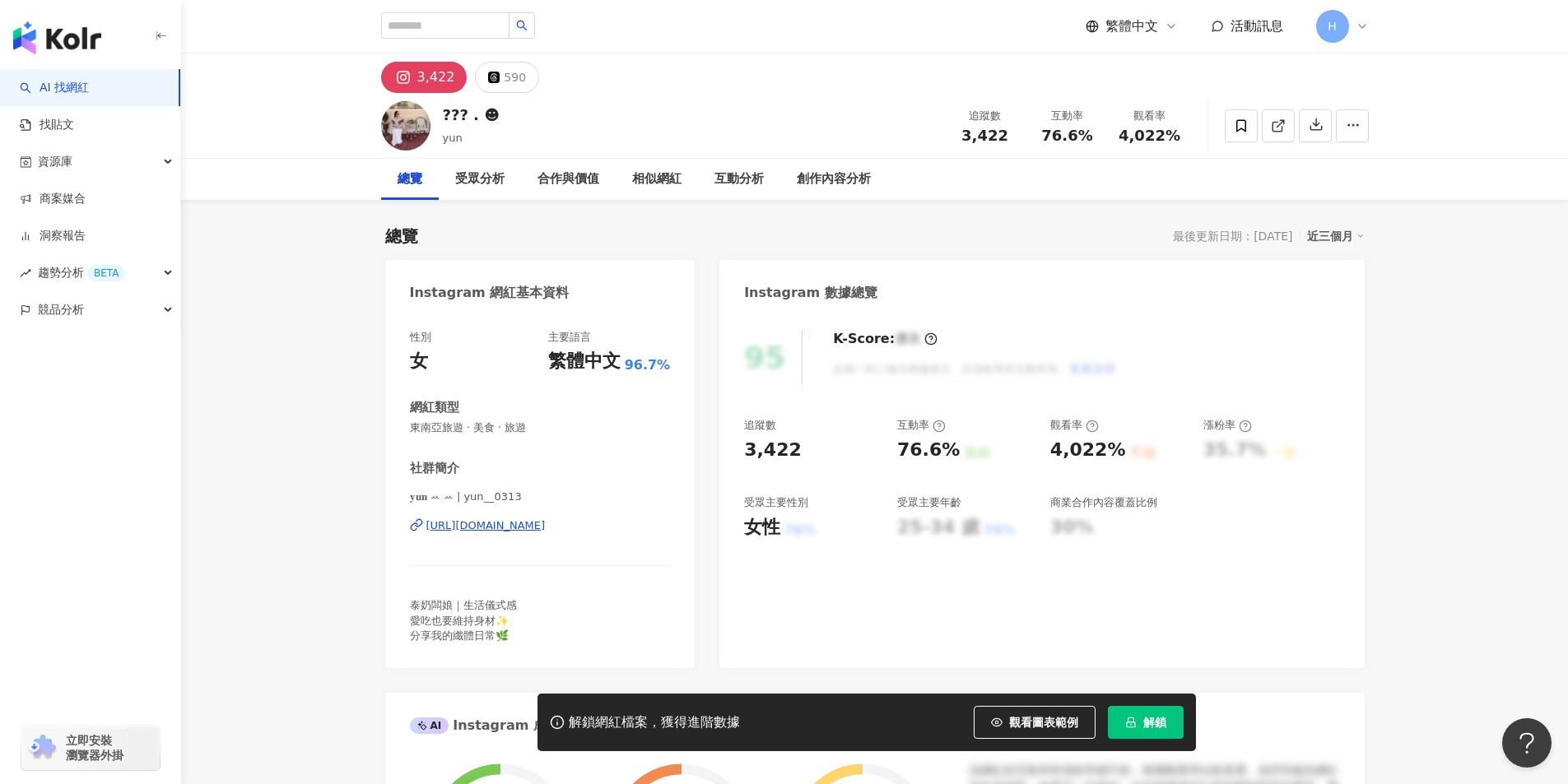
click at [545, 530] on div "[URL][DOMAIN_NAME]" at bounding box center [486, 525] width 120 height 15
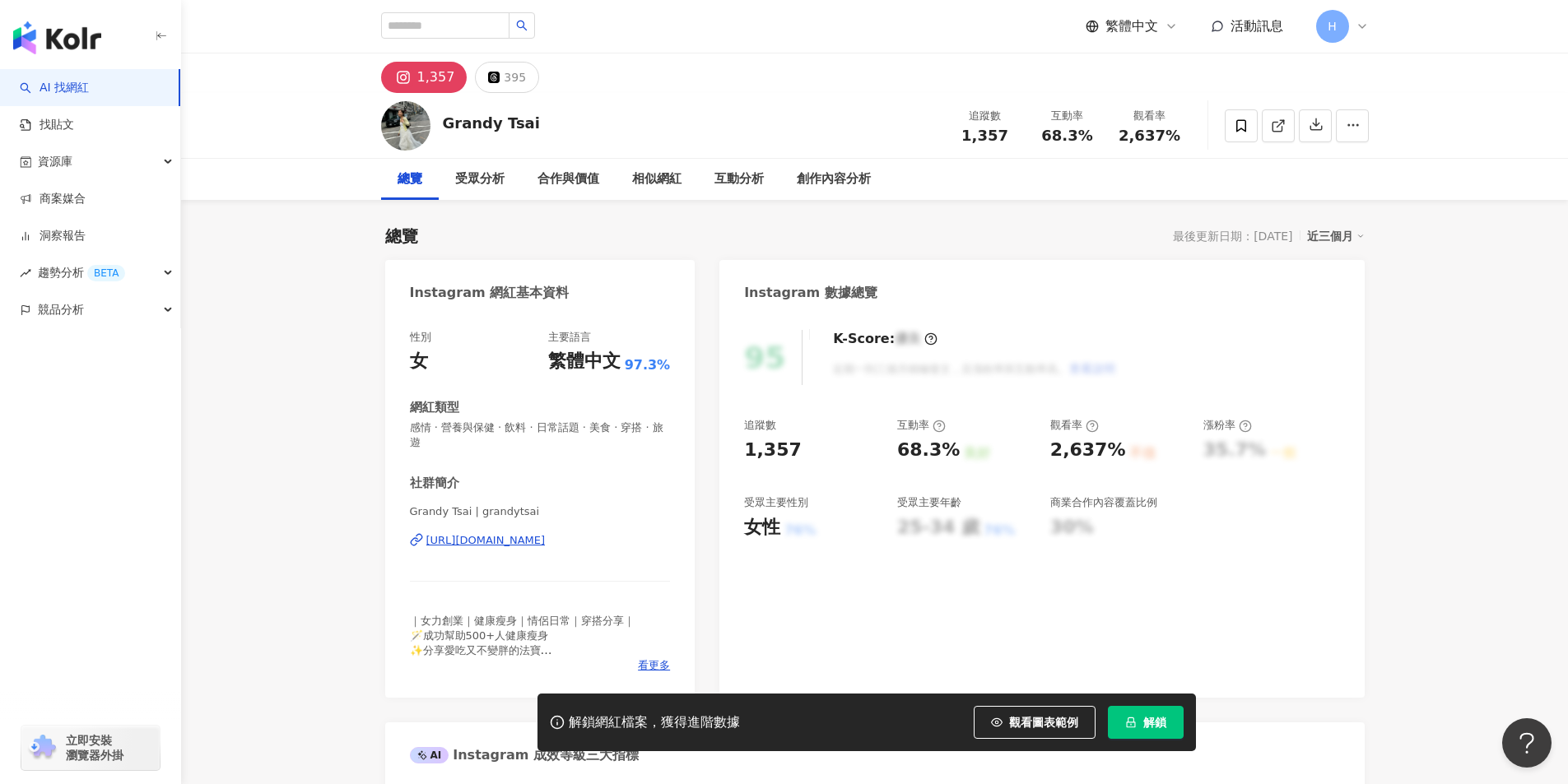
click at [526, 533] on div "[URL][DOMAIN_NAME]" at bounding box center [486, 541] width 120 height 15
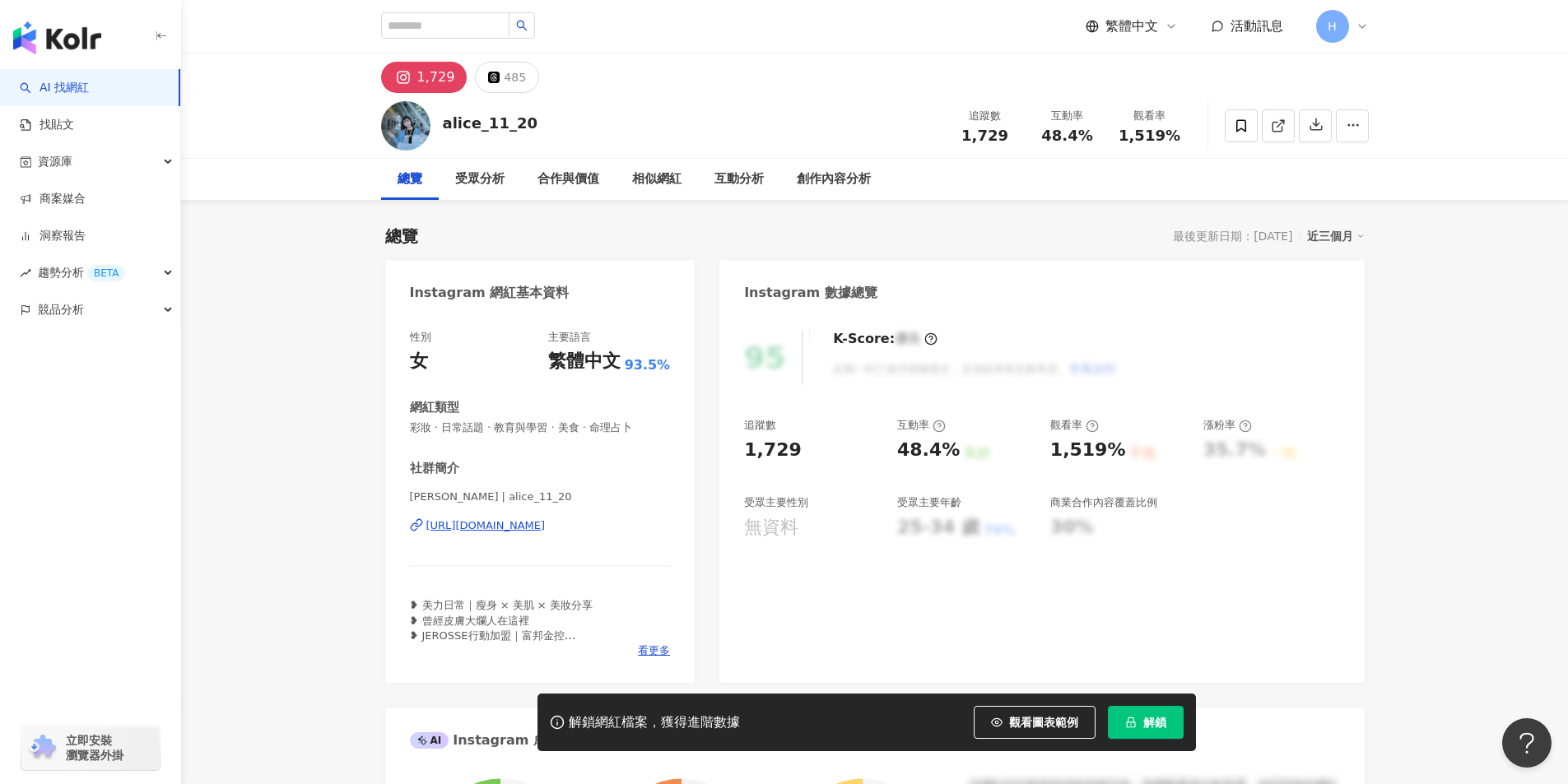
click at [545, 520] on div "https://www.instagram.com/alice_11_20/" at bounding box center [486, 525] width 120 height 15
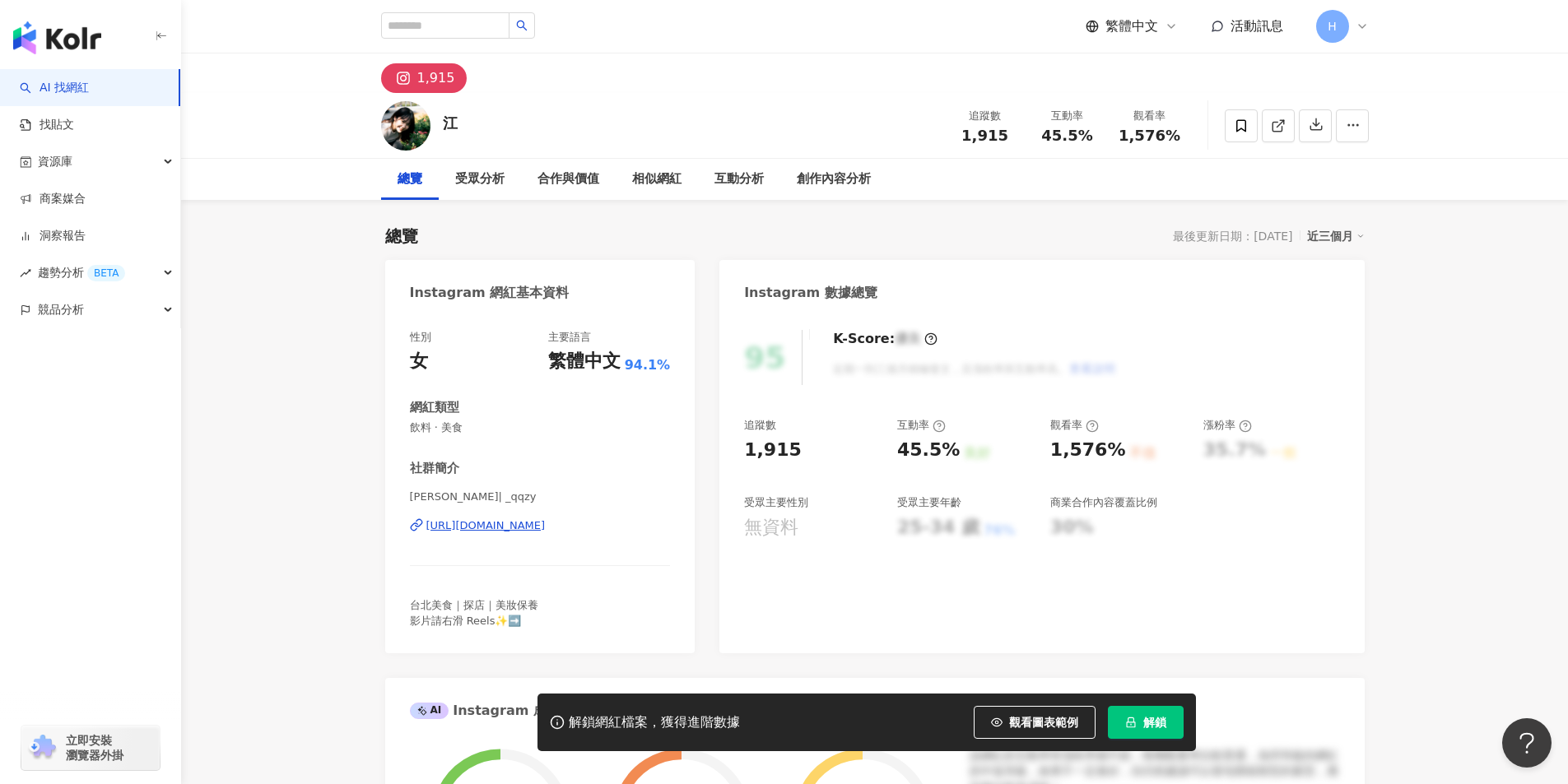
click at [523, 529] on div "https://www.instagram.com/_qqzy/" at bounding box center [486, 525] width 120 height 15
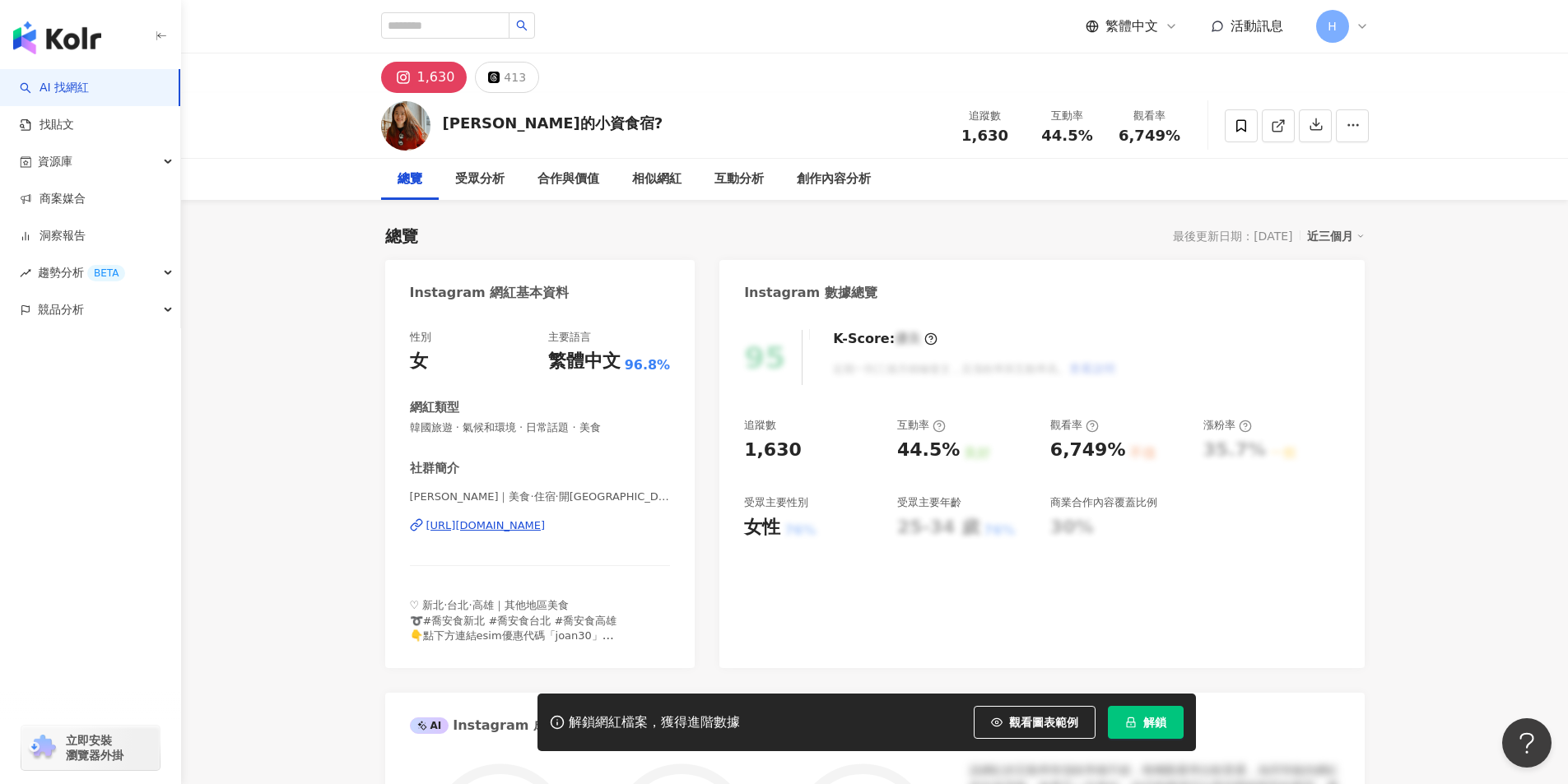
click at [545, 525] on div "https://www.instagram.com/joannelcc/" at bounding box center [486, 525] width 120 height 15
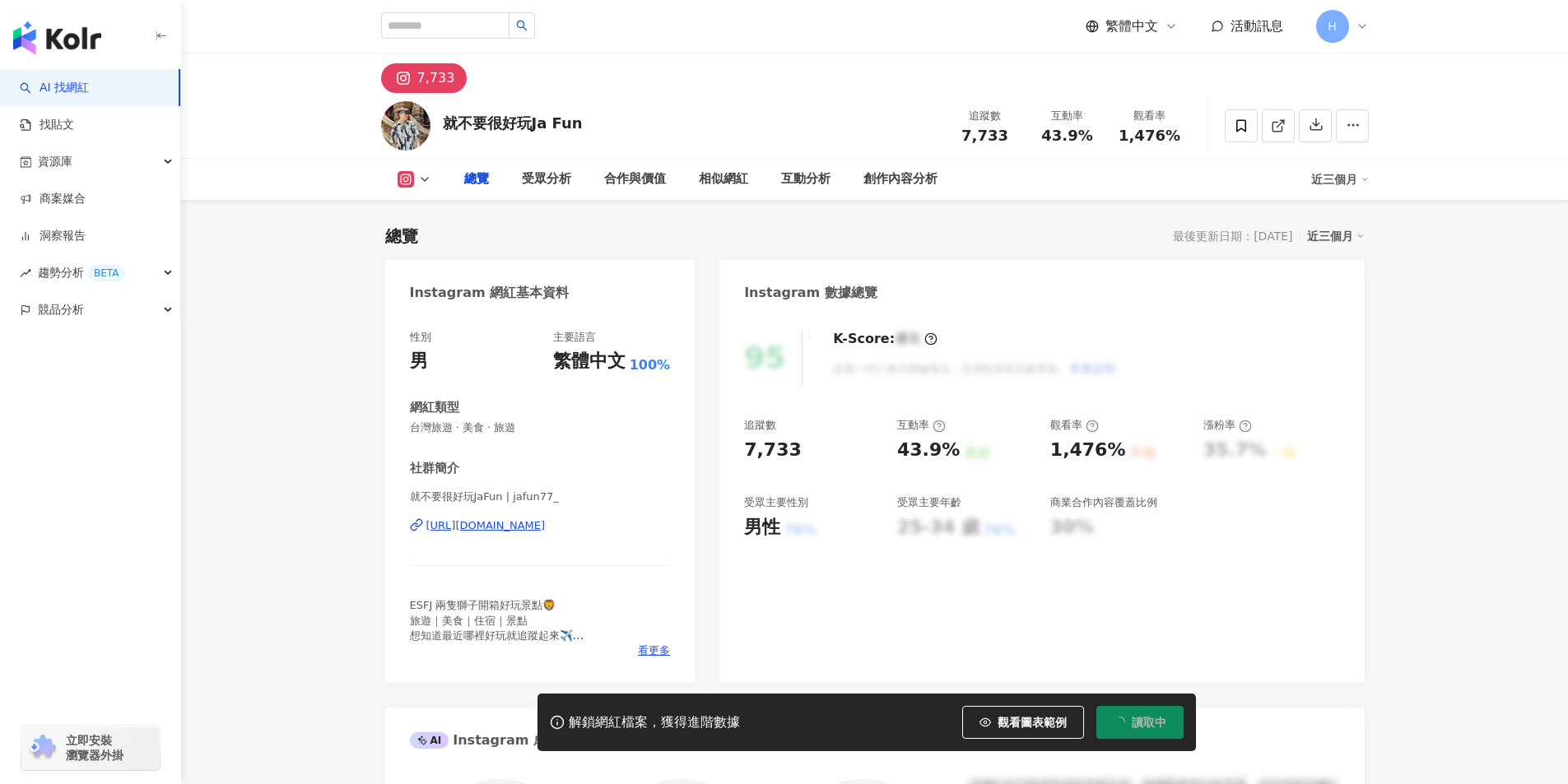
click at [545, 530] on div "[URL][DOMAIN_NAME]" at bounding box center [486, 525] width 120 height 15
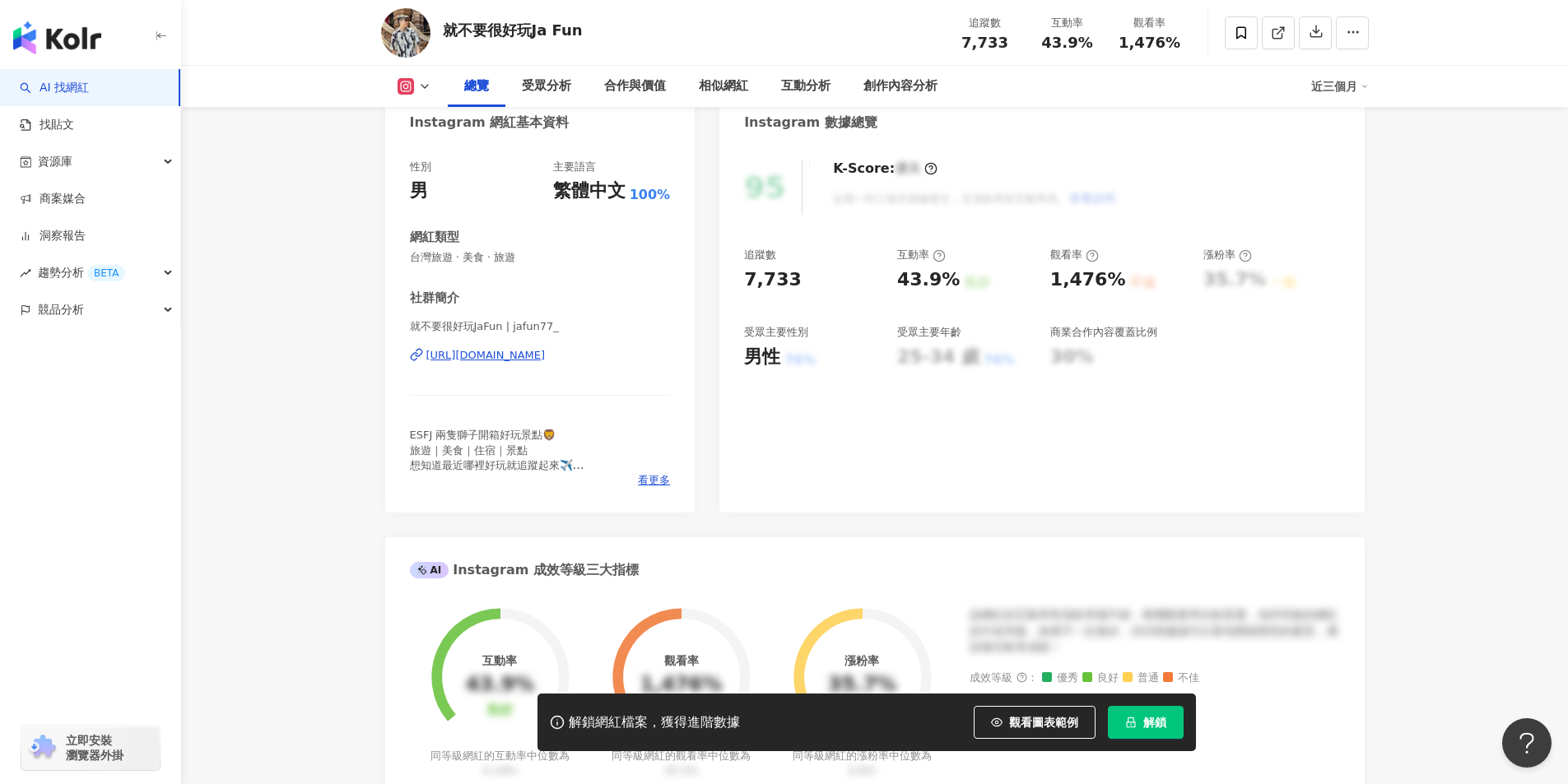
scroll to position [164, 0]
